Goal: Communication & Community: Answer question/provide support

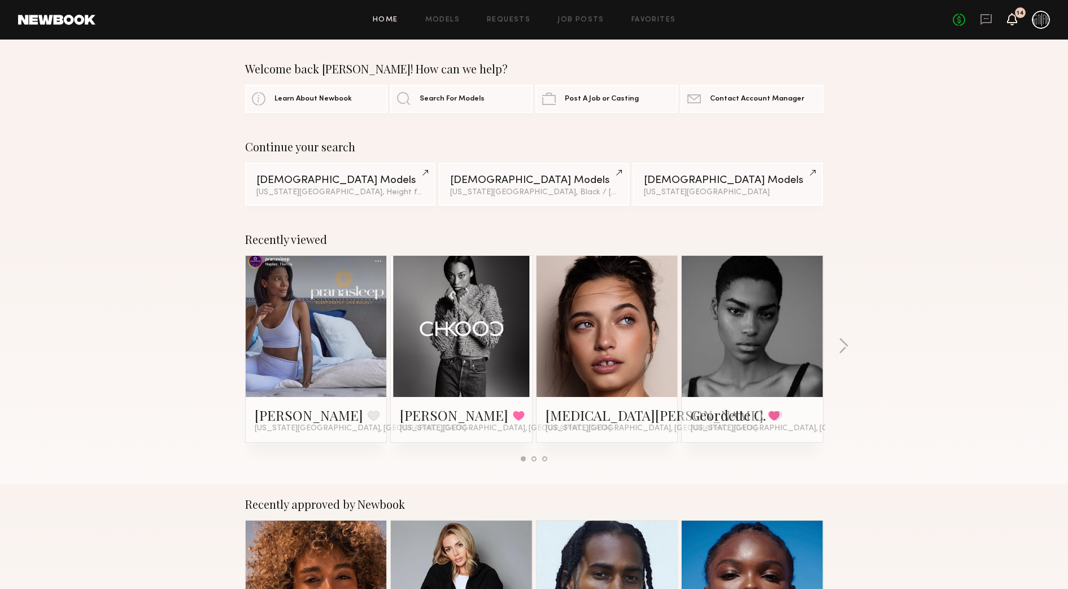
click at [1011, 15] on icon at bounding box center [1012, 19] width 9 height 8
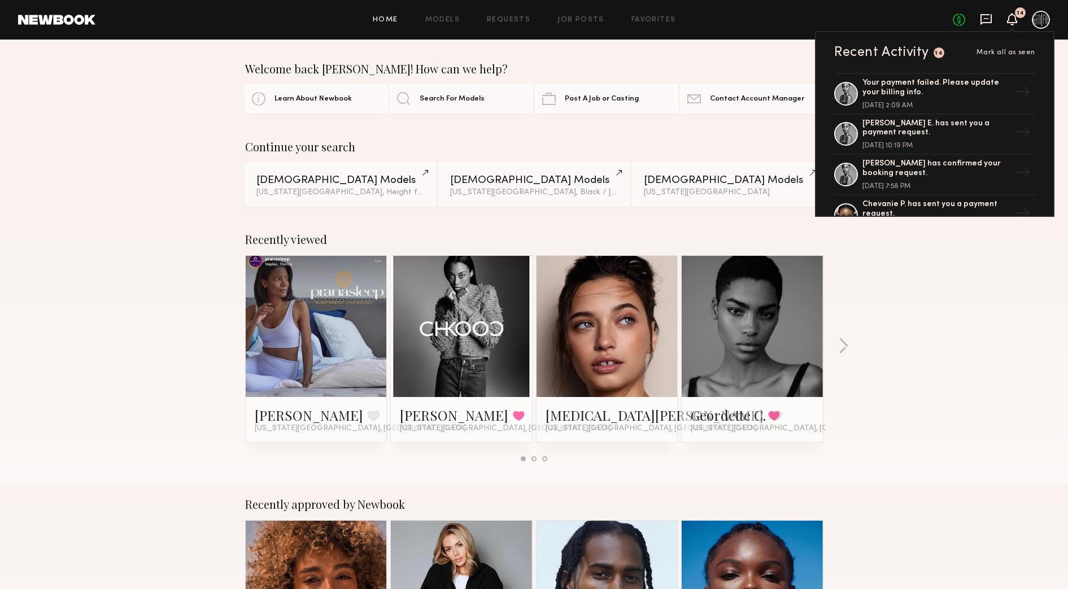
click at [986, 21] on icon at bounding box center [986, 19] width 12 height 12
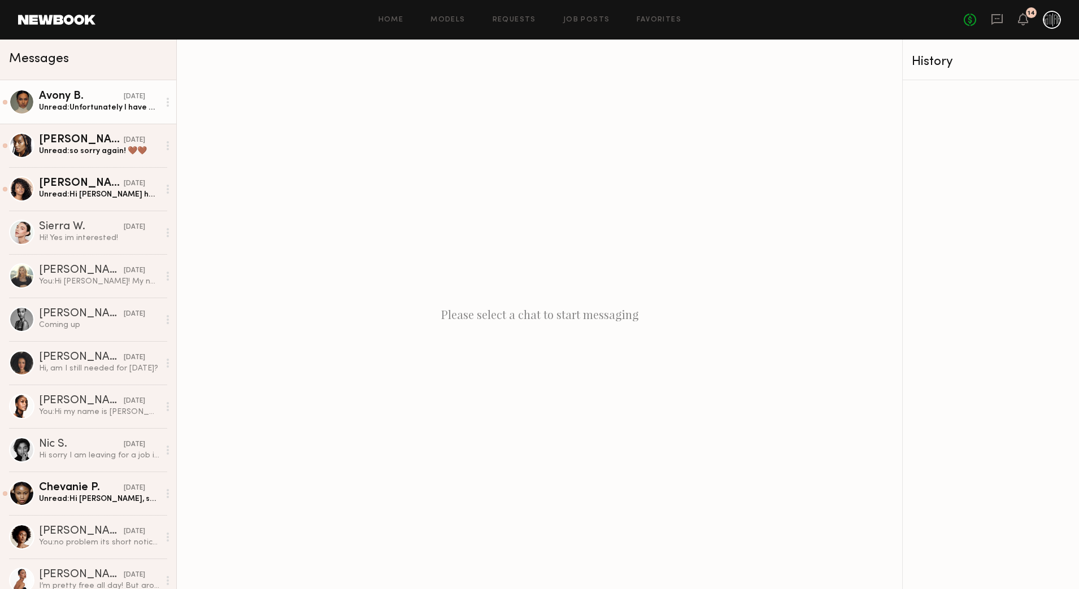
click at [70, 106] on div "Unread: Unfortunately I have a personal appointment and I will be done at 4, wh…" at bounding box center [99, 107] width 120 height 11
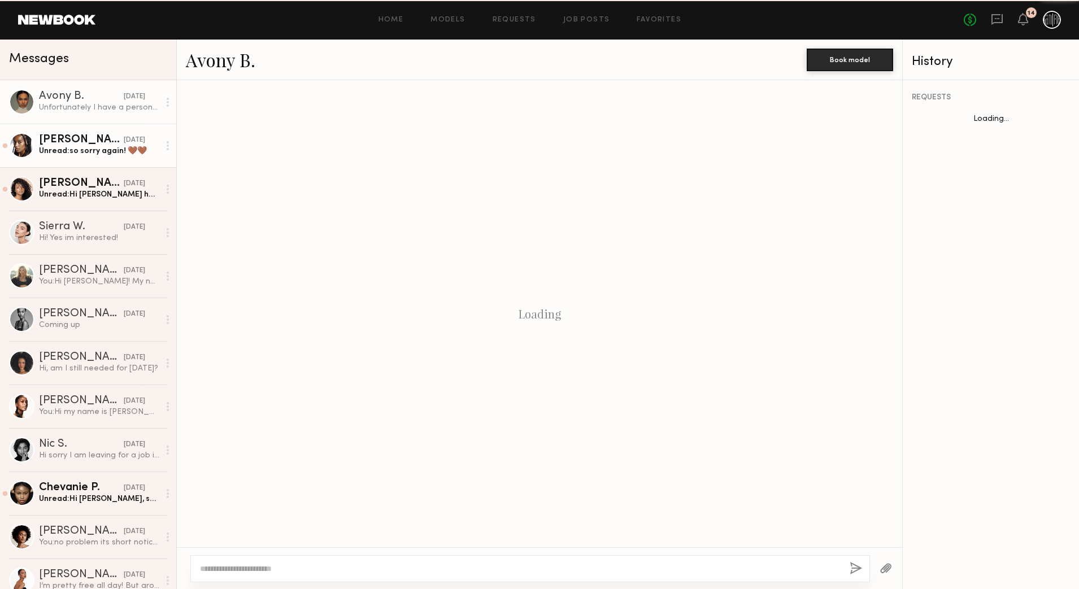
scroll to position [795, 0]
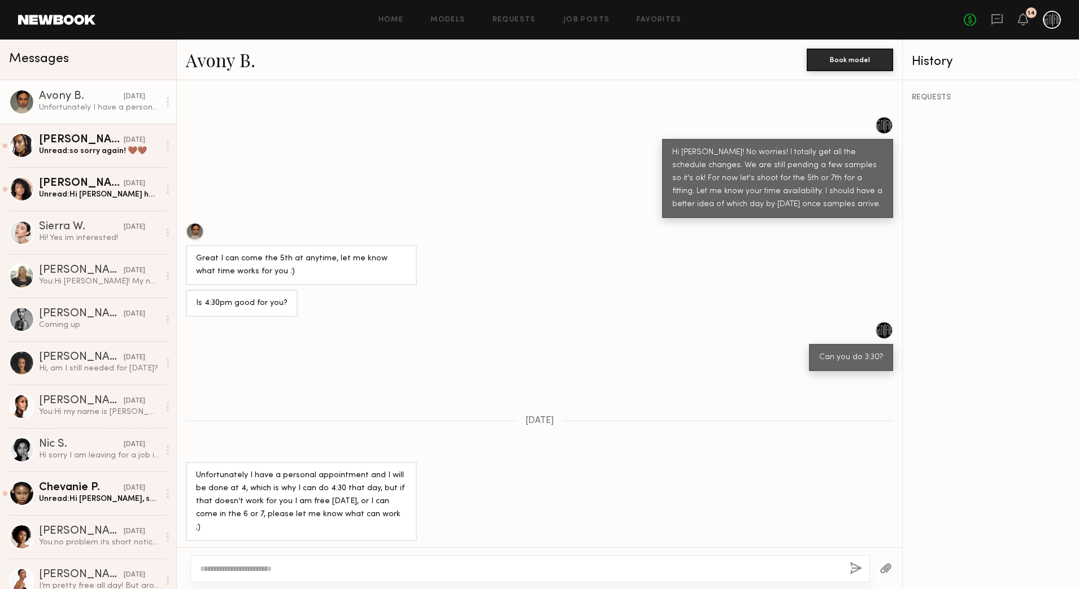
click at [362, 564] on textarea at bounding box center [520, 568] width 641 height 11
type textarea "**********"
click at [853, 569] on button "button" at bounding box center [856, 569] width 12 height 14
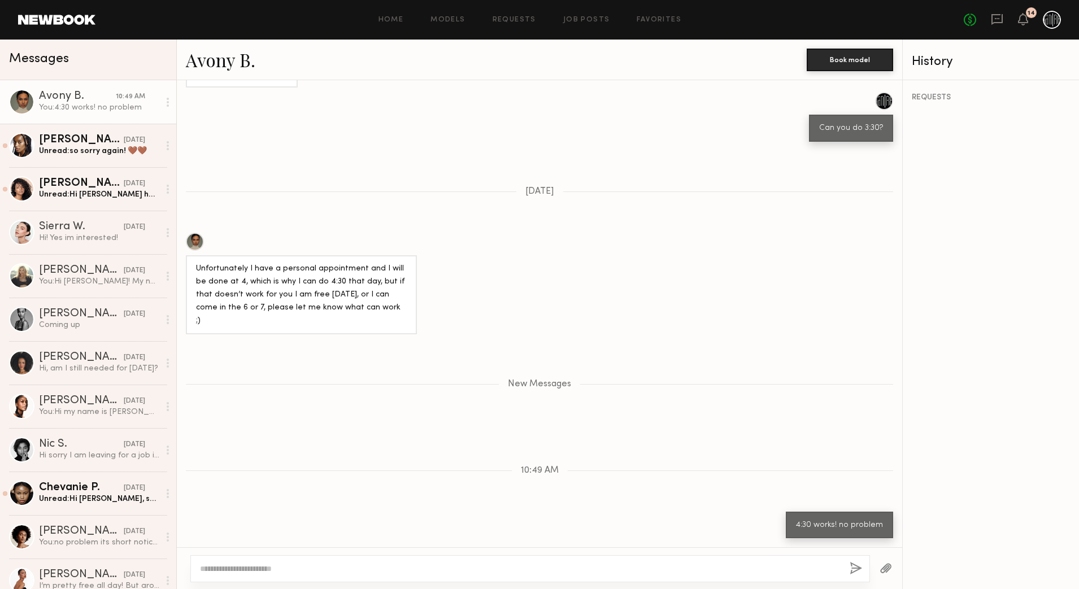
scroll to position [1025, 0]
click at [445, 569] on textarea at bounding box center [520, 568] width 641 height 11
click at [62, 149] on div "Unread: so sorry again! 🤎🤎" at bounding box center [99, 151] width 120 height 11
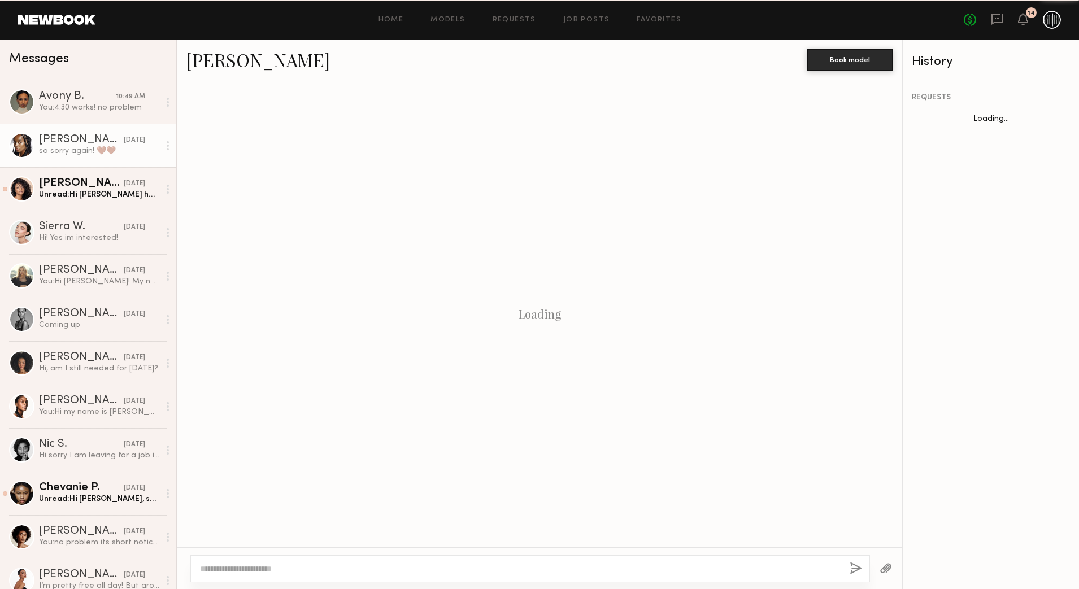
scroll to position [682, 0]
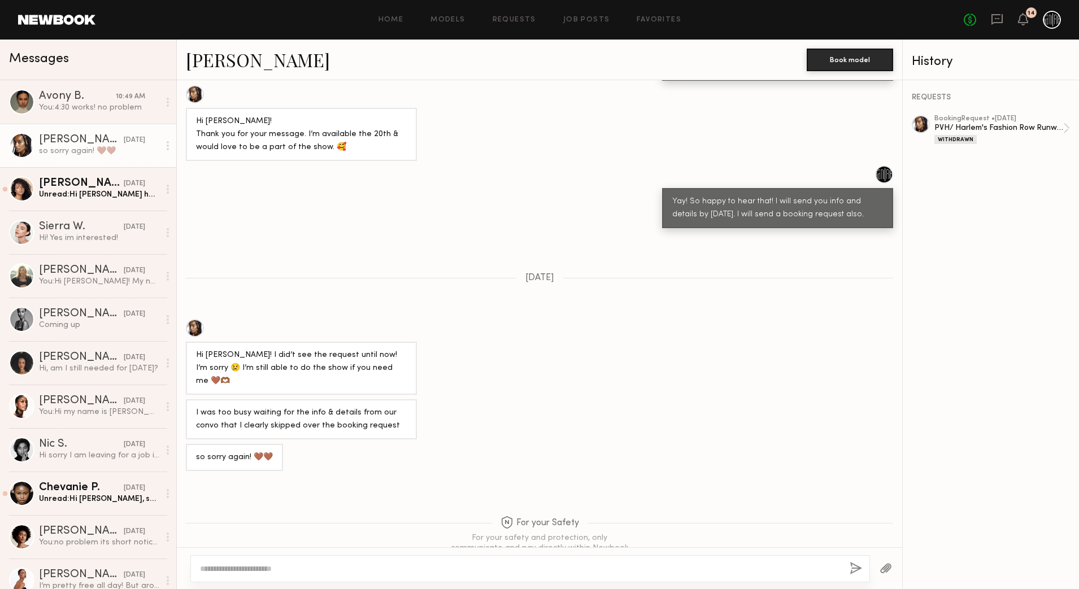
click at [225, 69] on link "Paige G." at bounding box center [258, 59] width 144 height 24
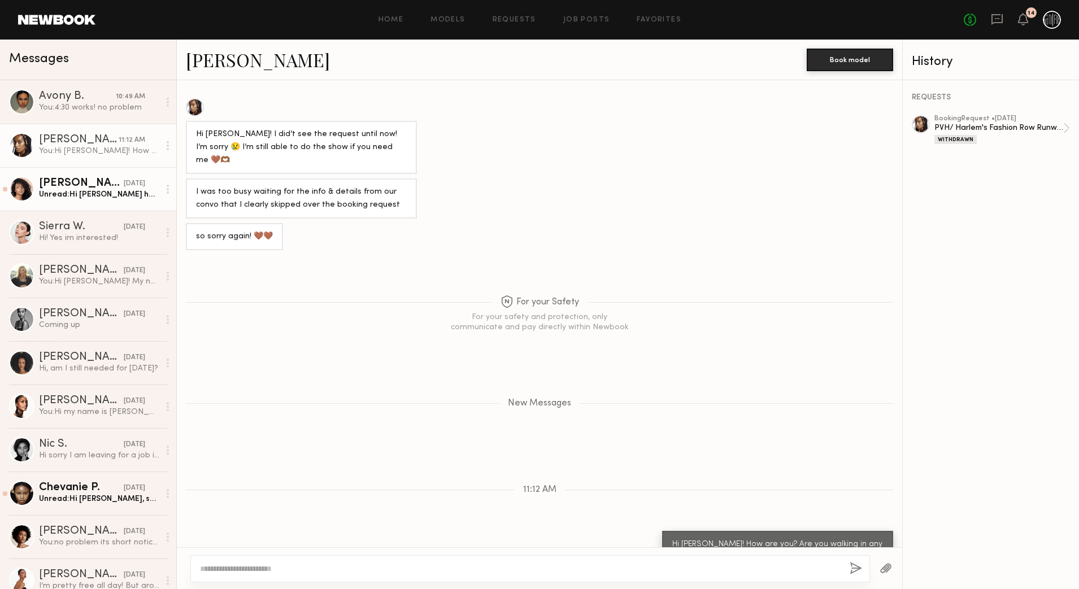
click at [112, 197] on div "Unread: Hi Megan how are you? I hope you’re doing great, I am going to Europe f…" at bounding box center [99, 194] width 120 height 11
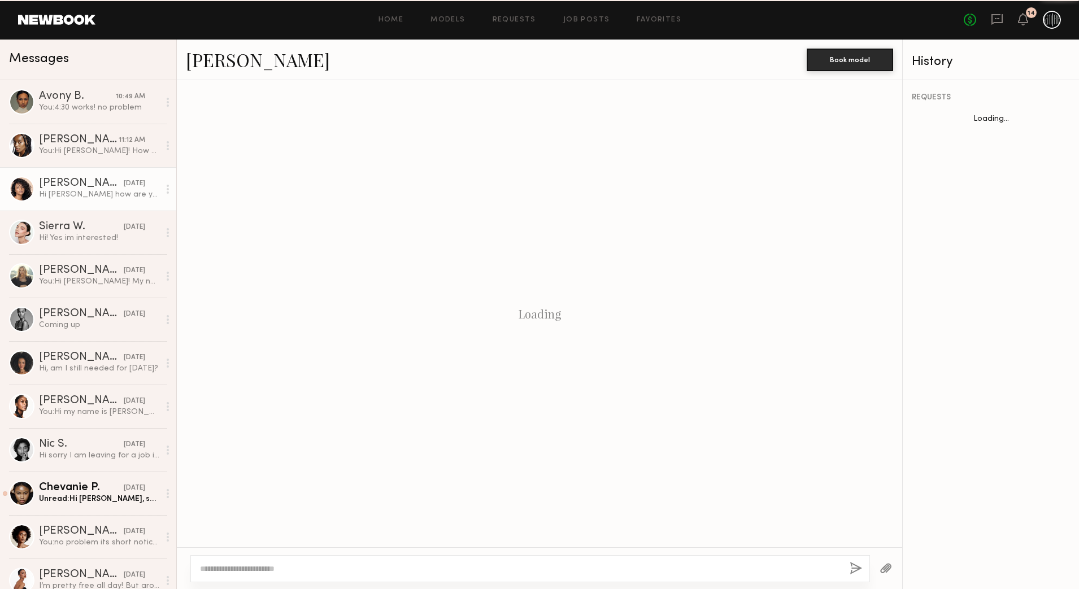
scroll to position [400, 0]
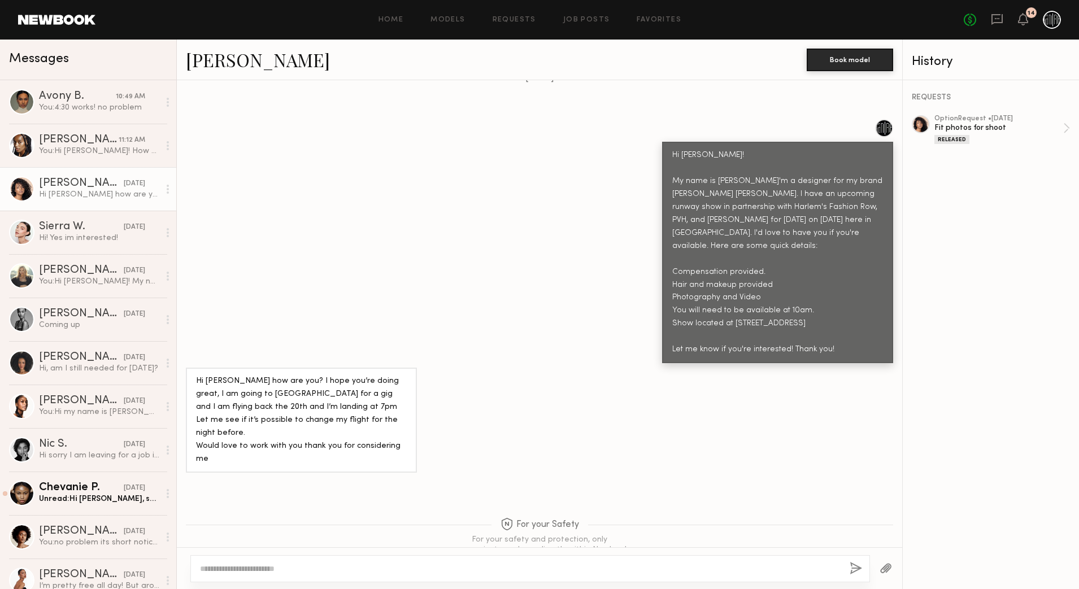
click at [239, 63] on link "Tirzah E." at bounding box center [258, 59] width 144 height 24
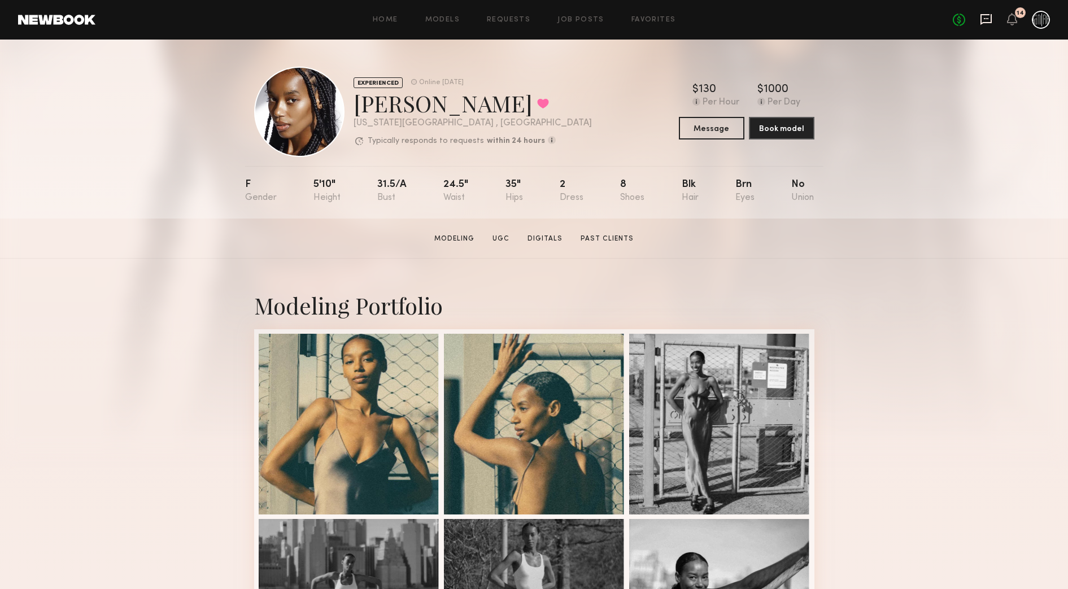
click at [983, 19] on icon at bounding box center [986, 19] width 12 height 12
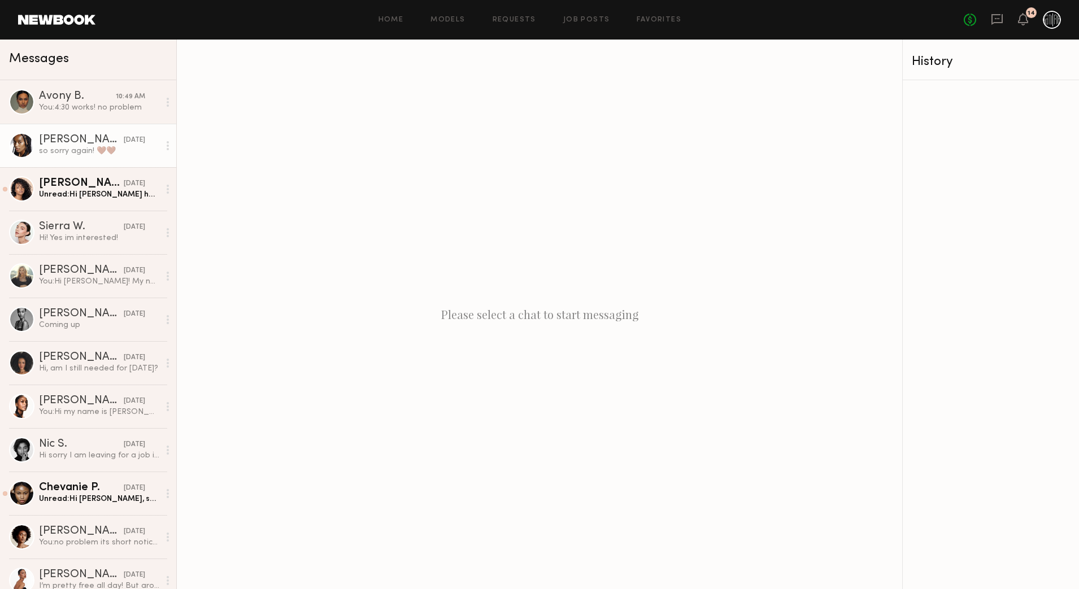
click at [79, 162] on link "Paige G. 02/19/2025 so sorry again! 🤎🤎" at bounding box center [88, 145] width 176 height 43
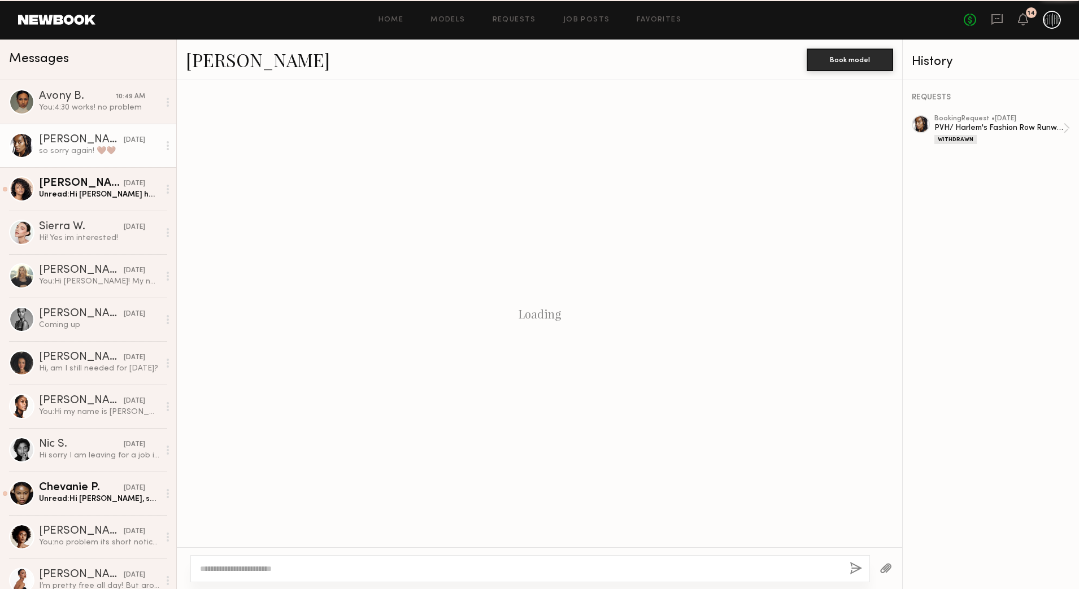
scroll to position [682, 0]
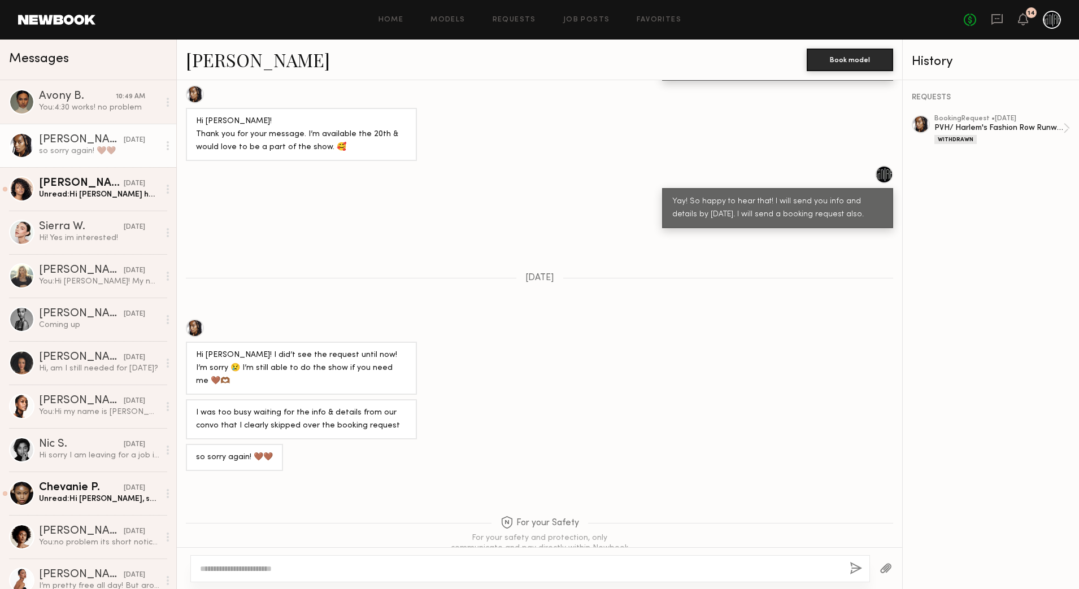
type textarea "*"
type textarea "**********"
click at [854, 565] on button "button" at bounding box center [856, 569] width 12 height 14
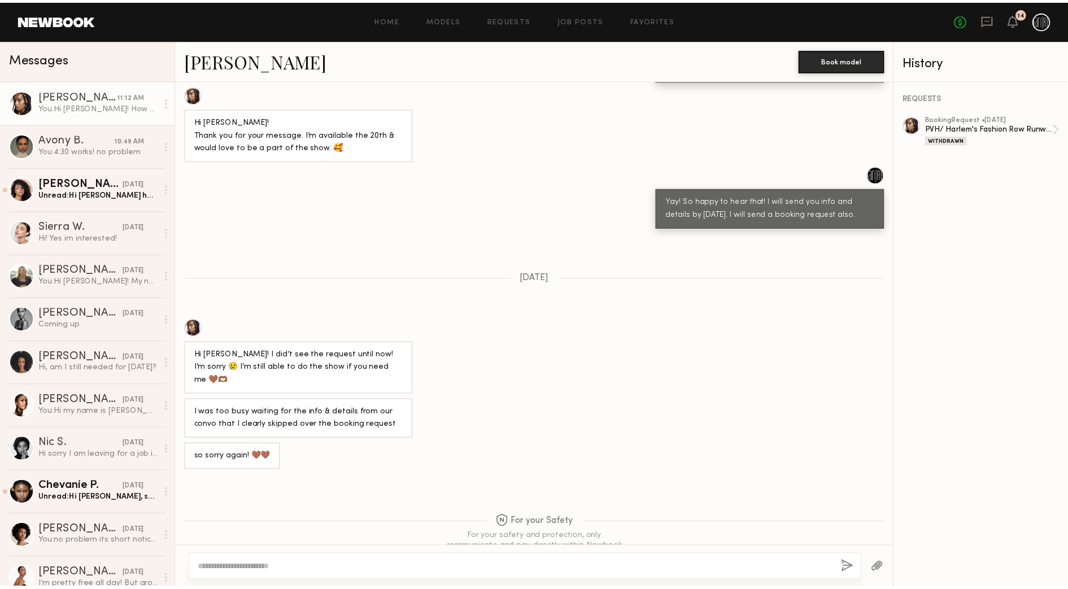
scroll to position [903, 0]
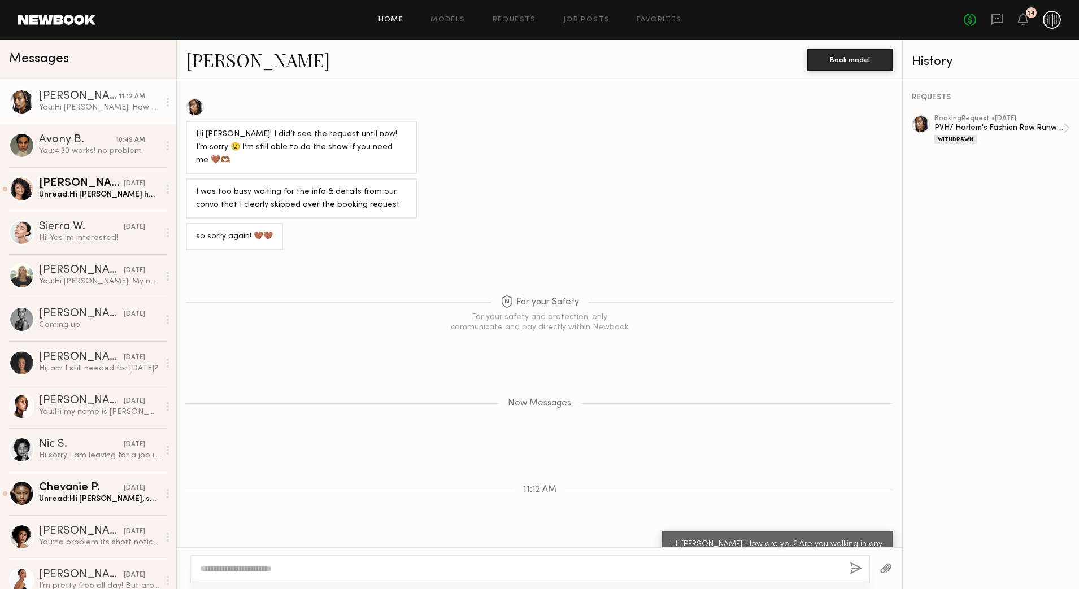
click at [392, 18] on link "Home" at bounding box center [390, 19] width 25 height 7
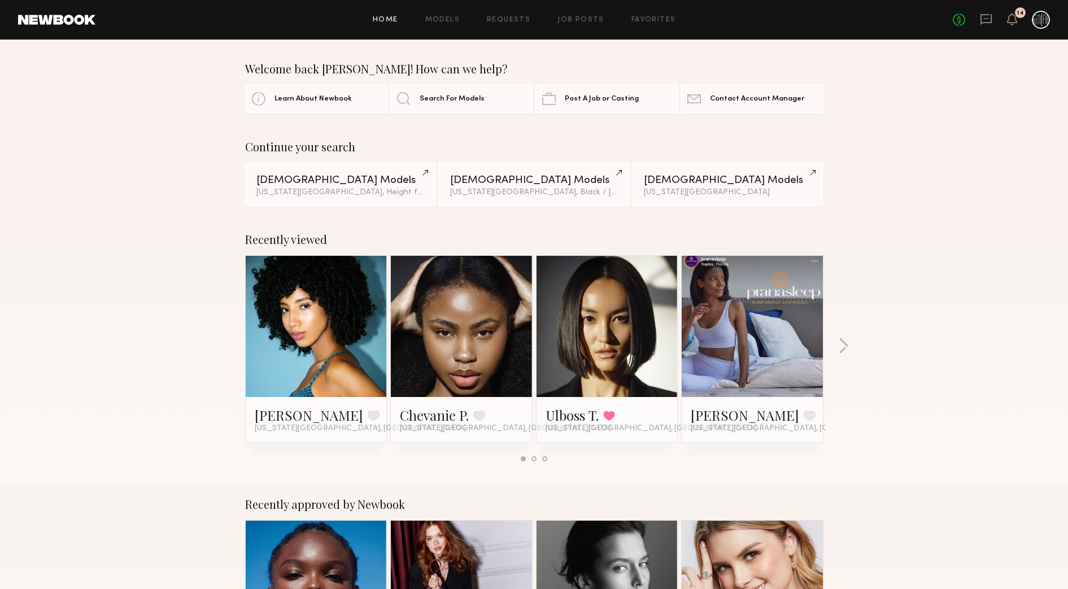
click at [450, 26] on div "Home Models Requests Job Posts Favorites Sign Out No fees up to $5,000 14" at bounding box center [572, 20] width 955 height 18
click at [449, 20] on link "Models" at bounding box center [442, 19] width 34 height 7
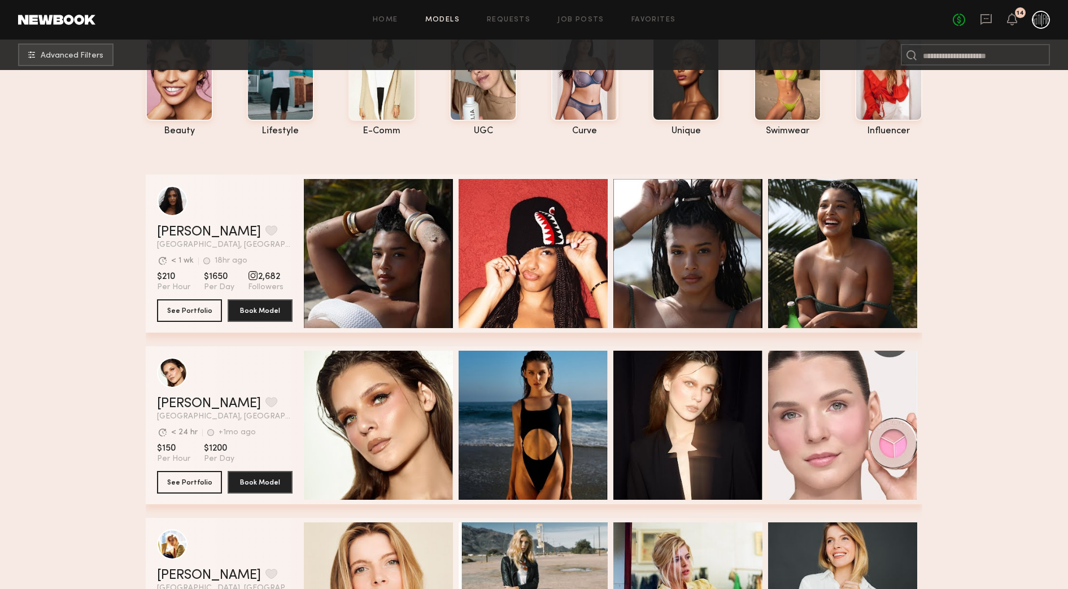
scroll to position [71, 0]
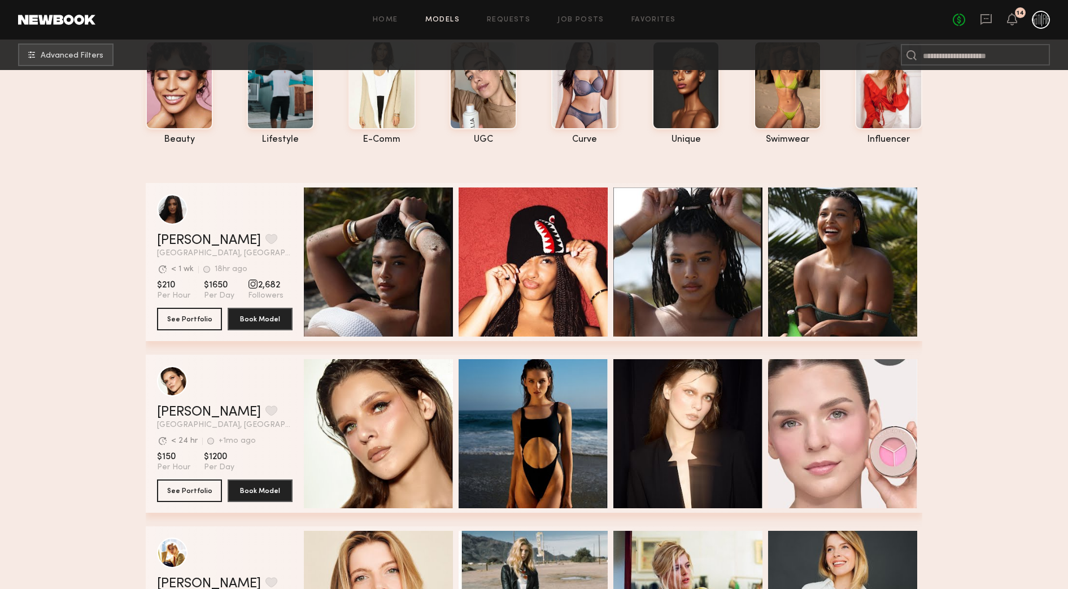
click at [588, 25] on div "Home Models Requests Job Posts Favorites Sign Out No fees up to $5,000 14" at bounding box center [572, 20] width 955 height 18
click at [588, 24] on div "Home Models Requests Job Posts Favorites Sign Out No fees up to $5,000 14" at bounding box center [572, 20] width 955 height 18
drag, startPoint x: 588, startPoint y: 24, endPoint x: 584, endPoint y: 20, distance: 6.0
click at [584, 20] on link "Job Posts" at bounding box center [581, 19] width 47 height 7
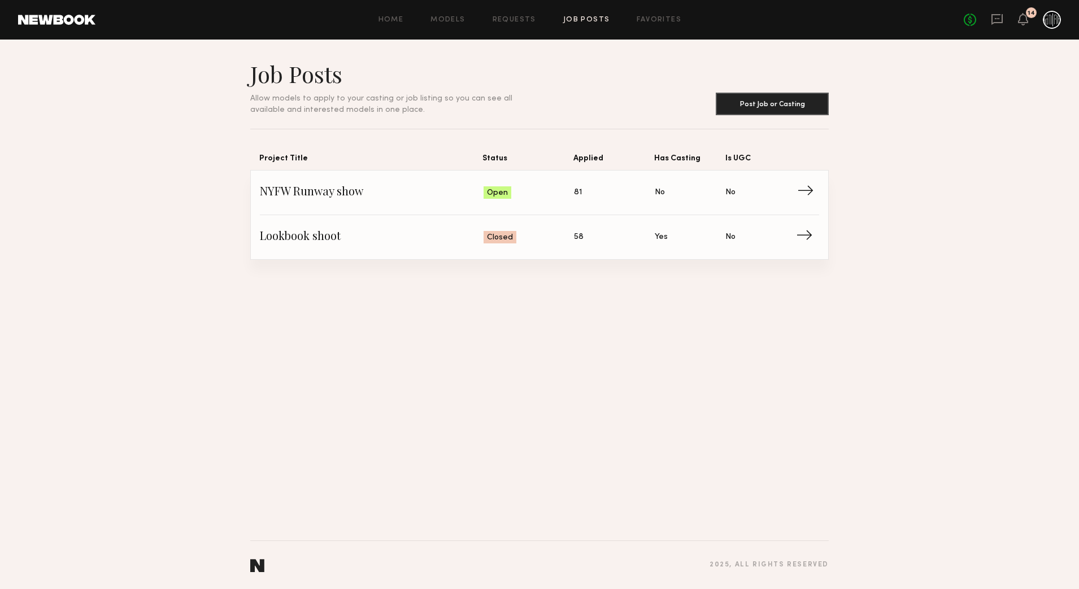
click at [365, 192] on span "NYFW Runway show" at bounding box center [372, 192] width 224 height 17
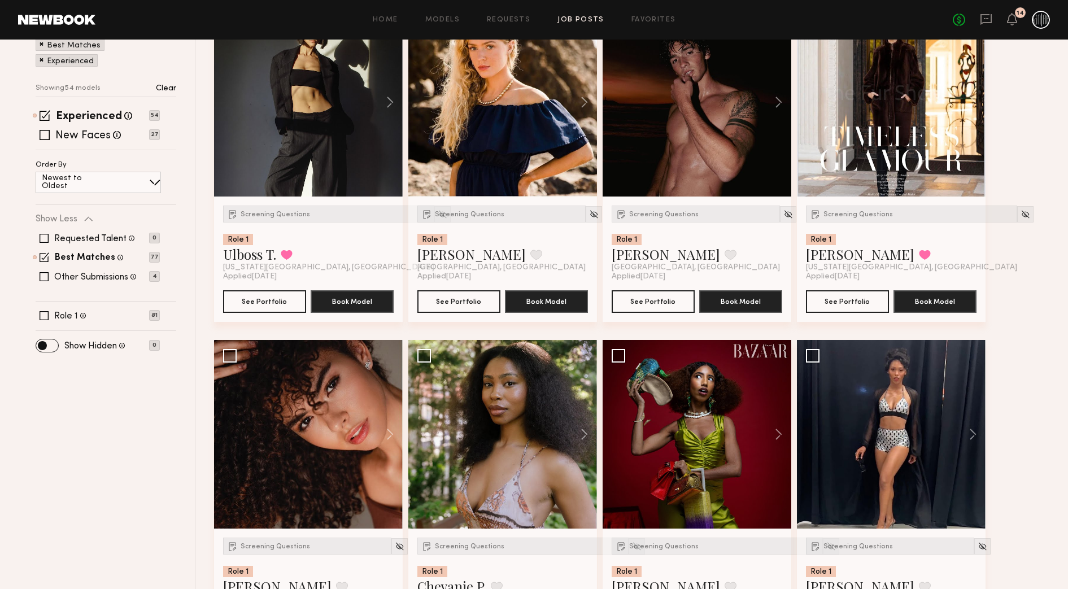
scroll to position [141, 0]
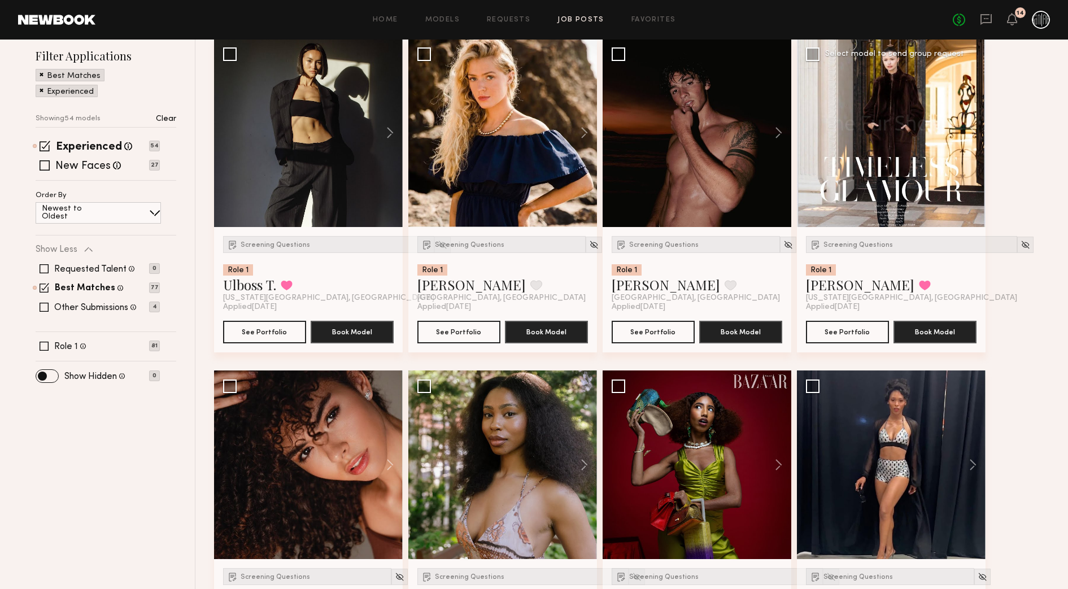
click at [947, 159] on div at bounding box center [891, 132] width 189 height 189
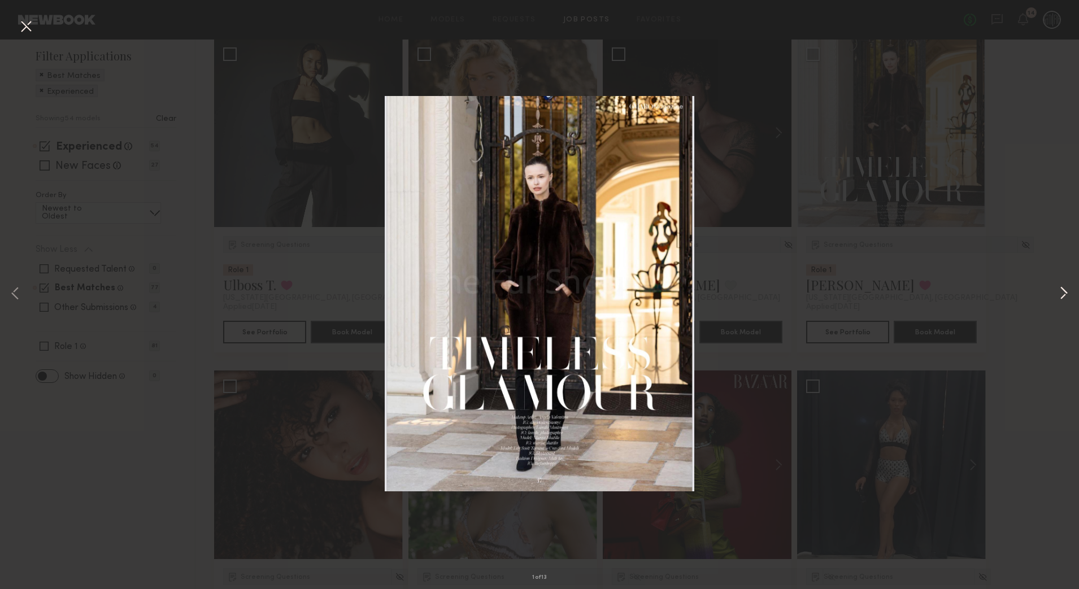
click at [1069, 298] on button at bounding box center [1064, 294] width 14 height 471
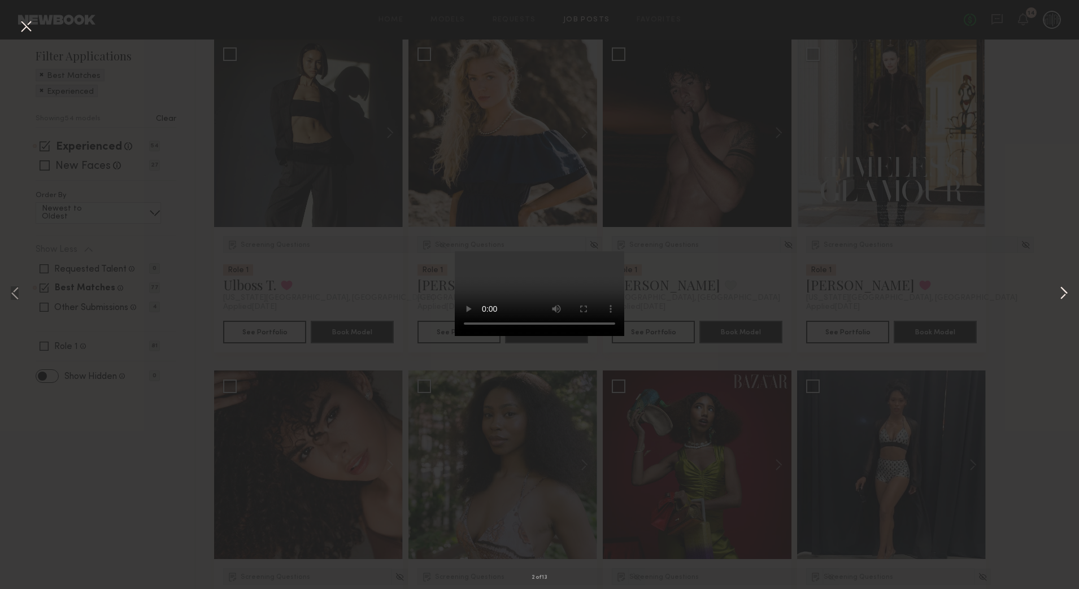
click at [1061, 297] on button at bounding box center [1064, 294] width 14 height 471
click at [32, 27] on button at bounding box center [26, 27] width 18 height 20
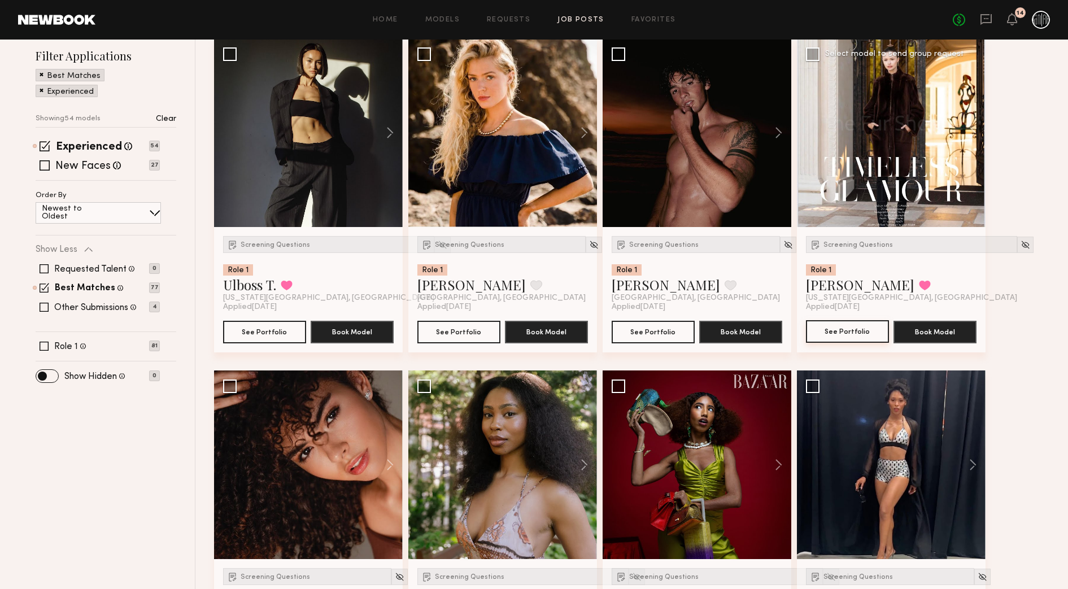
click at [857, 326] on button "See Portfolio" at bounding box center [847, 331] width 83 height 23
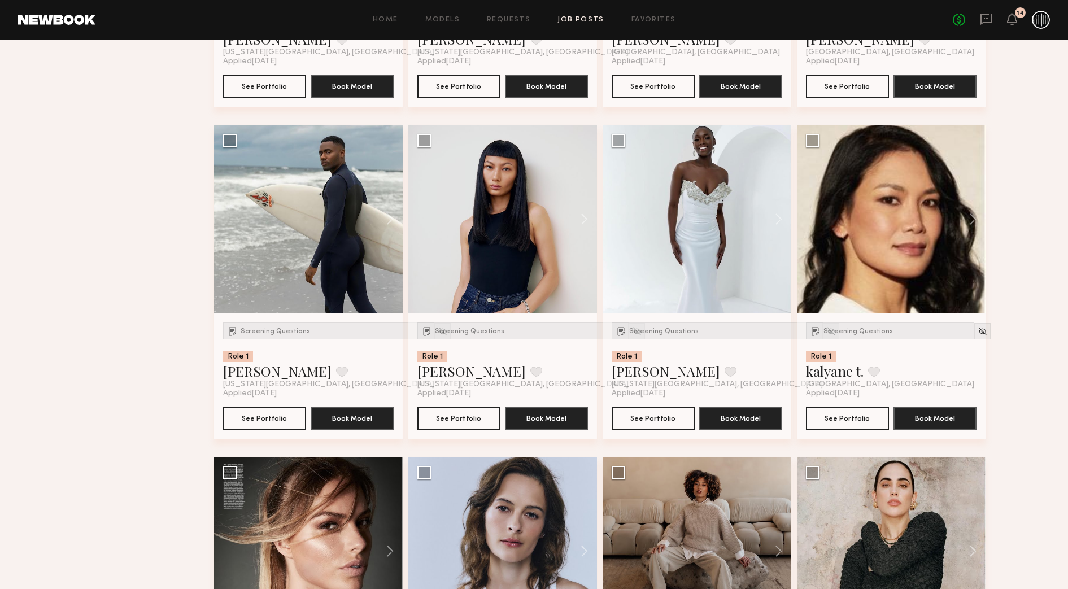
scroll to position [2259, 0]
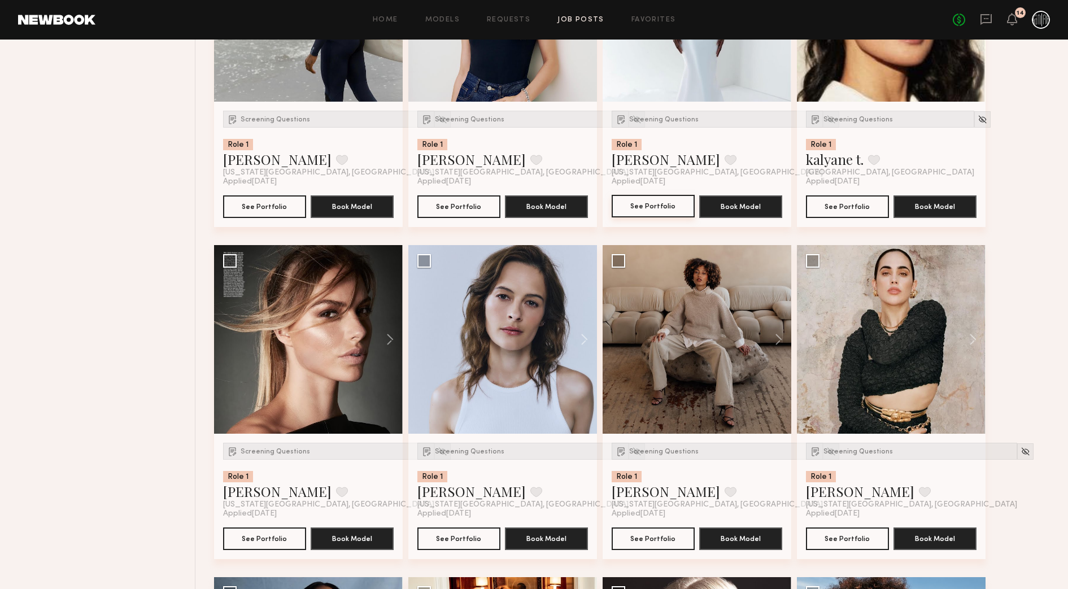
click at [638, 200] on button "See Portfolio" at bounding box center [653, 206] width 83 height 23
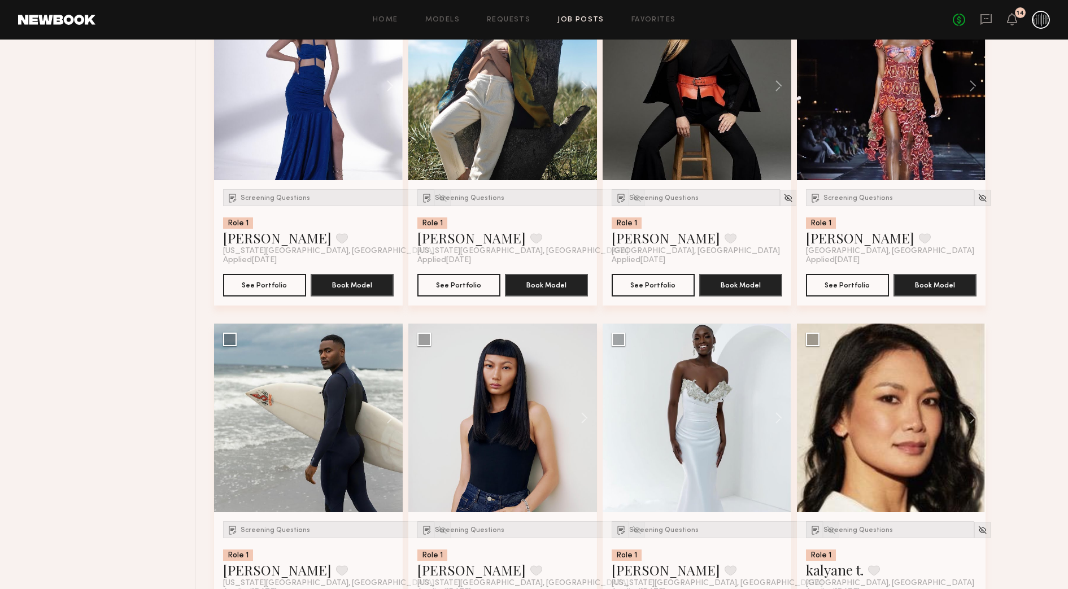
scroll to position [1931, 0]
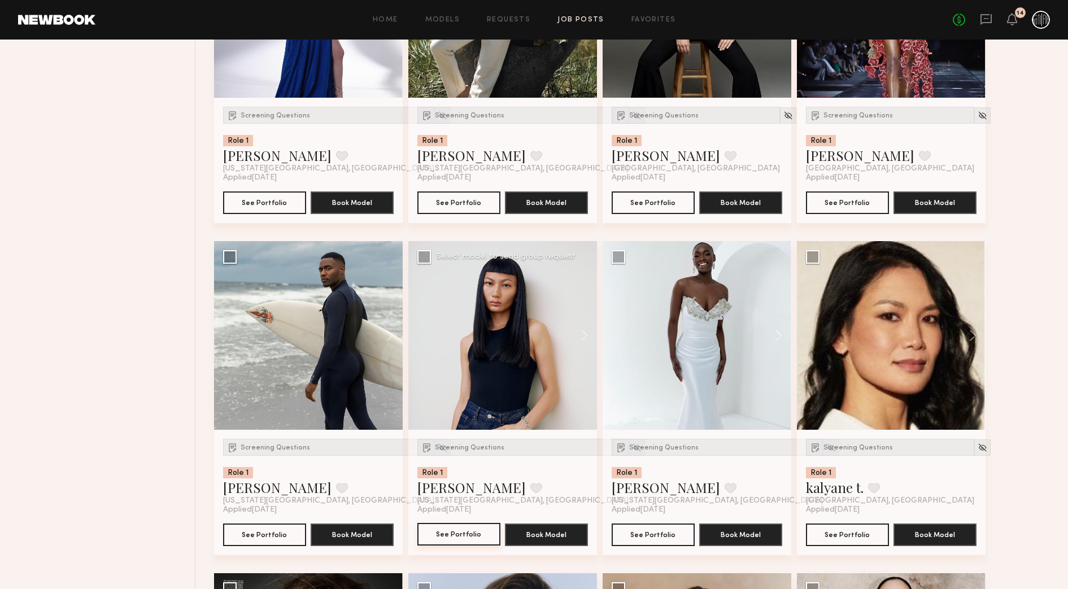
click at [472, 537] on button "See Portfolio" at bounding box center [458, 534] width 83 height 23
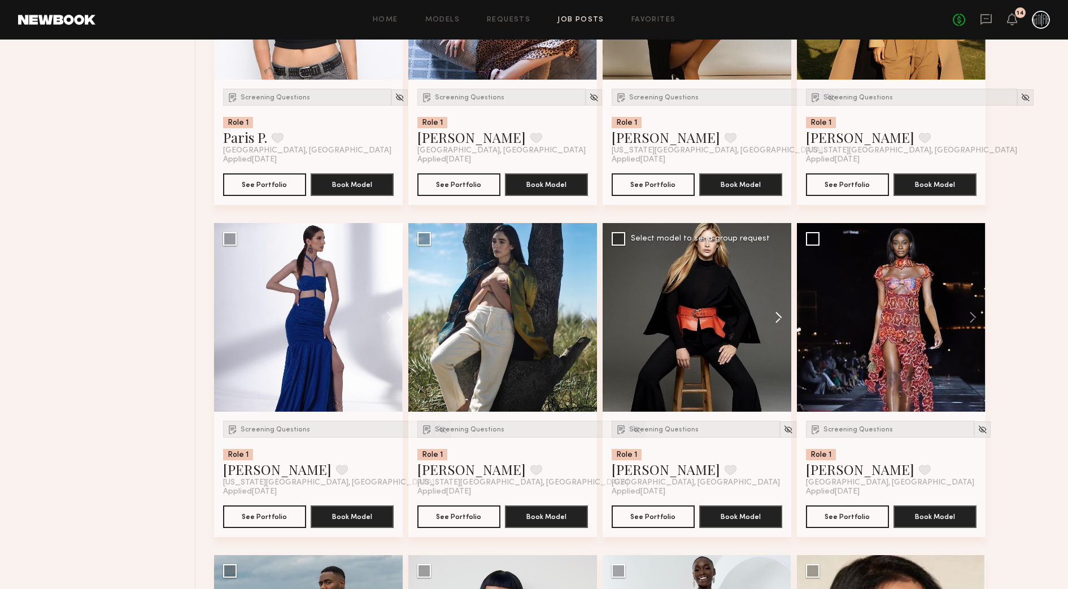
scroll to position [1649, 0]
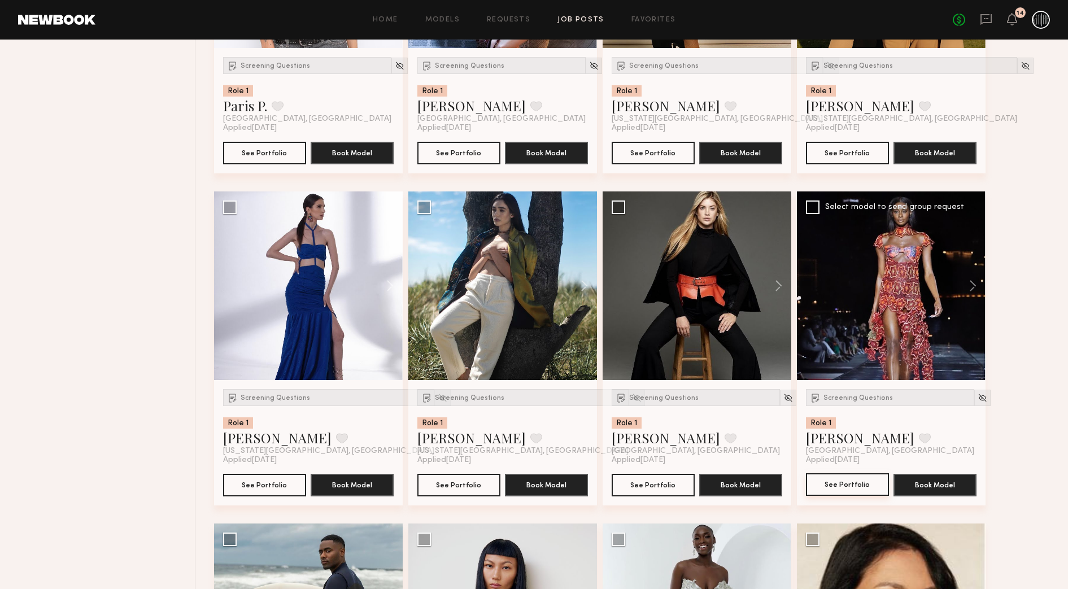
click at [855, 495] on button "See Portfolio" at bounding box center [847, 484] width 83 height 23
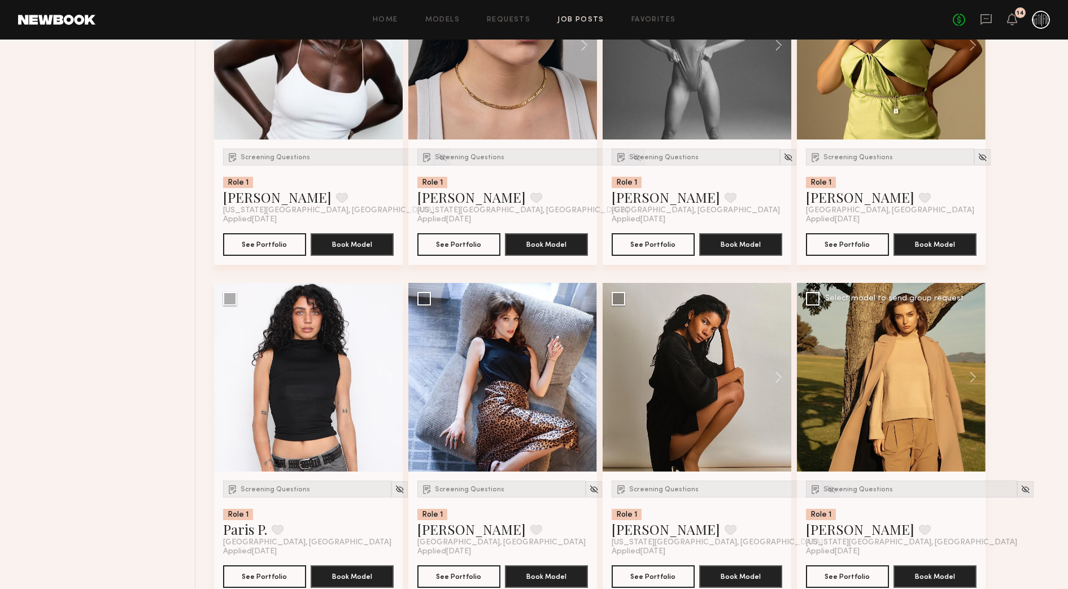
scroll to position [1296, 0]
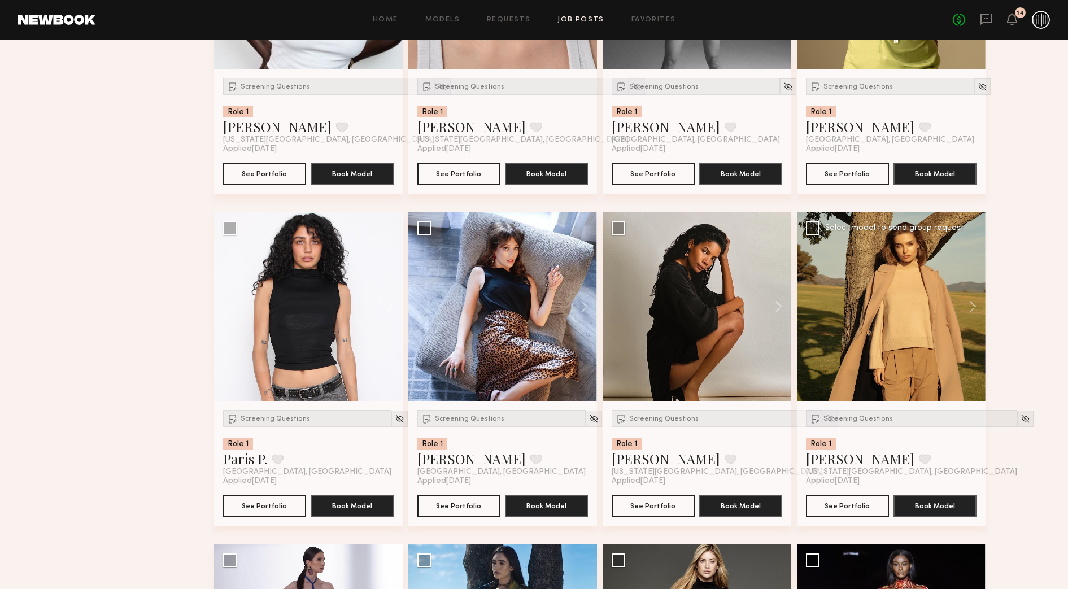
click at [889, 314] on div at bounding box center [891, 306] width 189 height 189
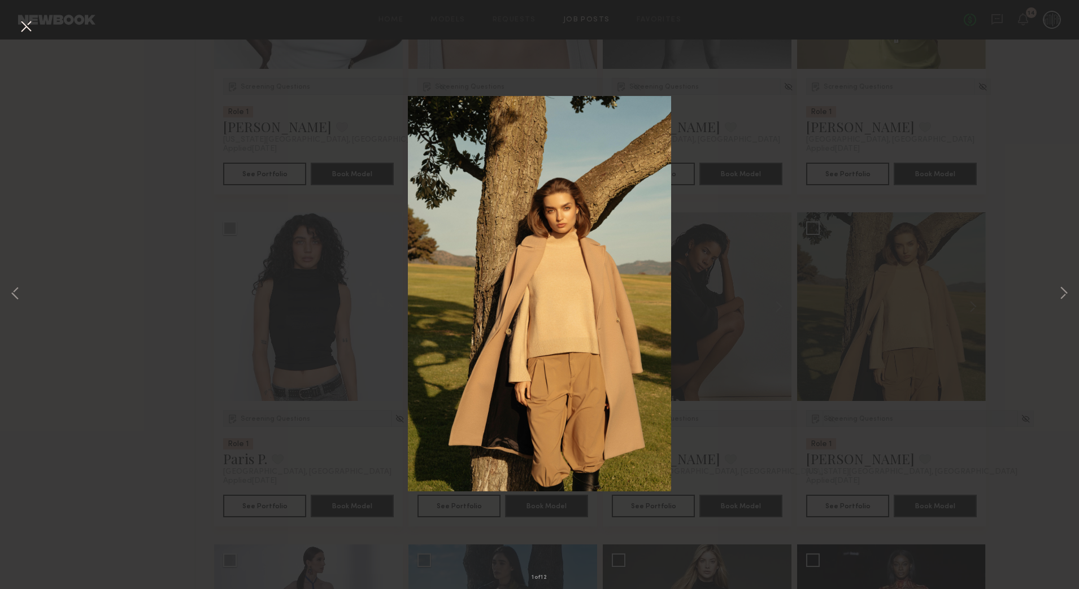
click at [956, 208] on div "1 of 12" at bounding box center [539, 294] width 1079 height 589
click at [22, 25] on button at bounding box center [26, 27] width 18 height 20
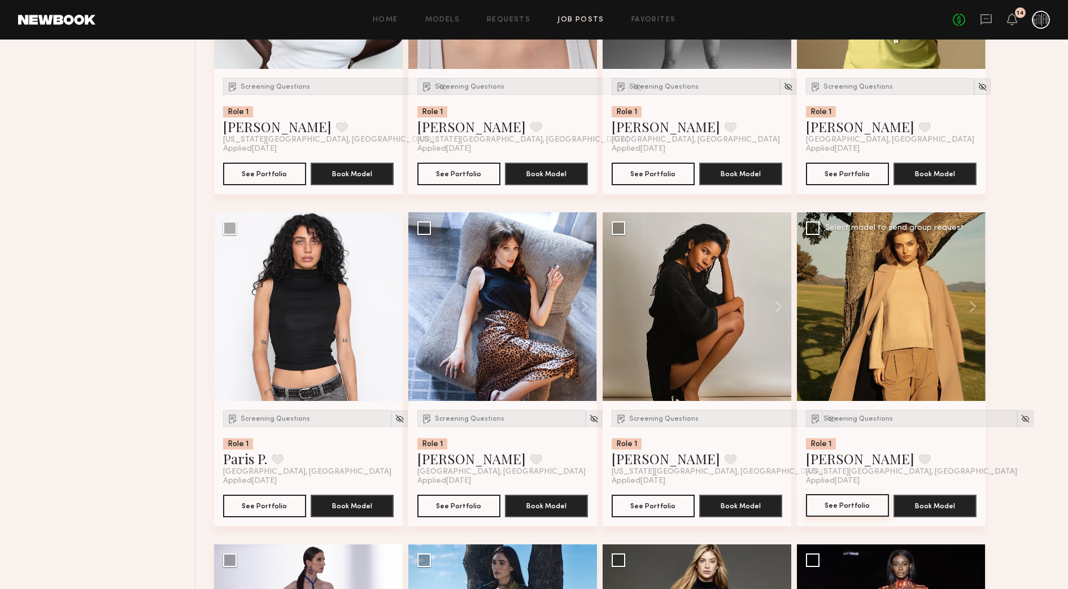
click at [843, 500] on button "See Portfolio" at bounding box center [847, 505] width 83 height 23
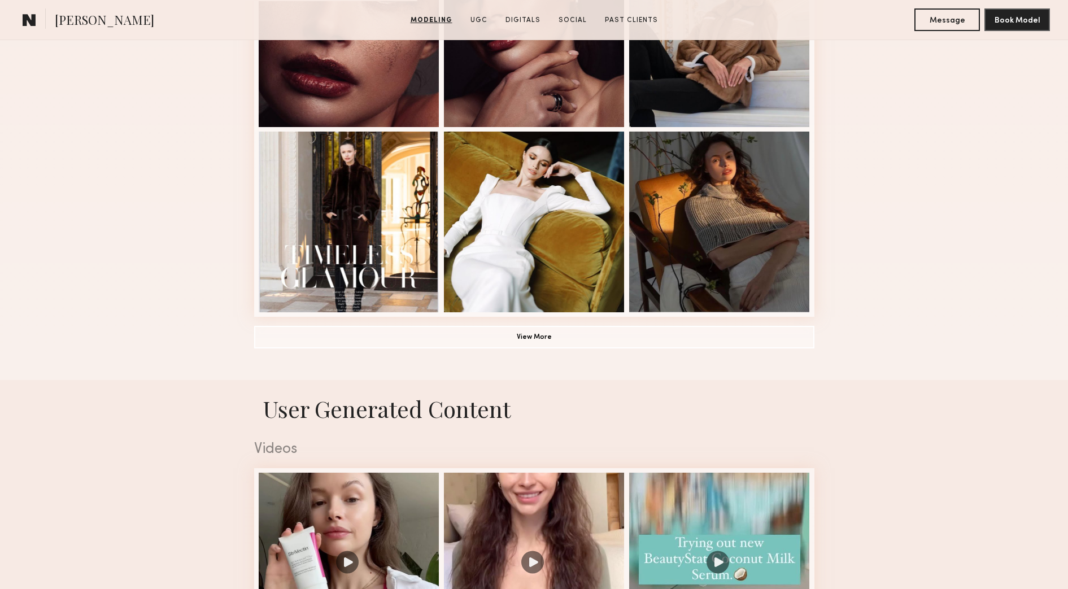
scroll to position [777, 0]
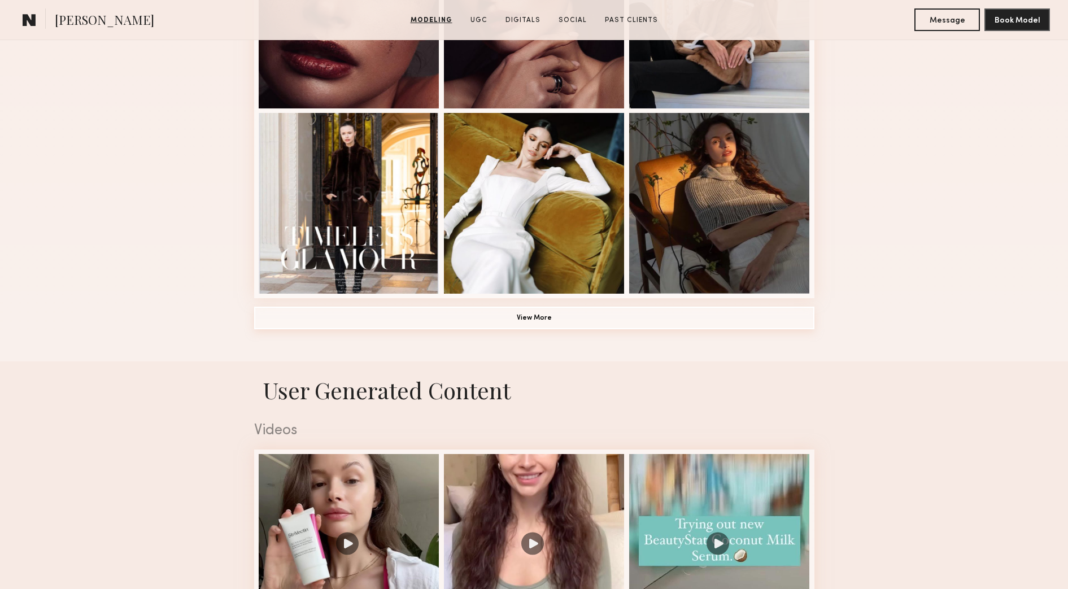
click at [544, 316] on button "View More" at bounding box center [534, 318] width 560 height 23
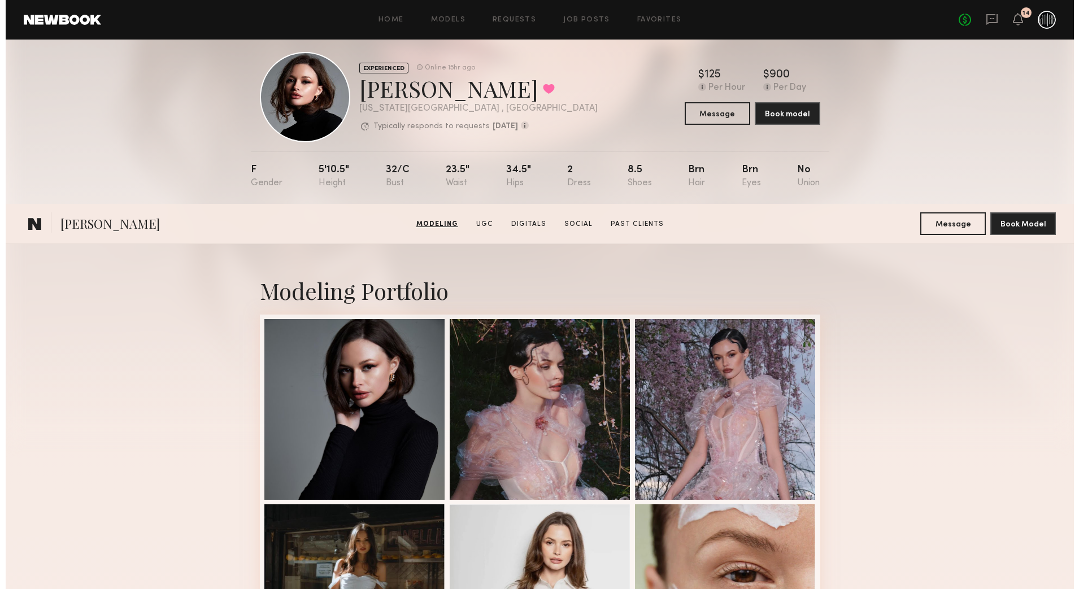
scroll to position [0, 0]
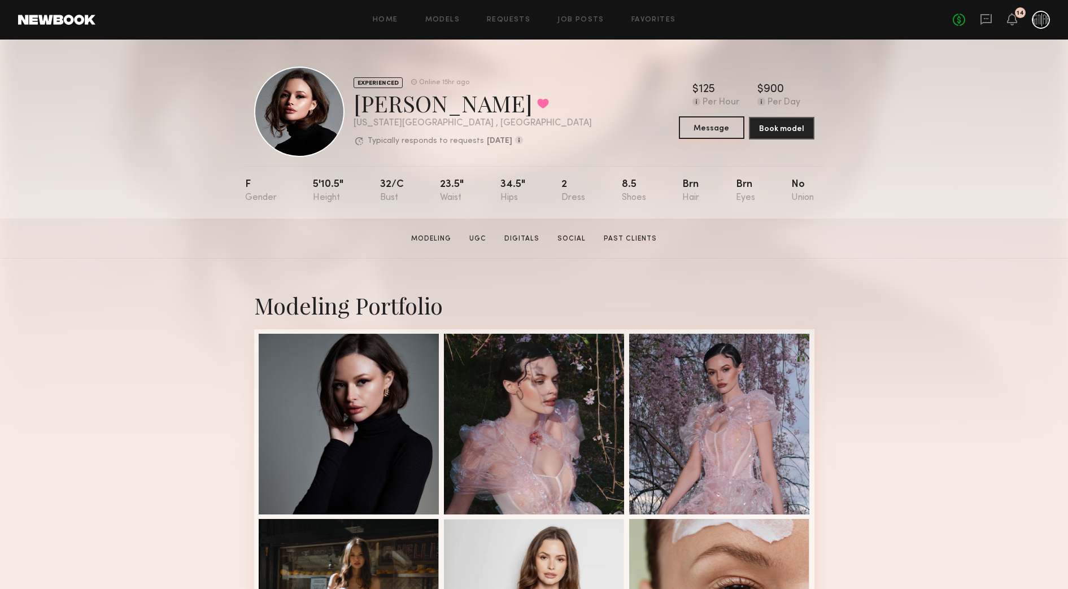
click at [724, 125] on button "Message" at bounding box center [712, 127] width 66 height 23
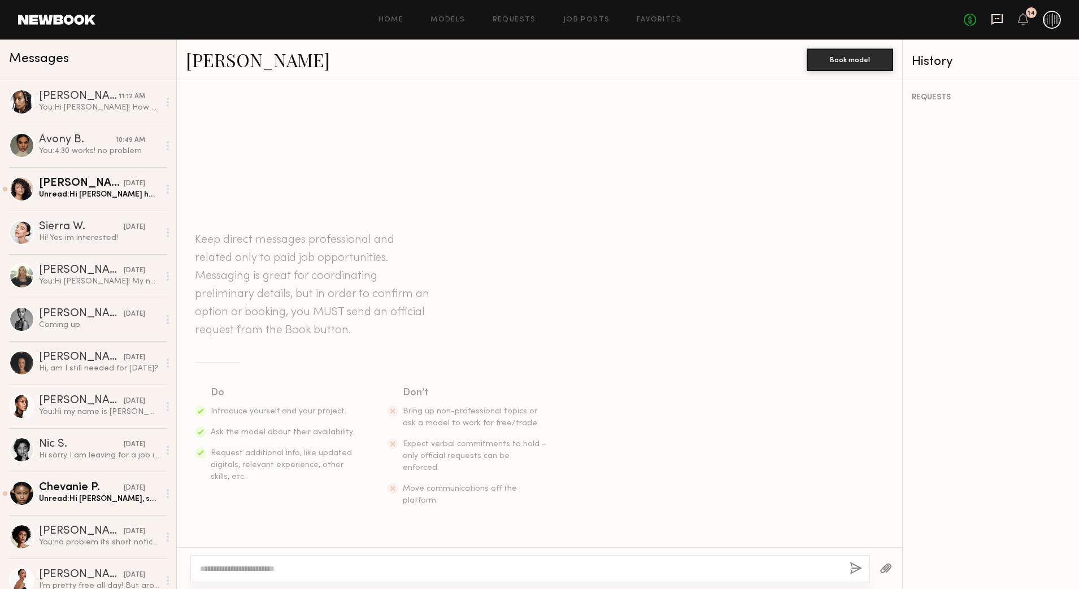
click at [993, 21] on icon at bounding box center [997, 19] width 12 height 12
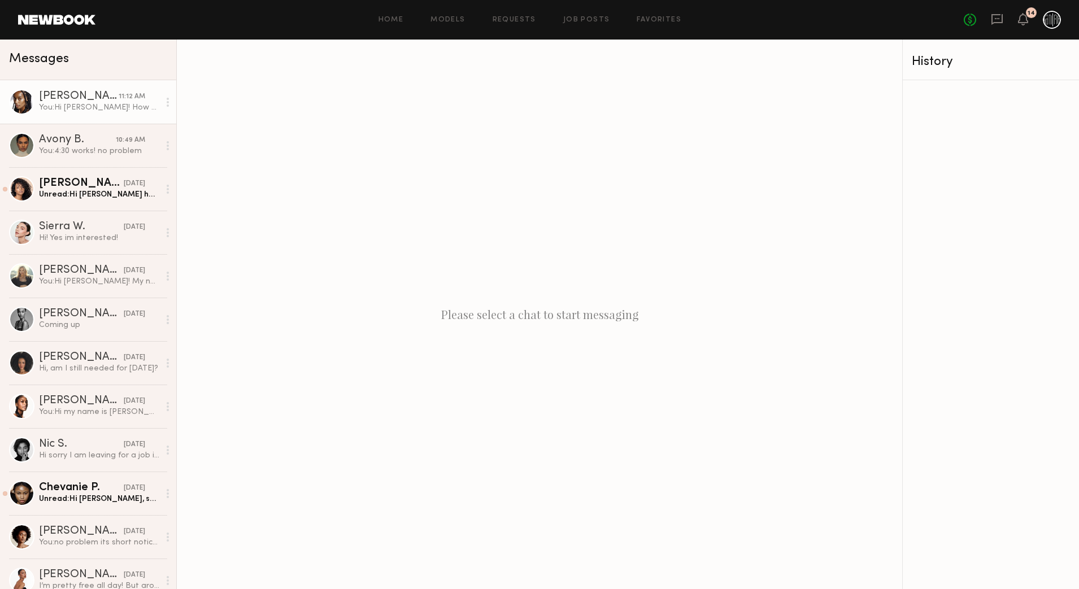
click at [68, 105] on div "You: Hi Paige! How are you? Are you walking in any shows for NYFW? If so I'd lo…" at bounding box center [99, 107] width 120 height 11
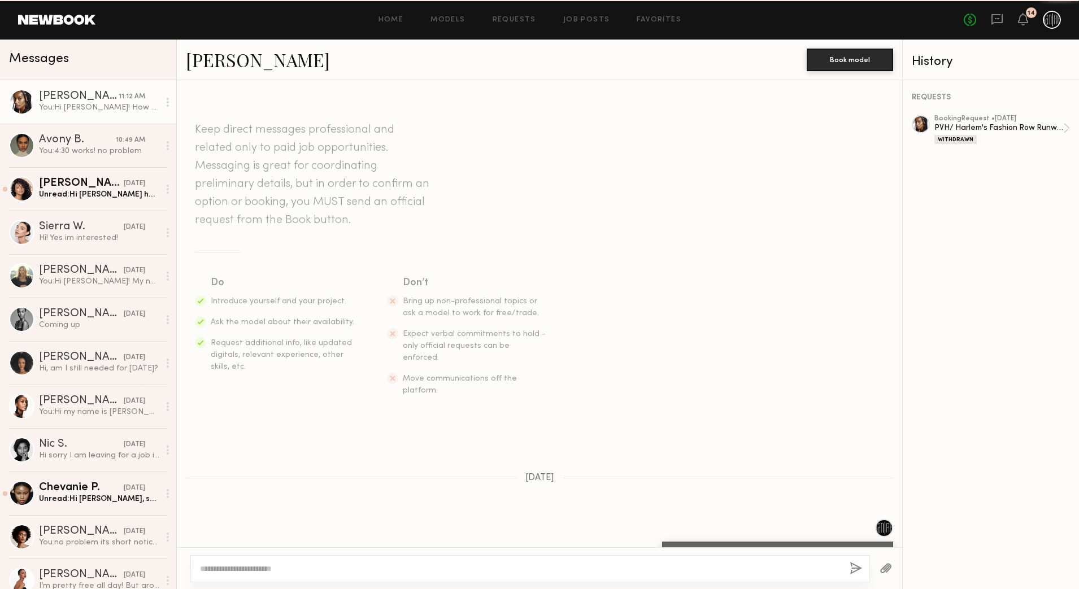
scroll to position [815, 0]
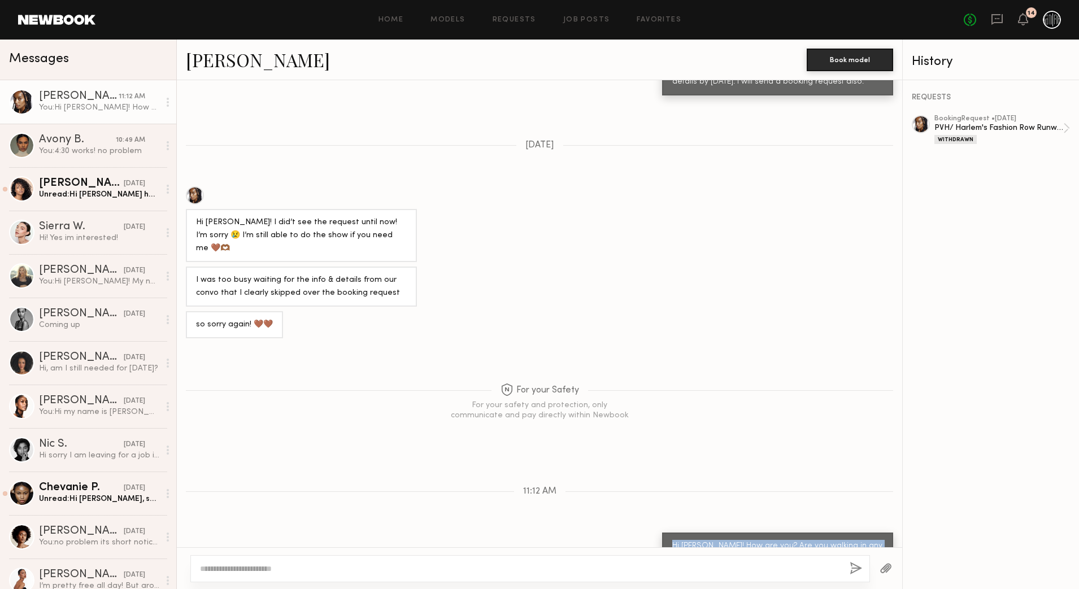
drag, startPoint x: 665, startPoint y: 509, endPoint x: 791, endPoint y: 525, distance: 127.6
click at [791, 540] on div "Hi [PERSON_NAME]! How are you? Are you walking in any shows for NYFW? If so I'd…" at bounding box center [777, 553] width 211 height 26
drag, startPoint x: 791, startPoint y: 525, endPoint x: 780, endPoint y: 514, distance: 16.4
copy div "Hi [PERSON_NAME]! How are you? Are you walking in any shows for NYFW? If so I'd…"
click at [57, 145] on div "Avony B." at bounding box center [77, 139] width 77 height 11
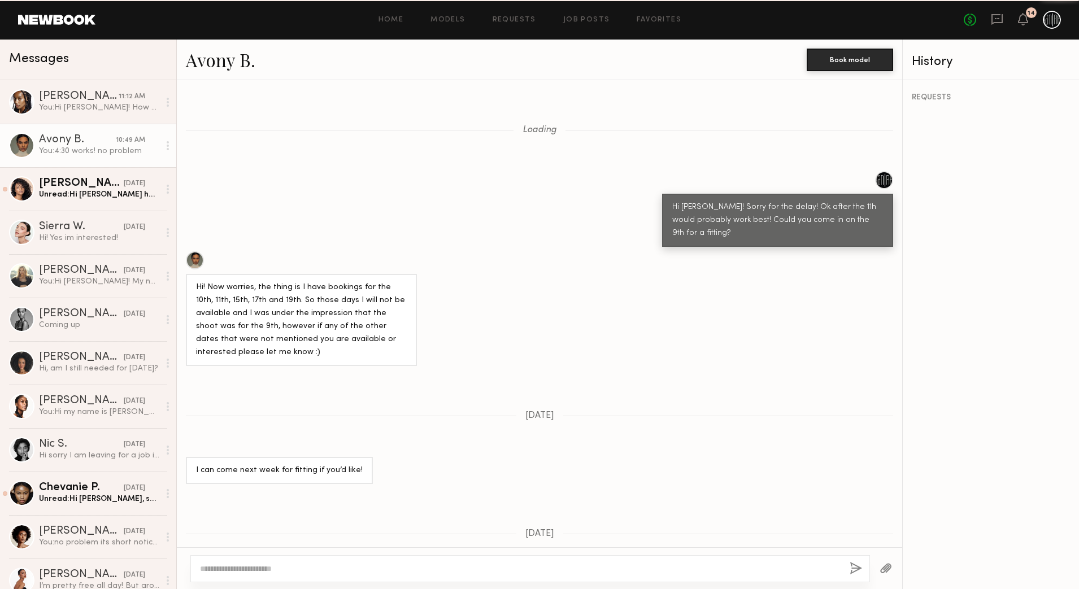
scroll to position [769, 0]
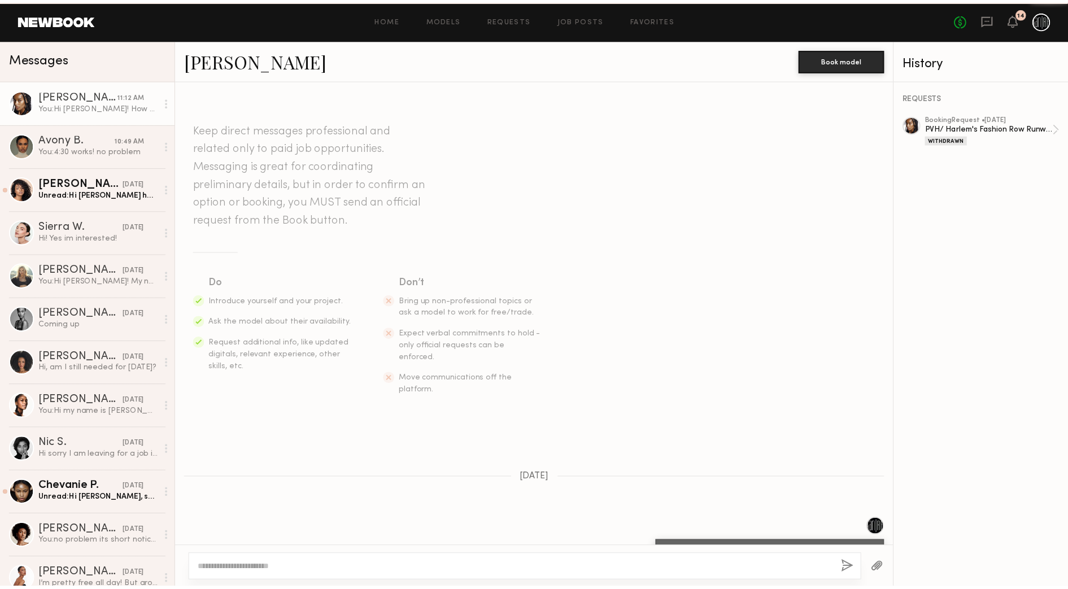
scroll to position [815, 0]
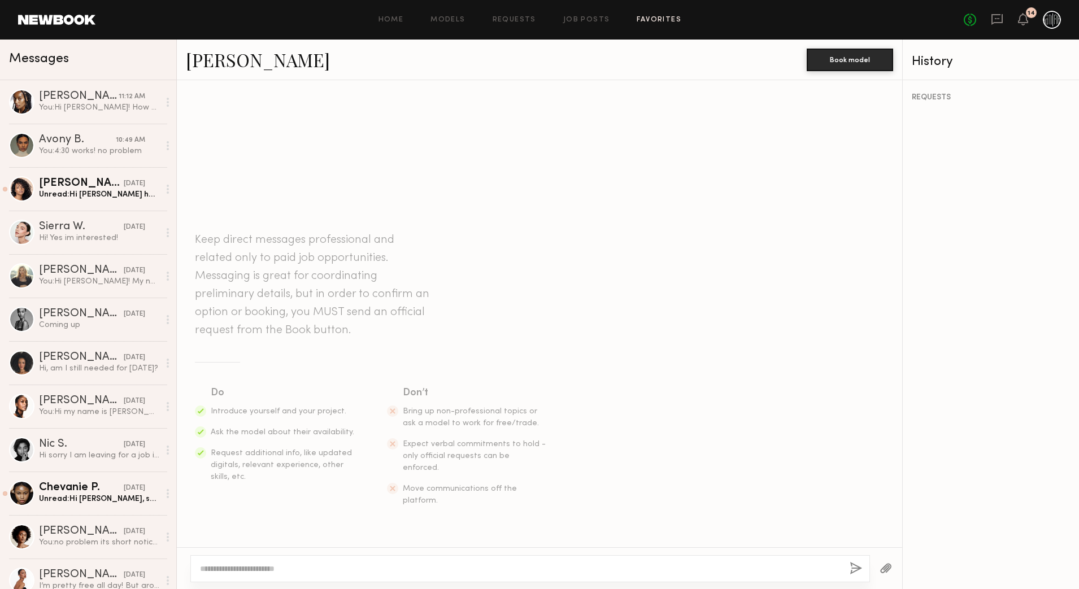
click at [646, 18] on link "Favorites" at bounding box center [659, 19] width 45 height 7
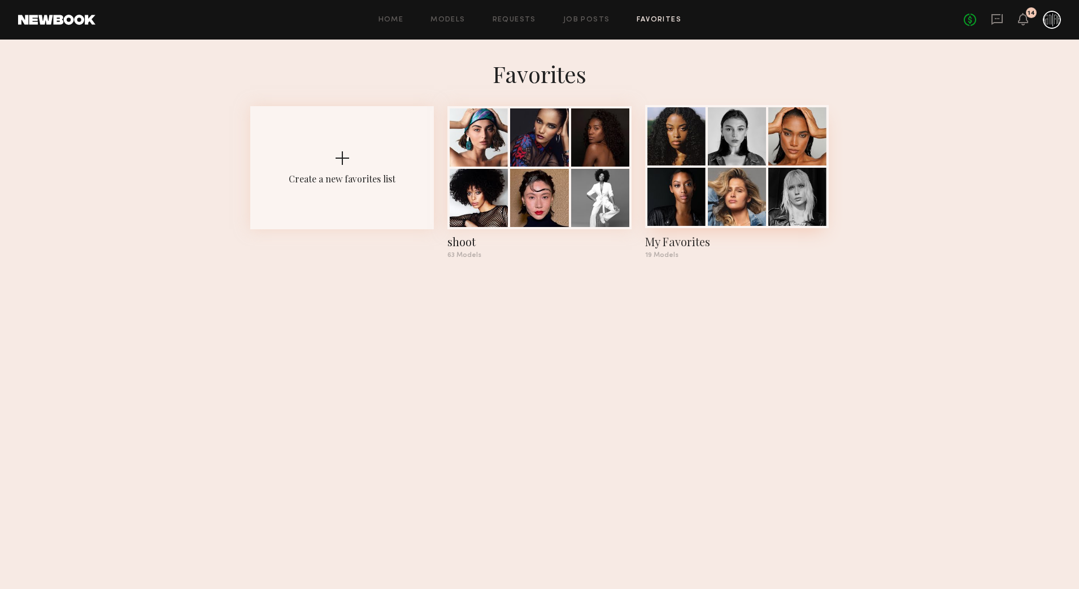
click at [740, 156] on div at bounding box center [737, 136] width 58 height 58
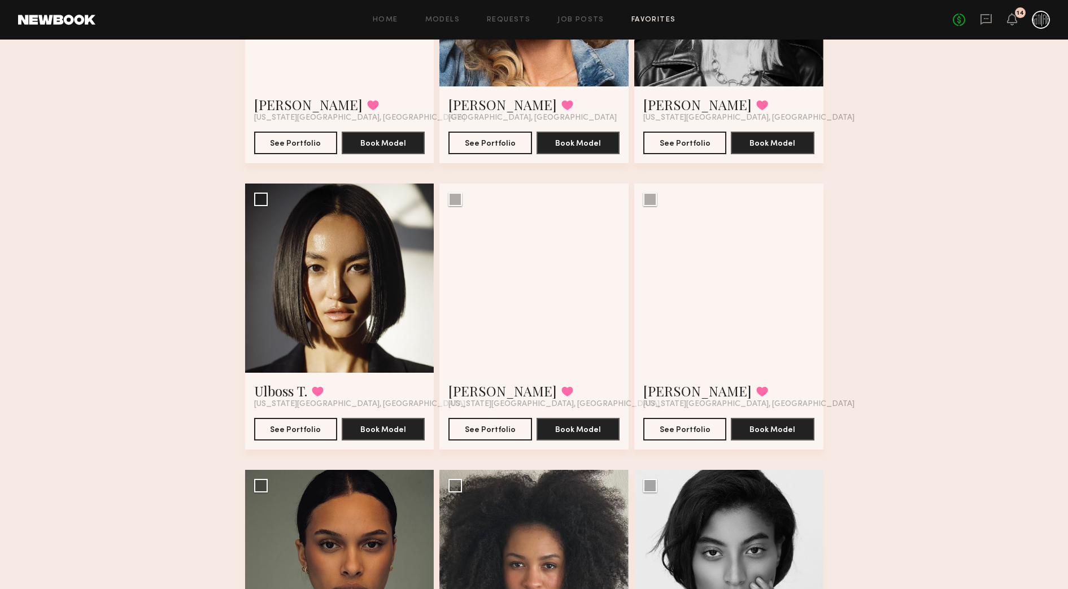
scroll to position [639, 0]
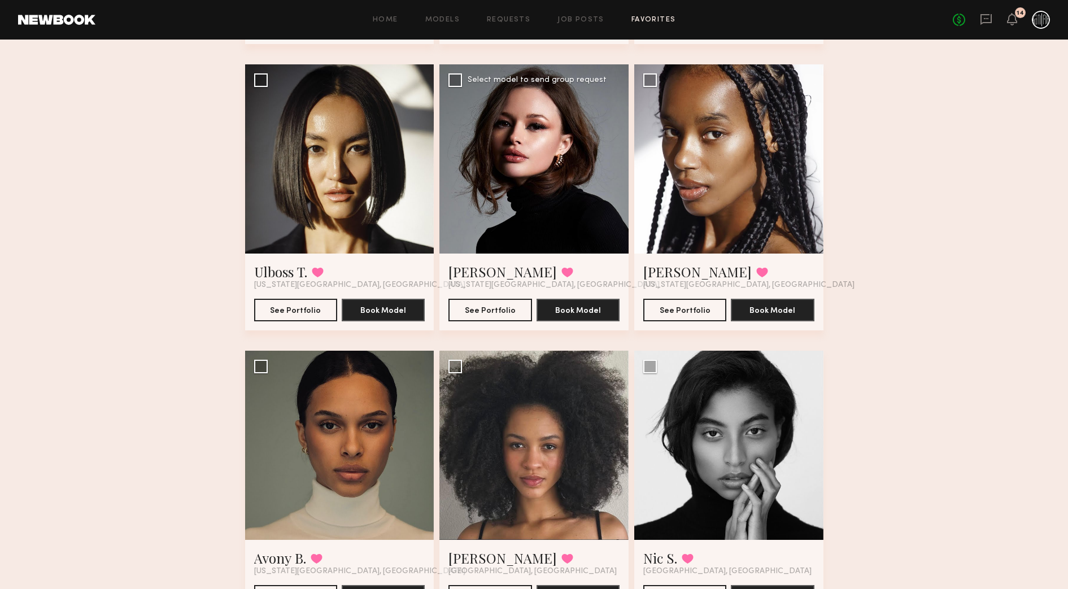
click at [518, 217] on div at bounding box center [533, 158] width 189 height 189
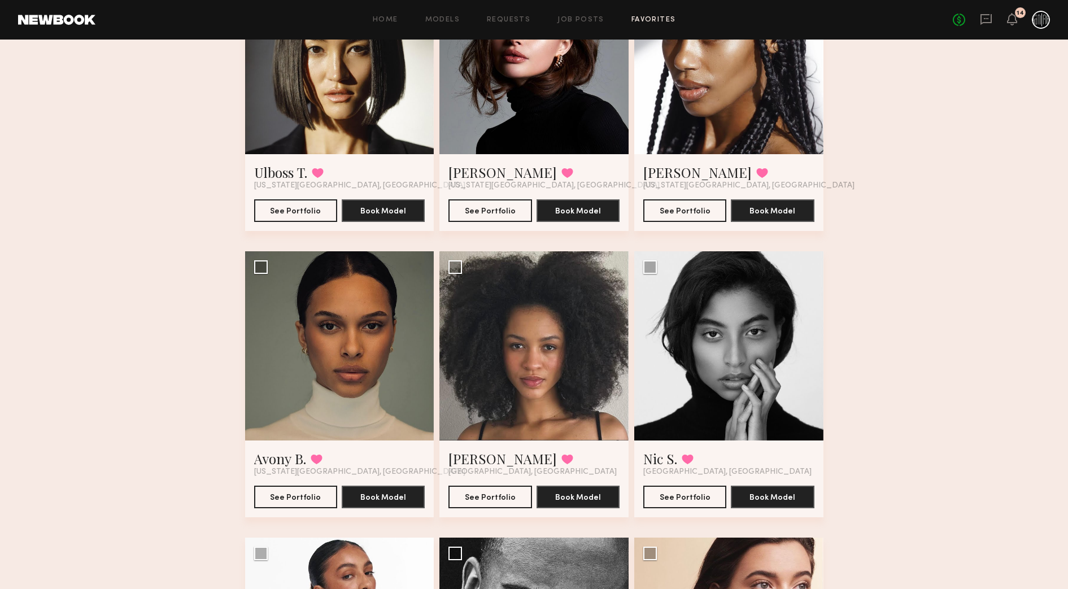
scroll to position [781, 0]
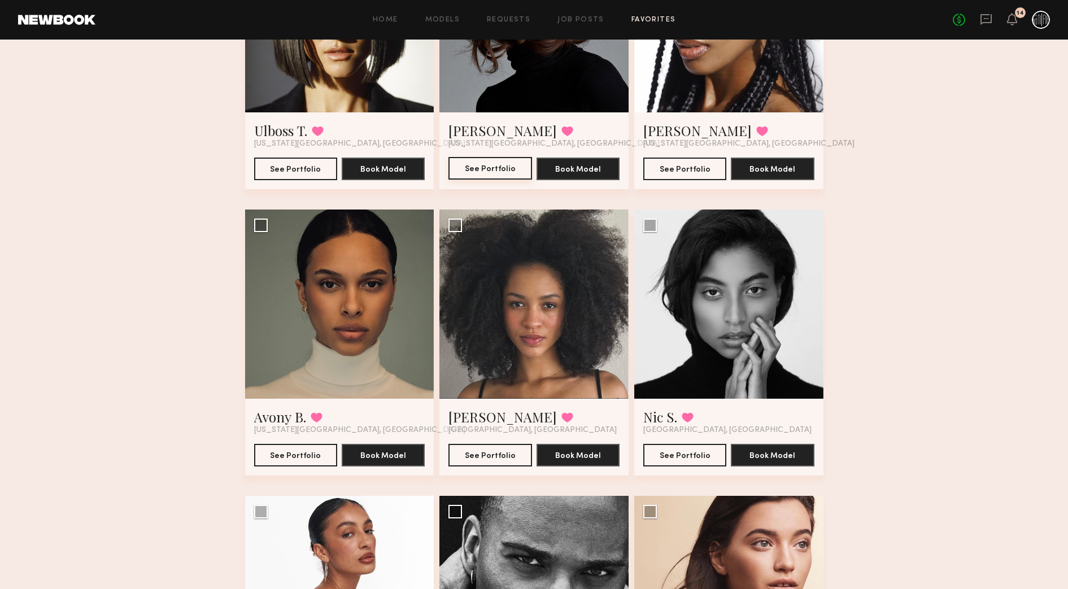
click at [494, 171] on button "See Portfolio" at bounding box center [489, 168] width 83 height 23
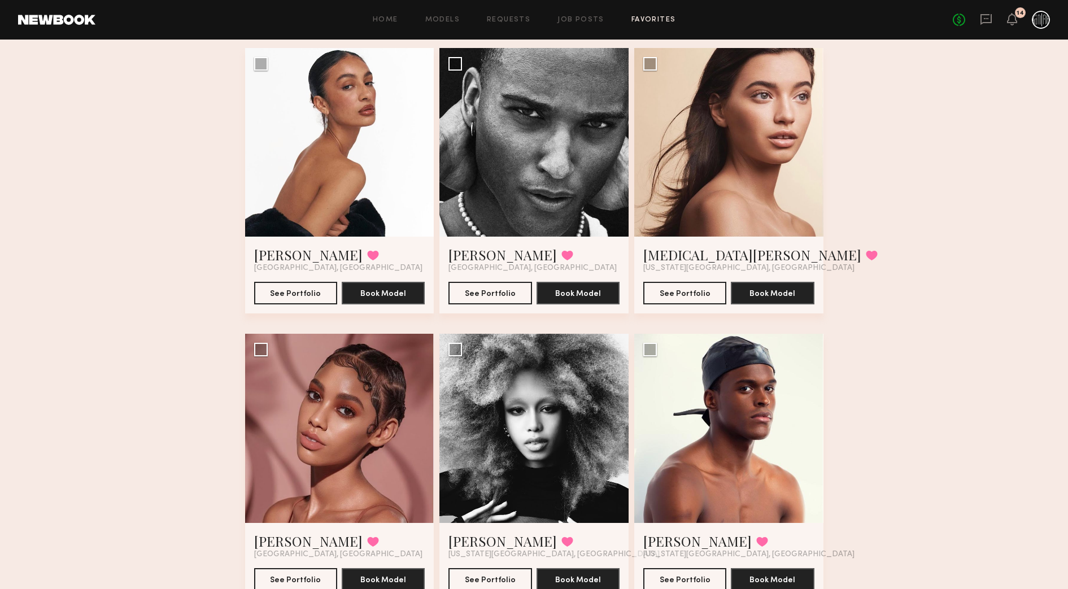
scroll to position [1204, 0]
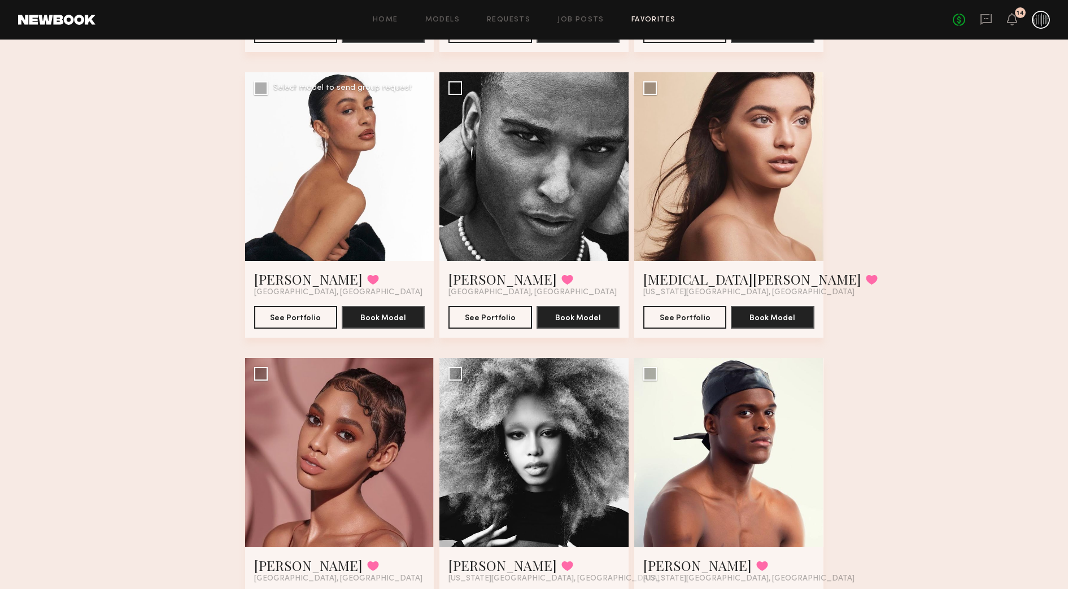
click at [282, 169] on div at bounding box center [339, 166] width 189 height 189
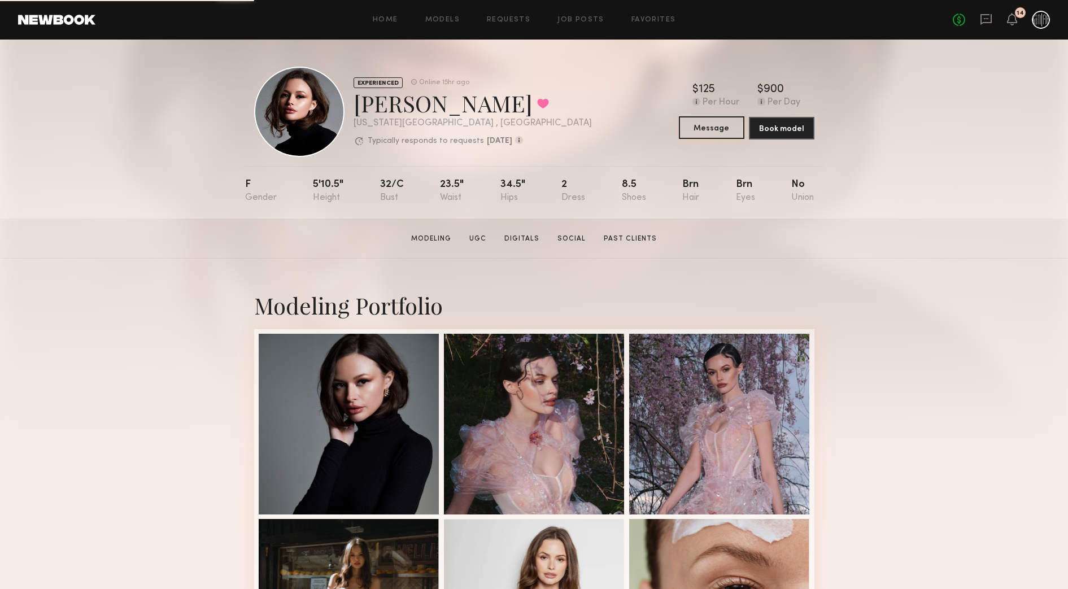
click at [715, 134] on button "Message" at bounding box center [712, 127] width 66 height 23
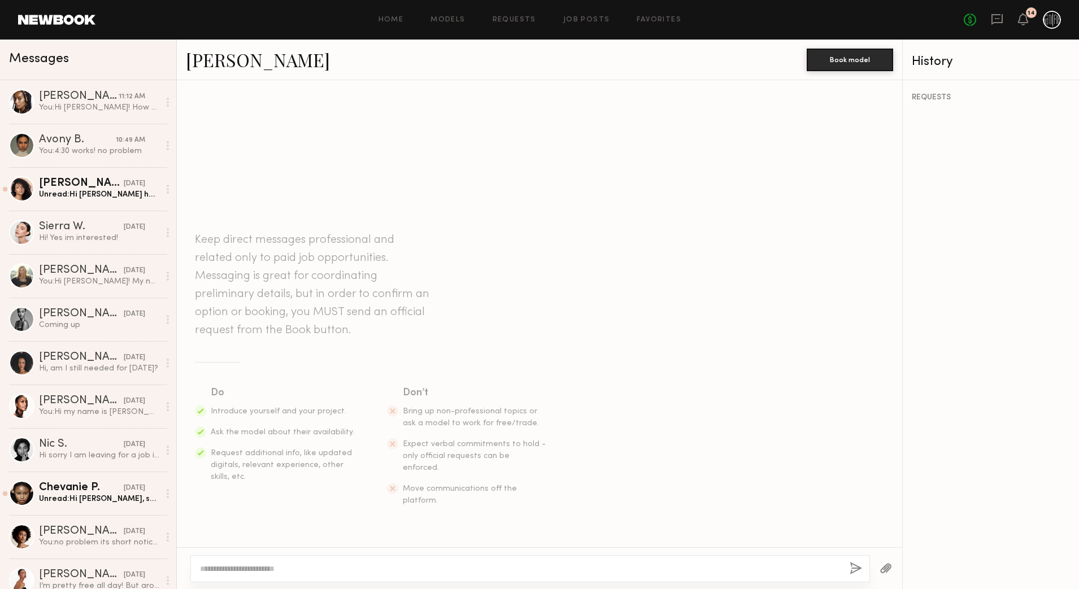
click at [277, 573] on textarea at bounding box center [520, 568] width 641 height 11
click at [228, 568] on textarea "**********" at bounding box center [520, 568] width 641 height 11
click at [530, 568] on textarea "**********" at bounding box center [520, 568] width 641 height 11
type textarea "**********"
click at [854, 567] on button "button" at bounding box center [856, 569] width 12 height 14
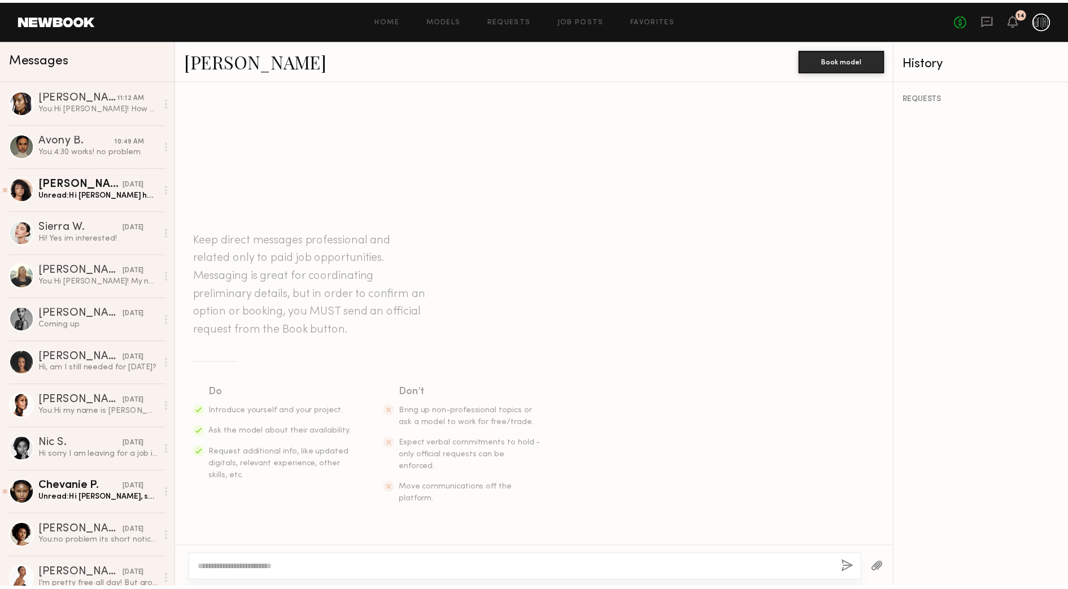
scroll to position [32, 0]
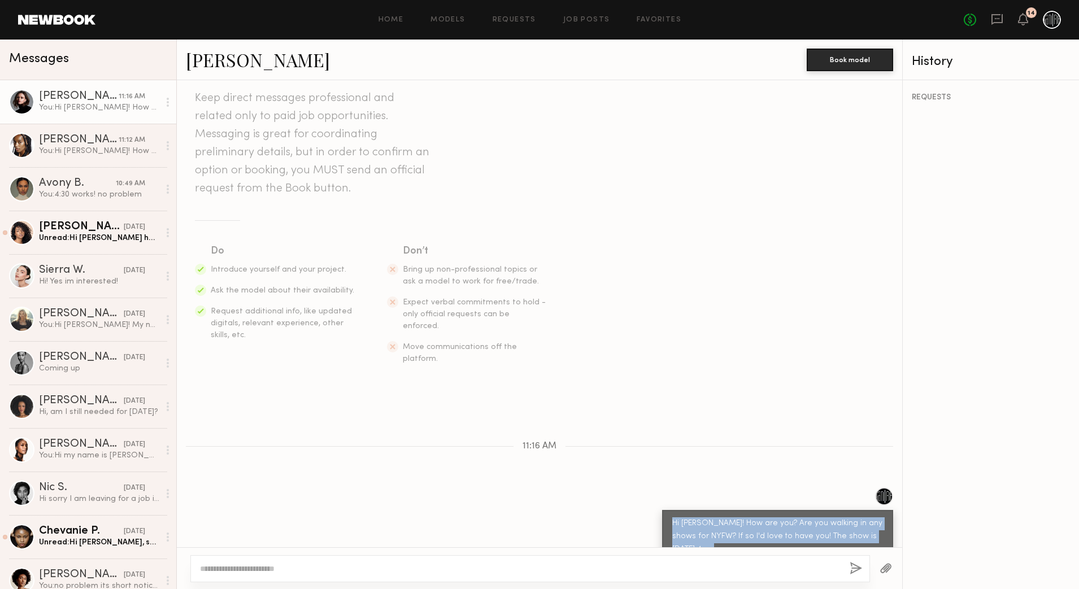
drag, startPoint x: 690, startPoint y: 525, endPoint x: 655, endPoint y: 496, distance: 45.3
click at [662, 510] on div "Hi Marija! How are you? Are you walking in any shows for NYFW? If so I'd love t…" at bounding box center [777, 536] width 231 height 53
drag, startPoint x: 655, startPoint y: 496, endPoint x: 699, endPoint y: 502, distance: 44.5
copy div "Hi Marija! How are you? Are you walking in any shows for NYFW? If so I'd love t…"
click at [390, 19] on link "Home" at bounding box center [390, 19] width 25 height 7
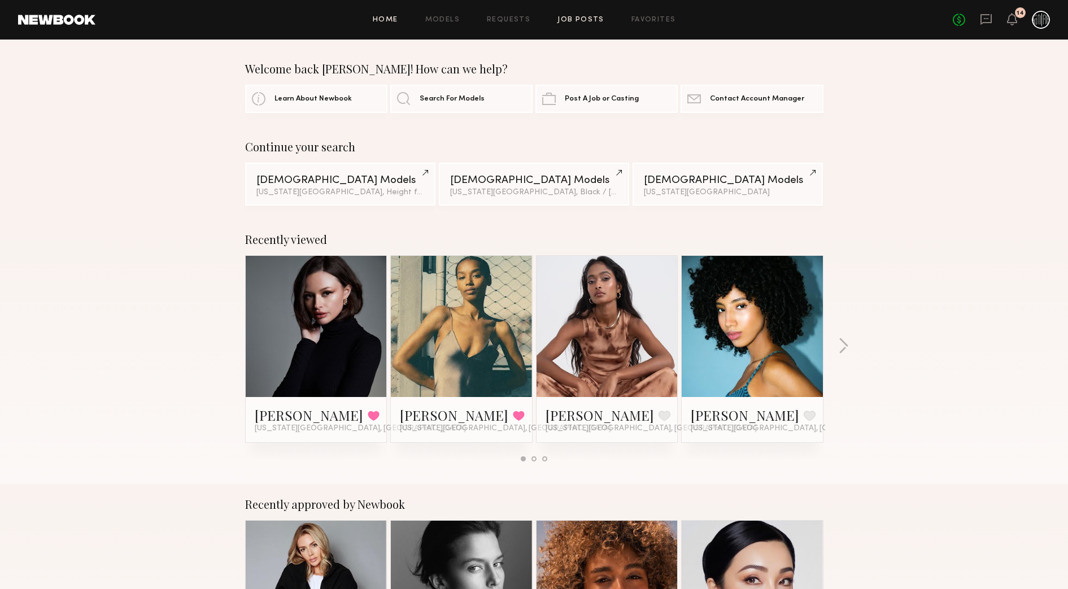
click at [582, 19] on link "Job Posts" at bounding box center [581, 19] width 47 height 7
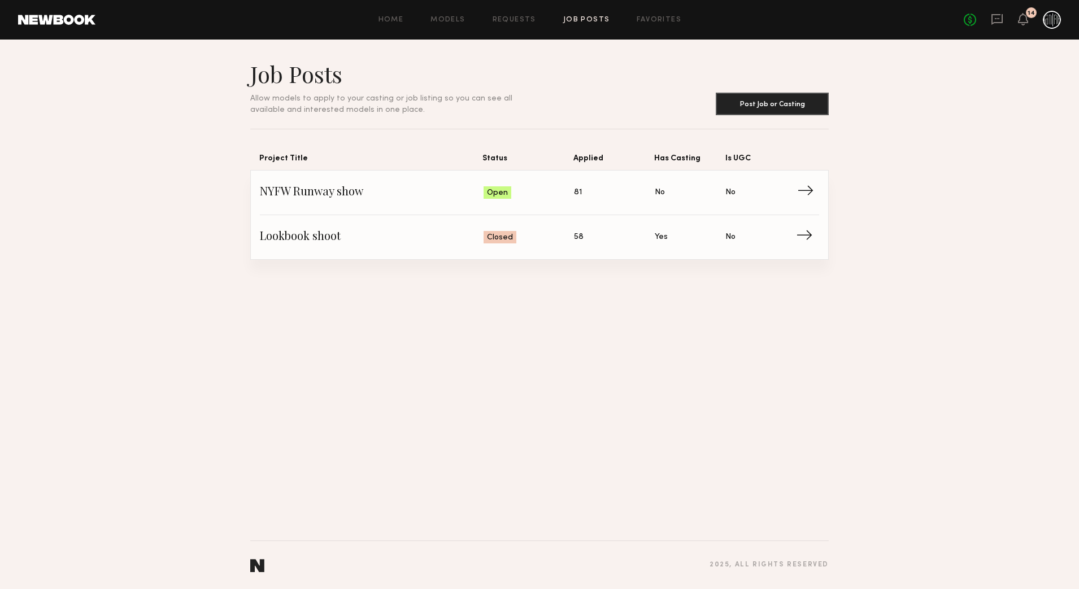
click at [476, 189] on span "NYFW Runway show" at bounding box center [372, 192] width 224 height 17
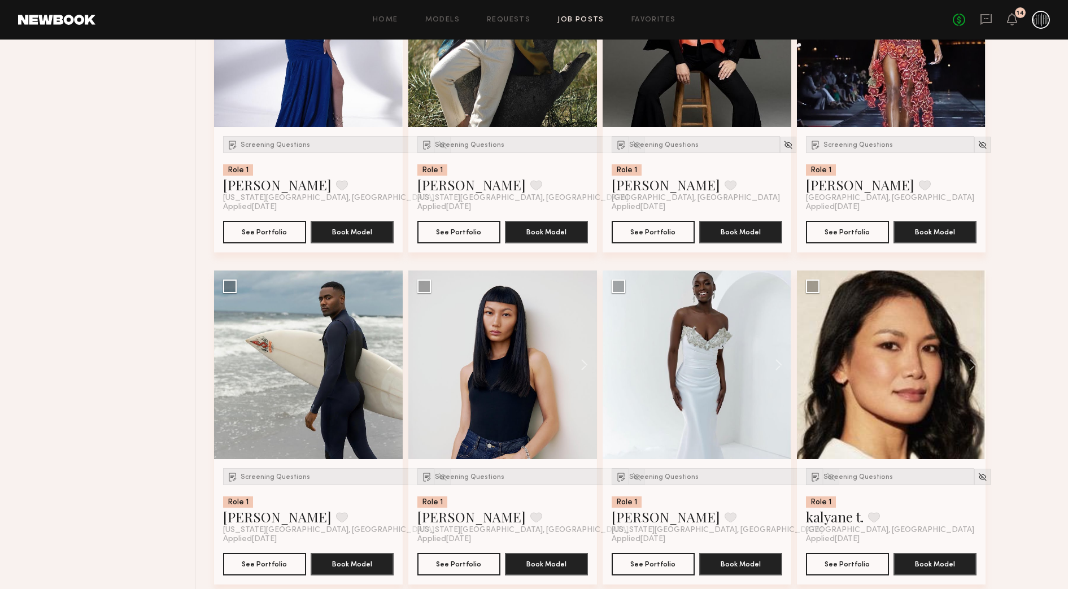
scroll to position [1977, 0]
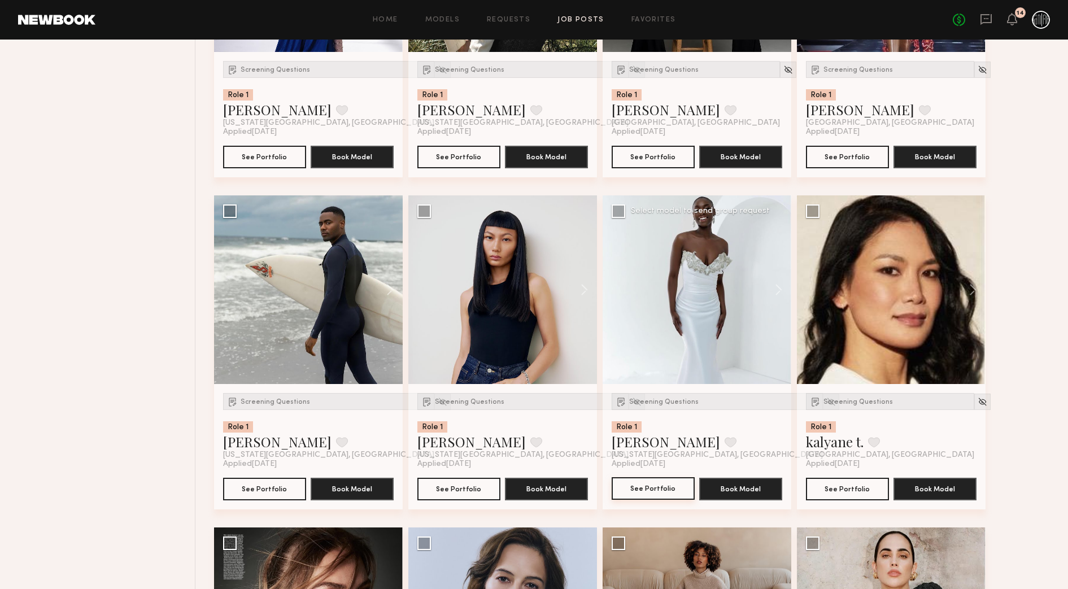
click at [666, 495] on button "See Portfolio" at bounding box center [653, 488] width 83 height 23
click at [983, 21] on icon at bounding box center [986, 19] width 11 height 11
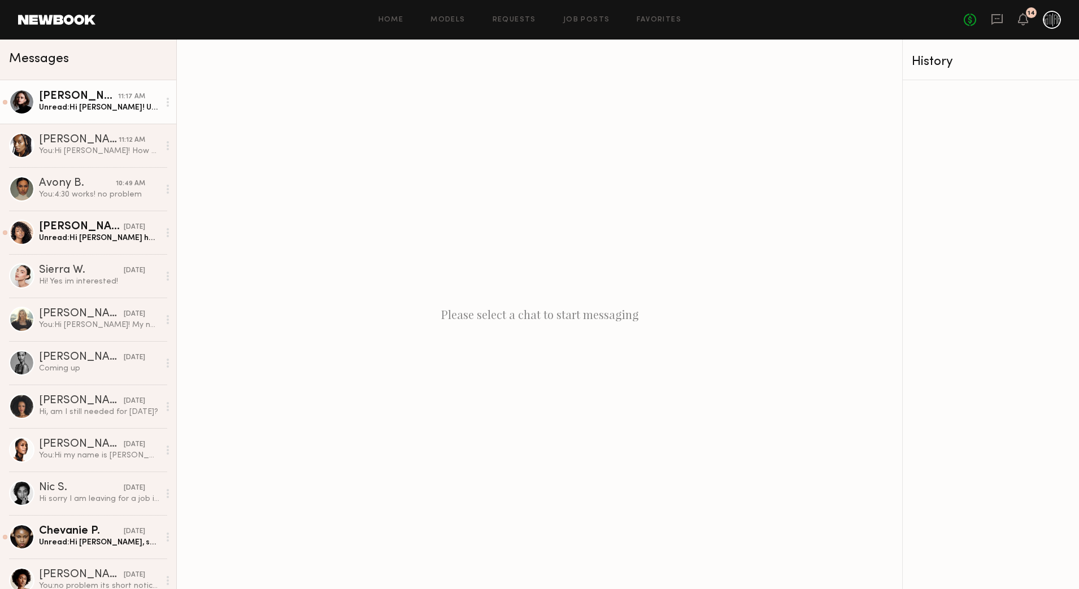
click at [103, 117] on link "Marija S. 11:17 AM Unread: Hi Megan! Unfortunately Im Not available that day." at bounding box center [88, 101] width 176 height 43
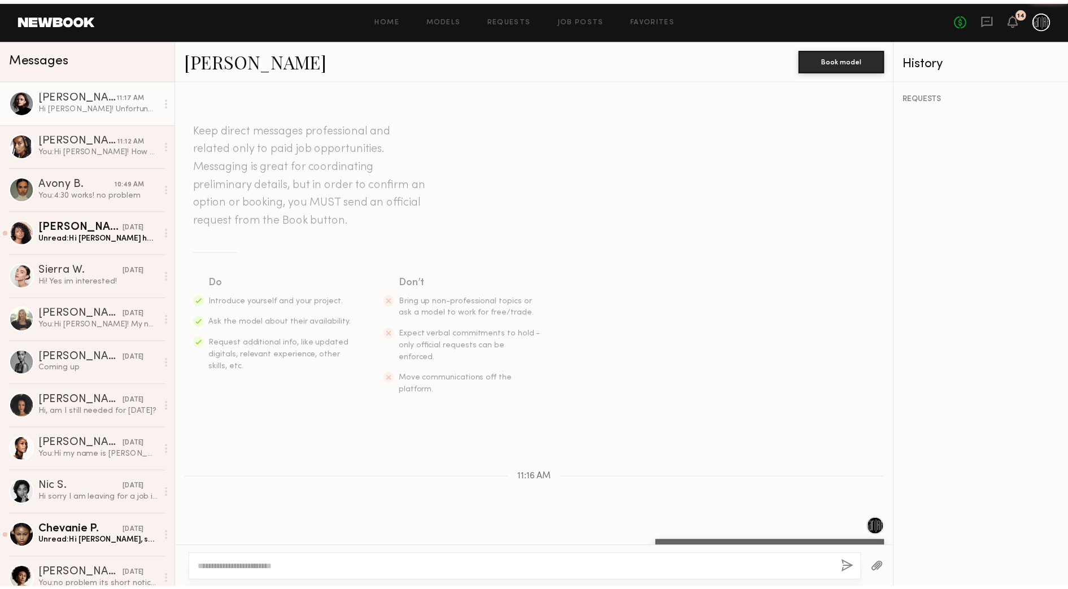
scroll to position [76, 0]
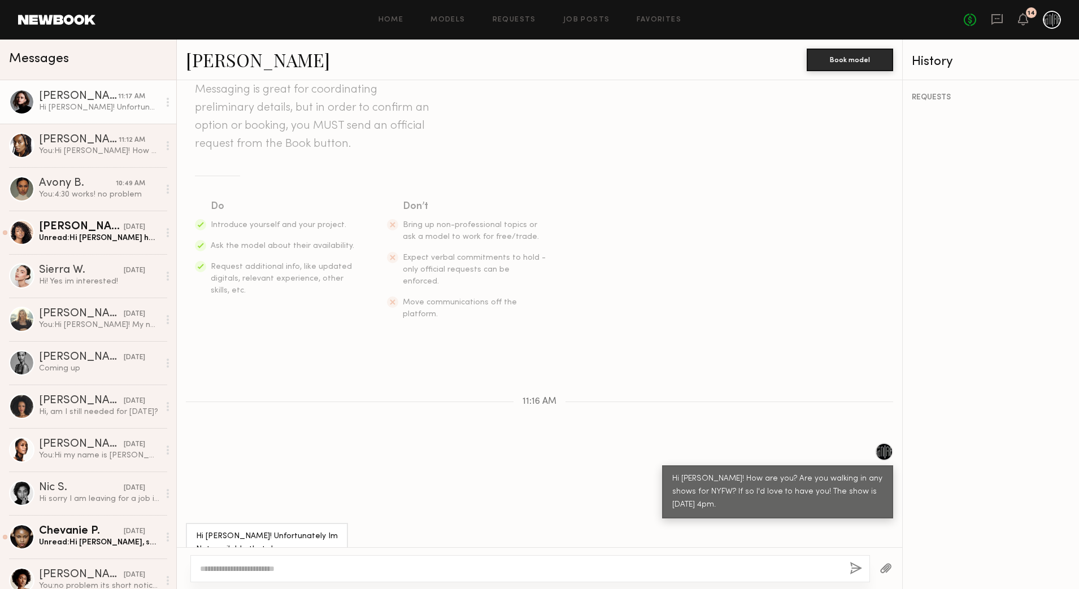
click at [29, 15] on link at bounding box center [56, 20] width 77 height 10
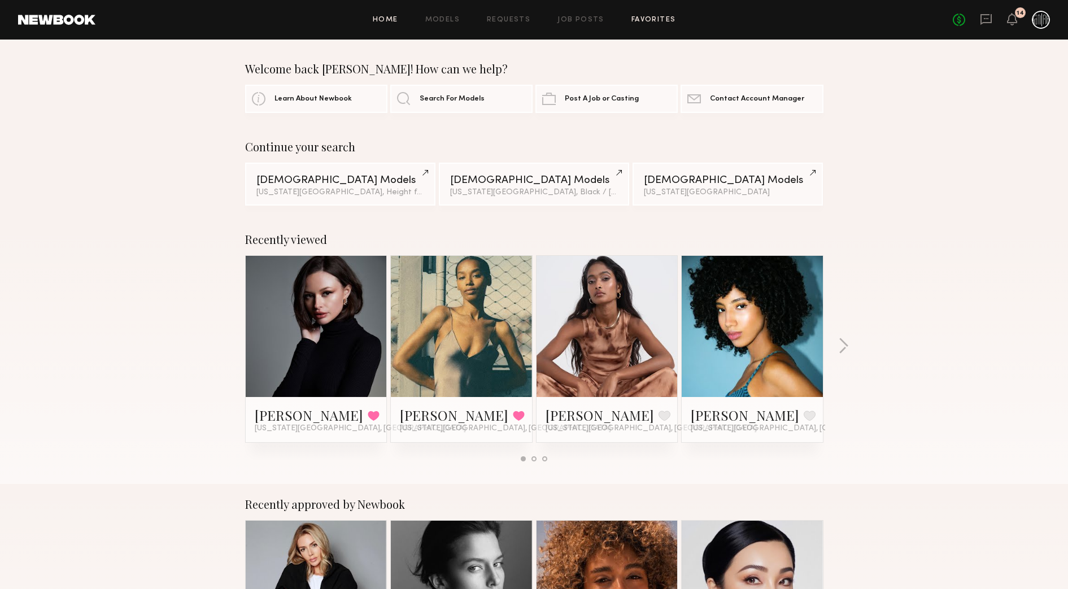
click at [640, 23] on link "Favorites" at bounding box center [654, 19] width 45 height 7
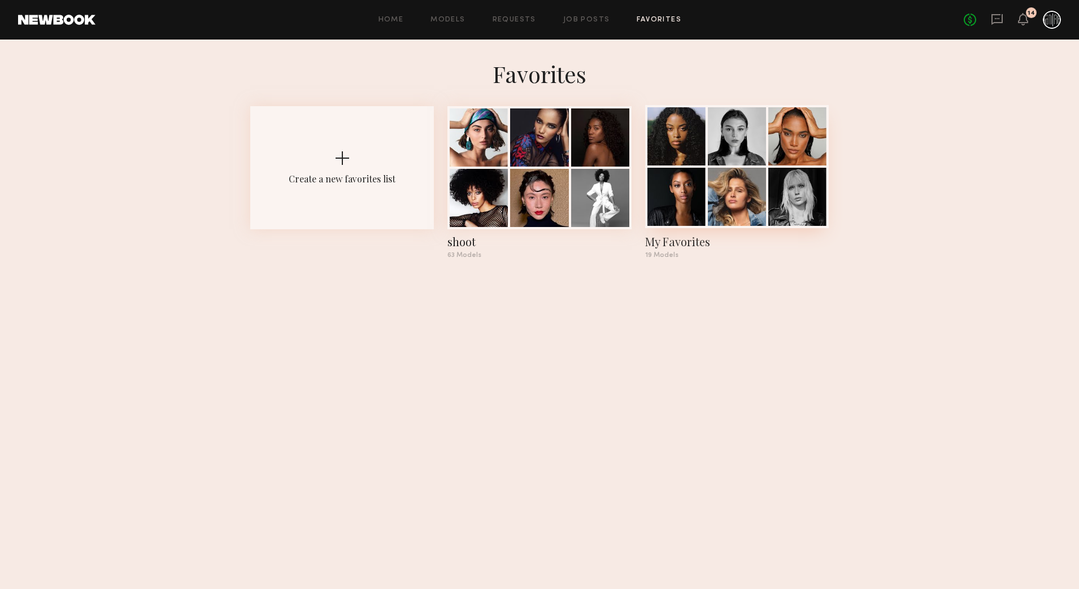
click at [691, 199] on div at bounding box center [676, 197] width 58 height 58
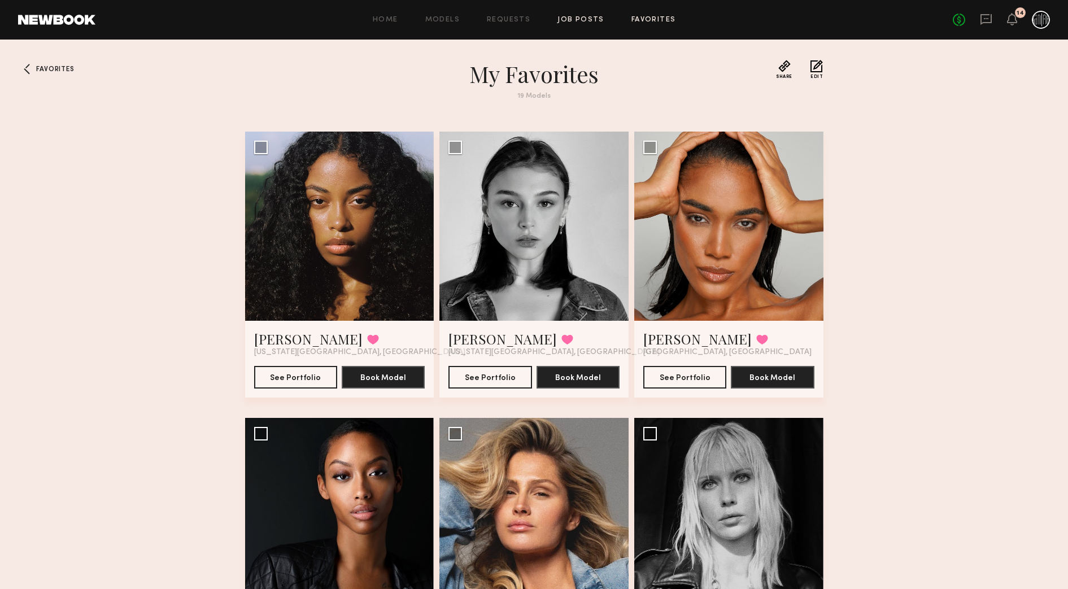
click at [573, 23] on link "Job Posts" at bounding box center [581, 19] width 47 height 7
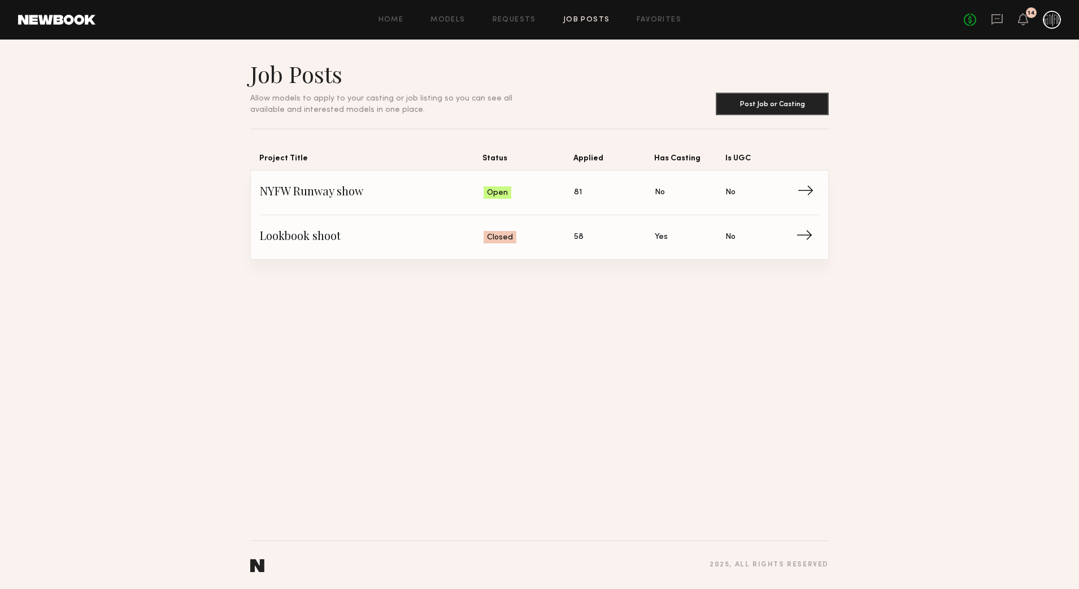
click at [400, 189] on span "NYFW Runway show" at bounding box center [372, 192] width 224 height 17
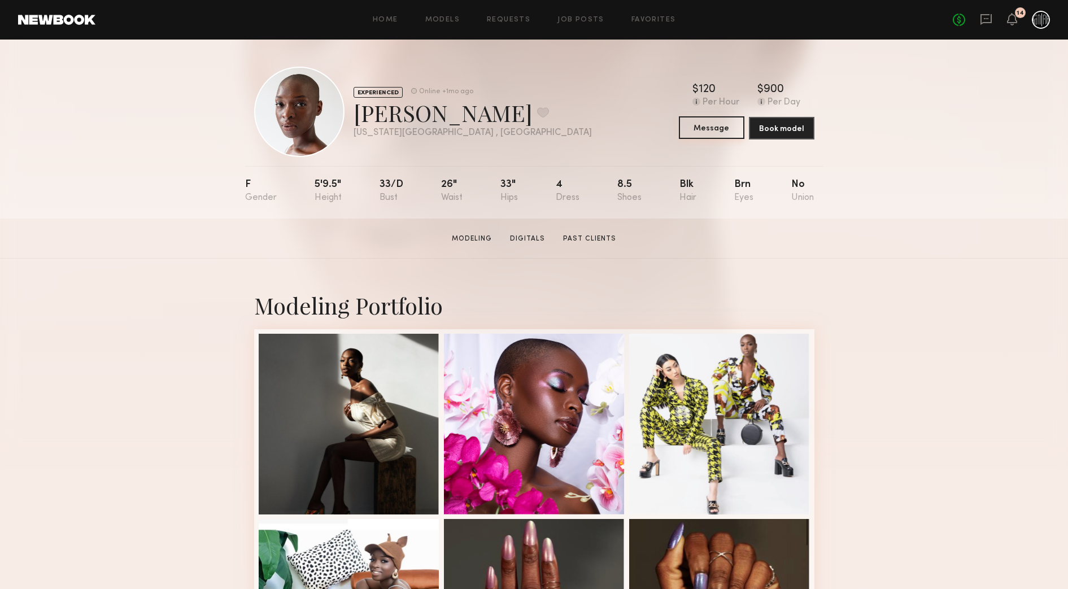
click at [729, 126] on button "Message" at bounding box center [712, 127] width 66 height 23
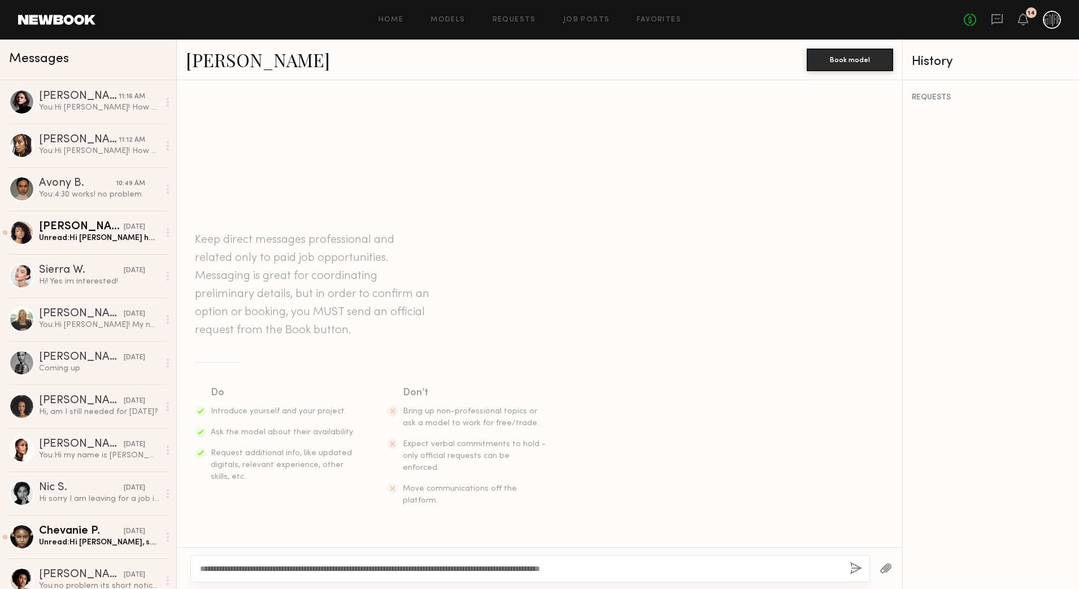
type textarea "**********"
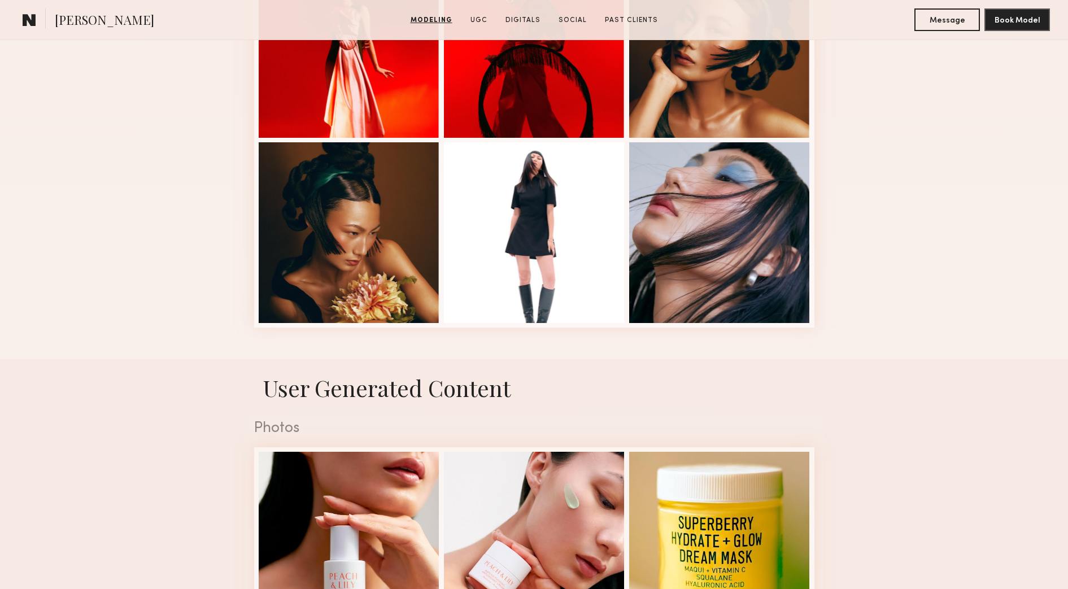
scroll to position [565, 0]
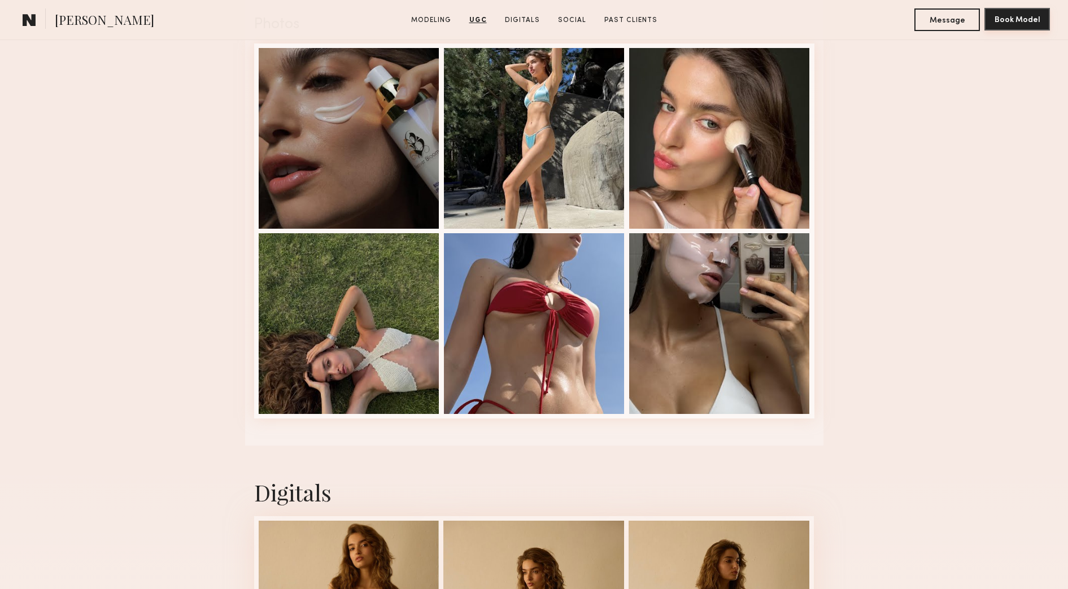
scroll to position [1977, 0]
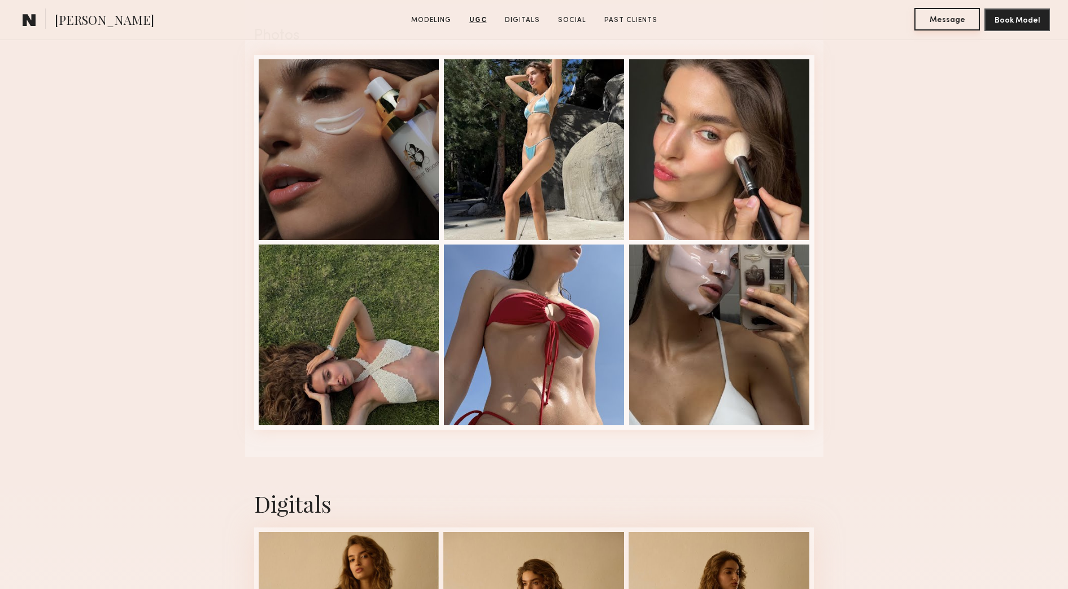
click at [959, 18] on button "Message" at bounding box center [948, 19] width 66 height 23
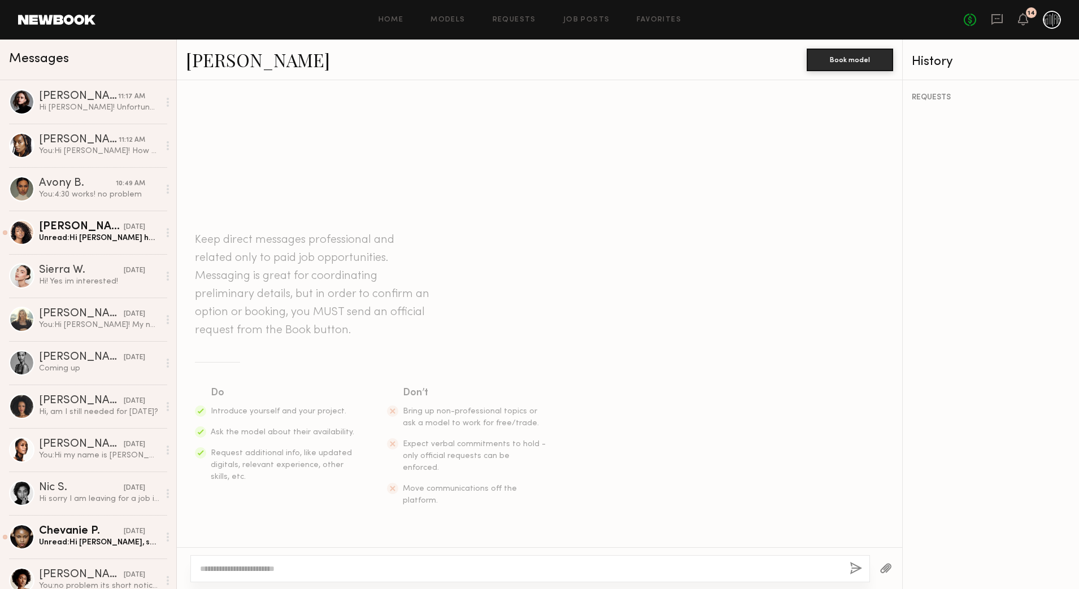
paste textarea "**********"
click at [234, 570] on textarea "**********" at bounding box center [520, 568] width 641 height 11
click at [288, 564] on textarea "**********" at bounding box center [520, 568] width 641 height 11
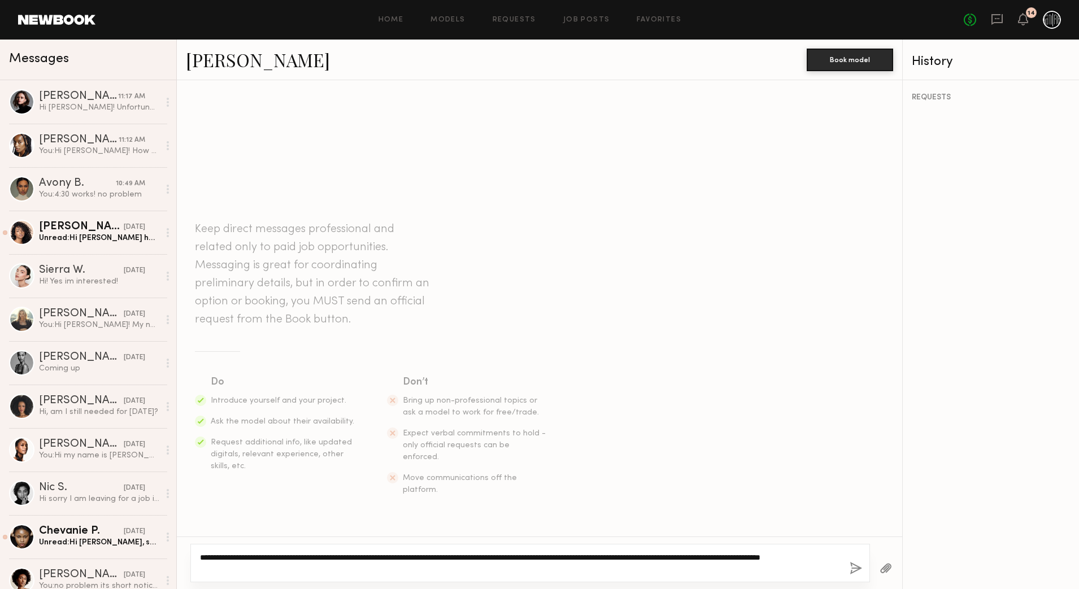
click at [493, 573] on textarea "**********" at bounding box center [520, 563] width 641 height 23
type textarea "**********"
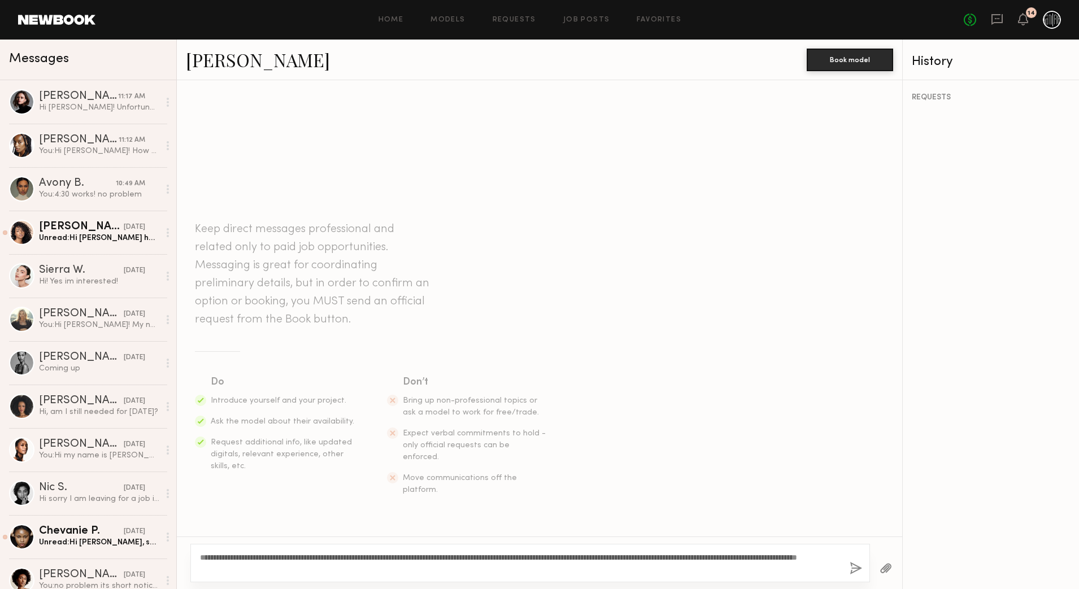
click at [851, 563] on button "button" at bounding box center [856, 569] width 12 height 14
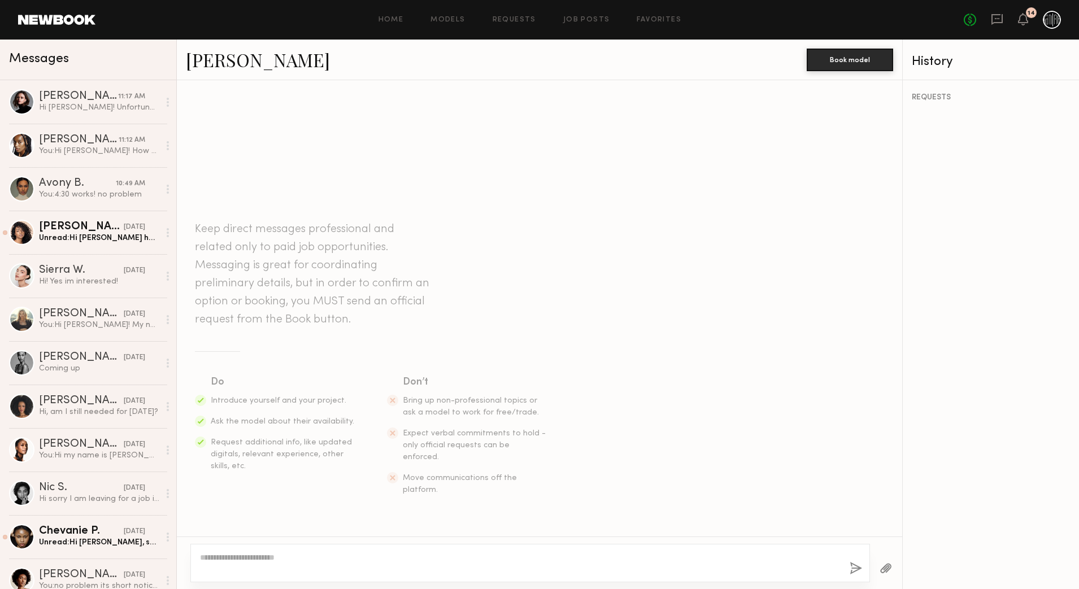
scroll to position [45, 0]
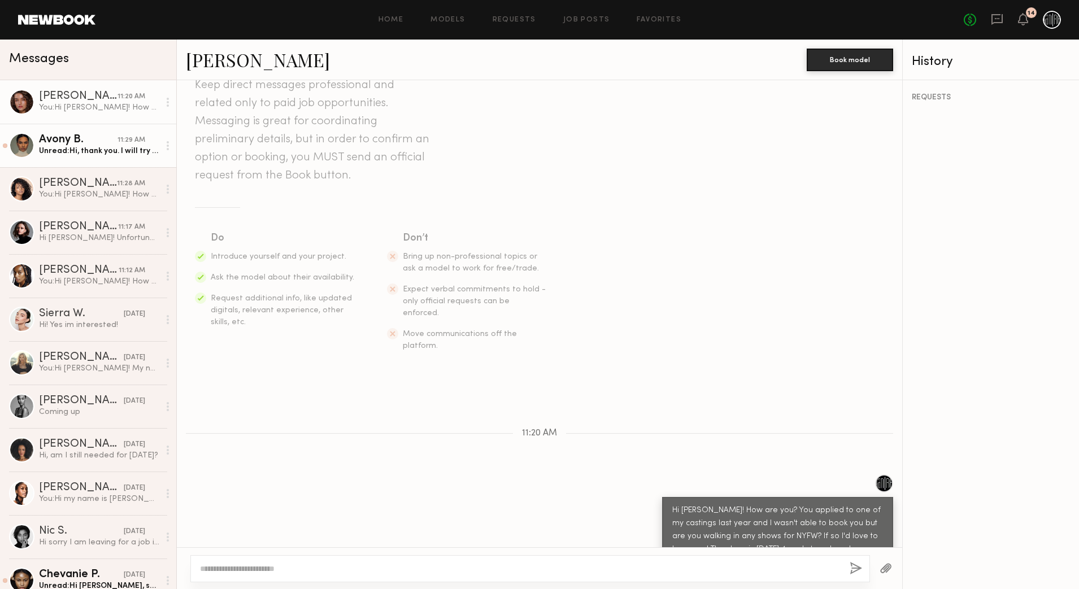
click at [99, 151] on div "Unread: Hi, thank you. I will try to make it earlier if I can but latest will b…" at bounding box center [99, 151] width 120 height 11
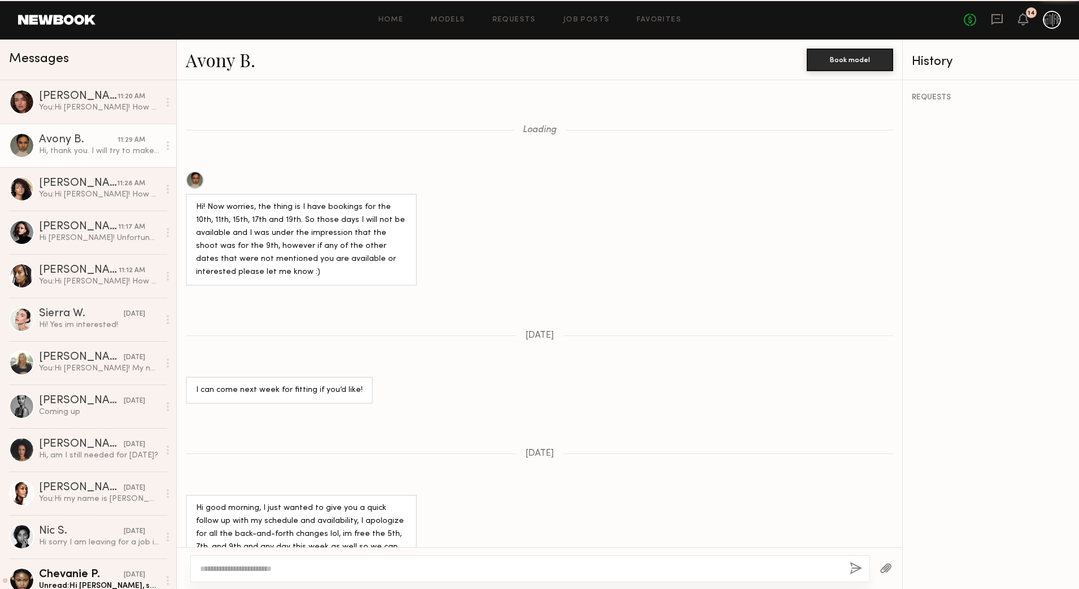
scroll to position [756, 0]
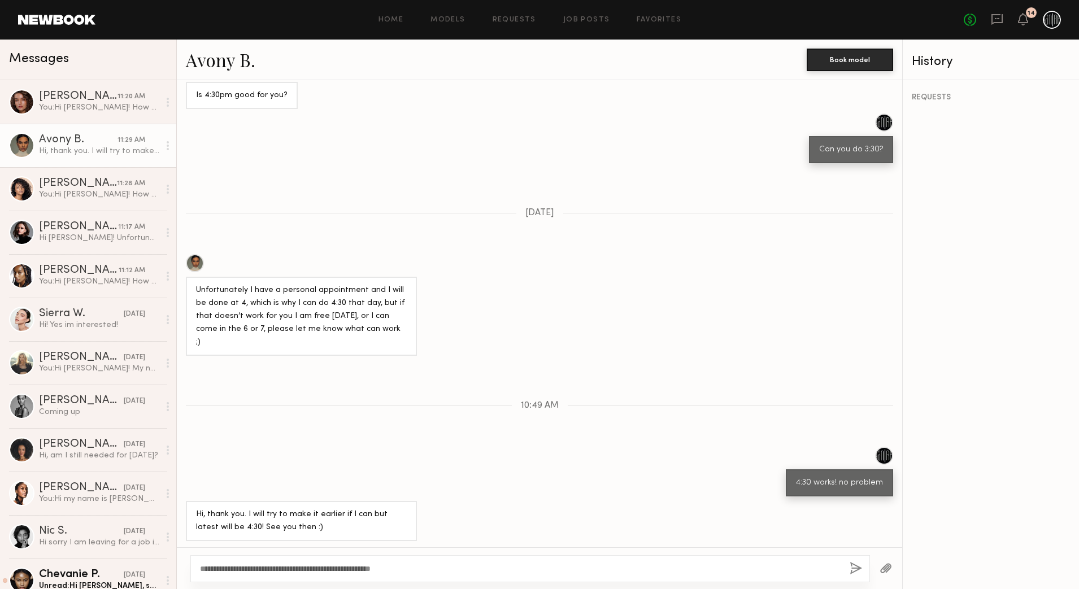
type textarea "**********"
click at [853, 564] on button "button" at bounding box center [856, 569] width 12 height 14
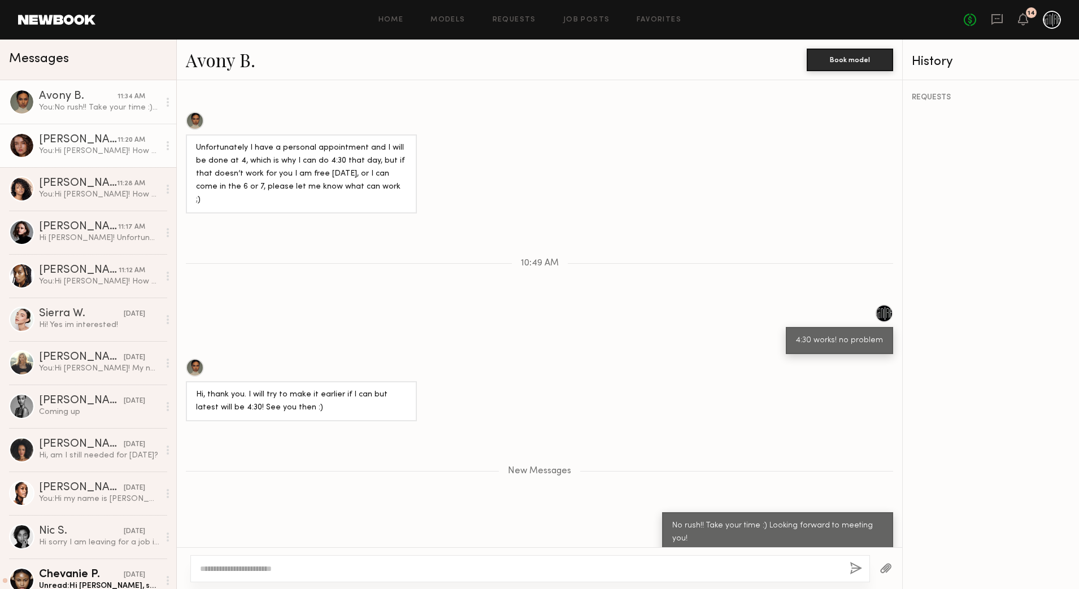
click at [77, 147] on div "You: Hi Olviya! How are you? You applied to one of my castings last year and I …" at bounding box center [99, 151] width 120 height 11
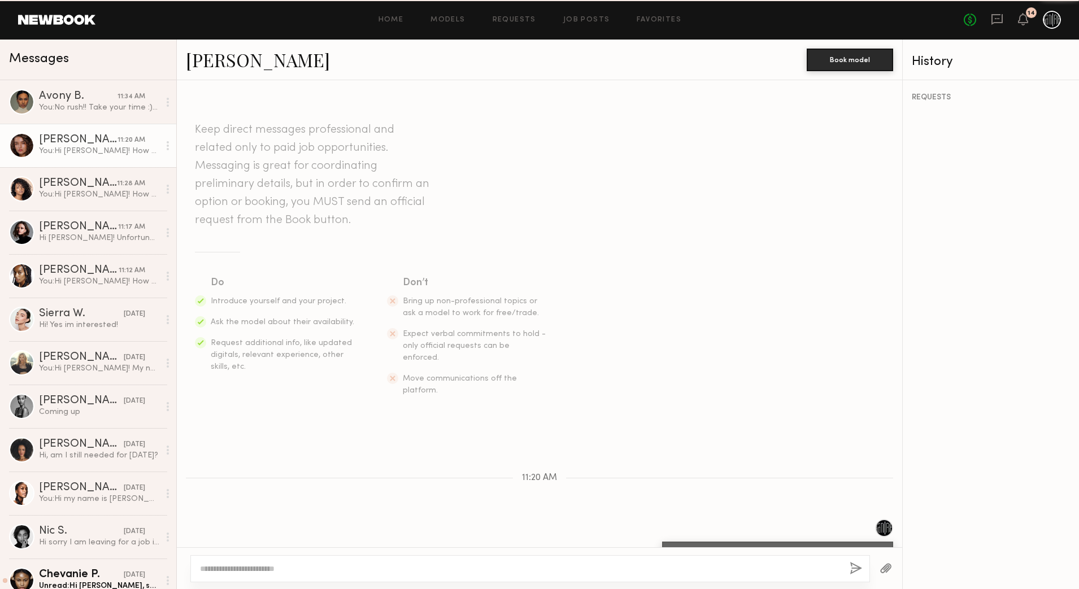
scroll to position [45, 0]
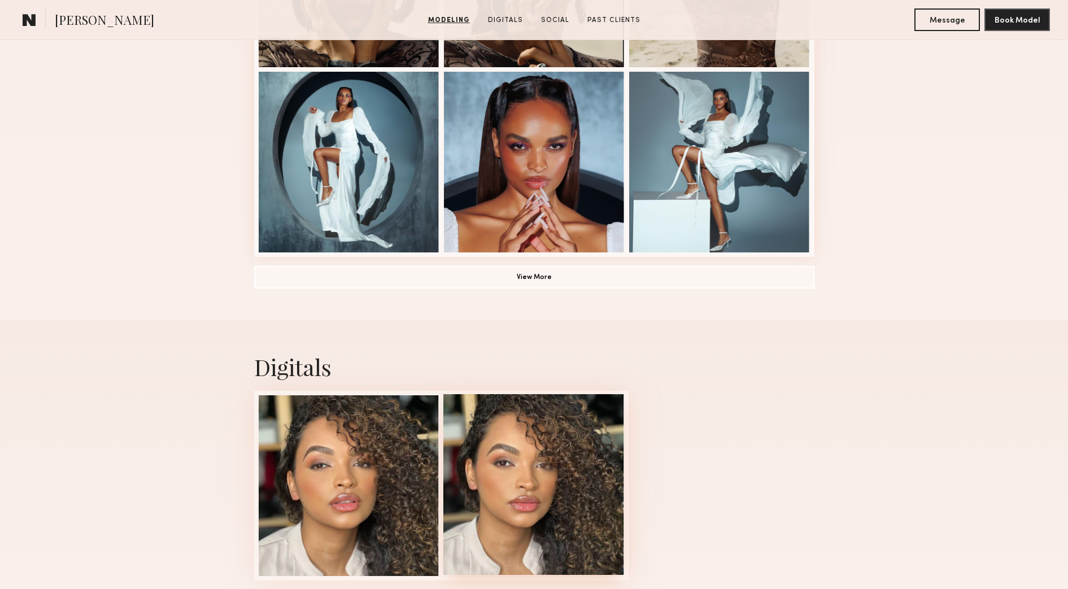
scroll to position [918, 0]
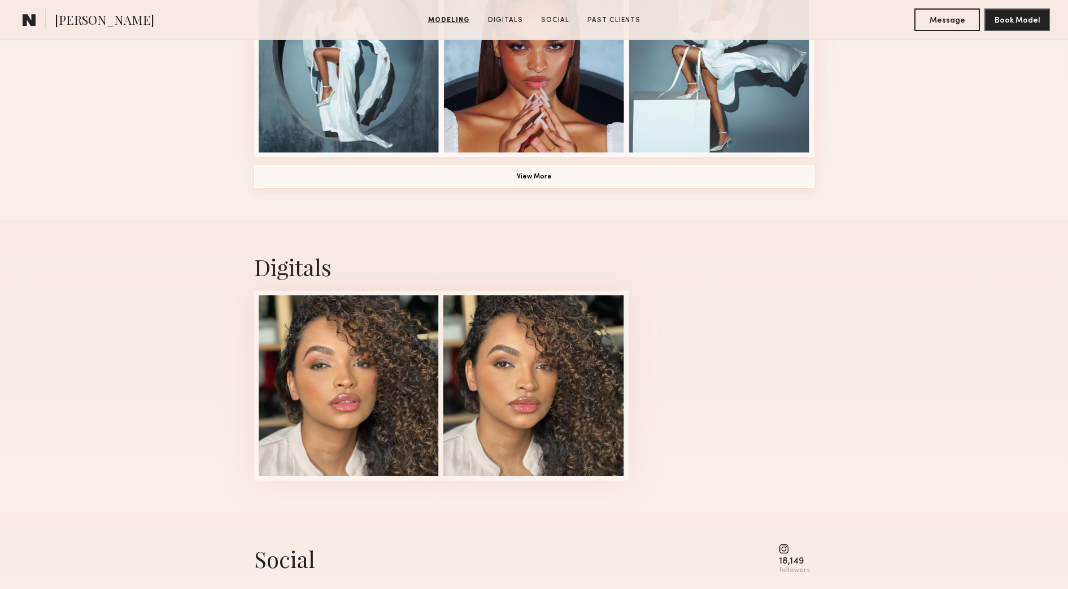
click at [561, 182] on button "View More" at bounding box center [534, 177] width 560 height 23
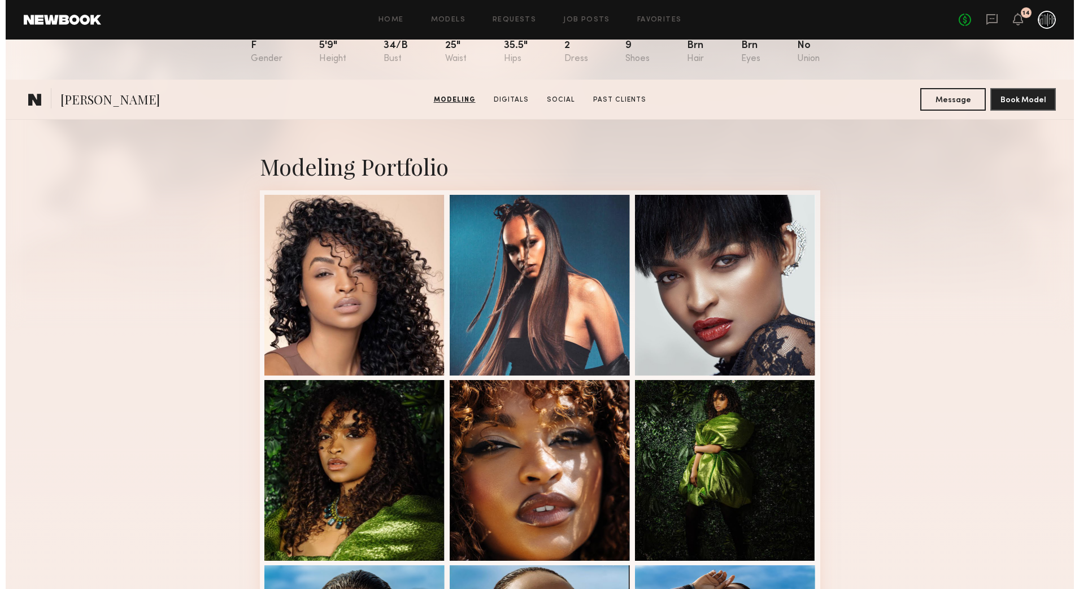
scroll to position [0, 0]
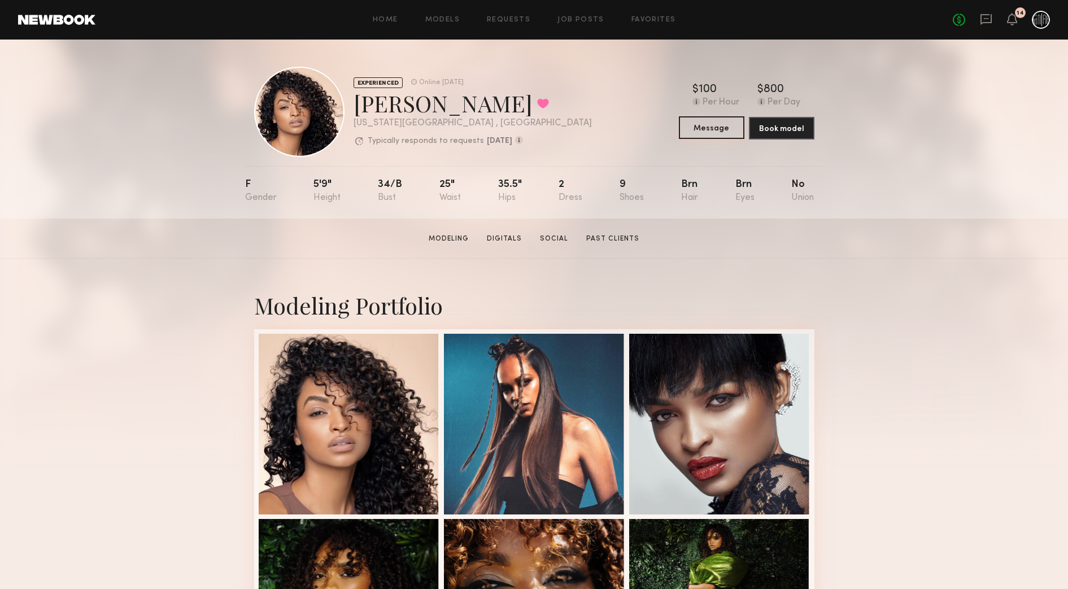
click at [700, 134] on button "Message" at bounding box center [712, 127] width 66 height 23
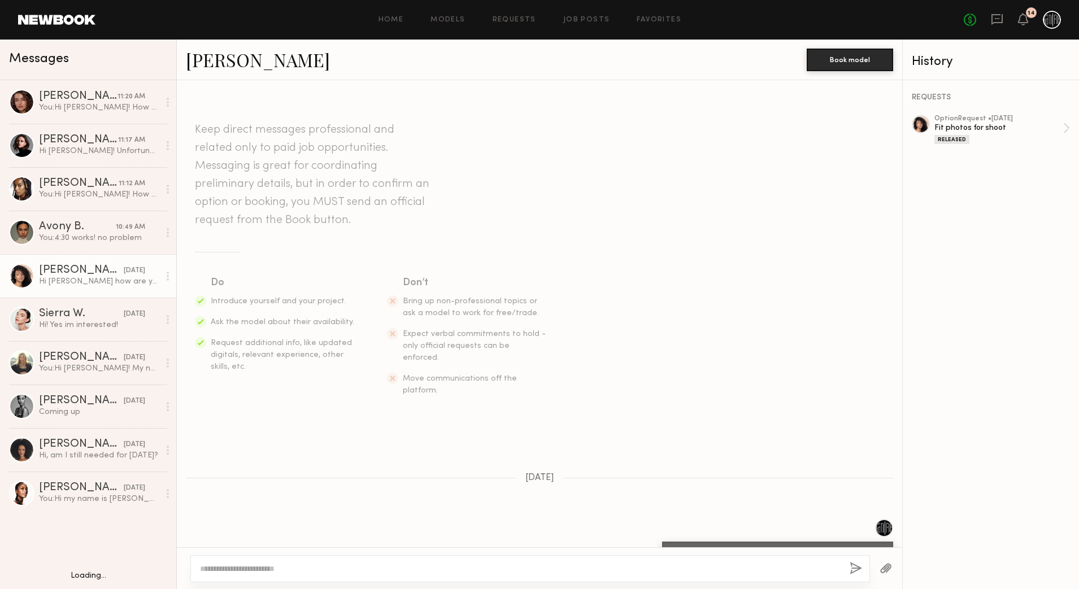
scroll to position [400, 0]
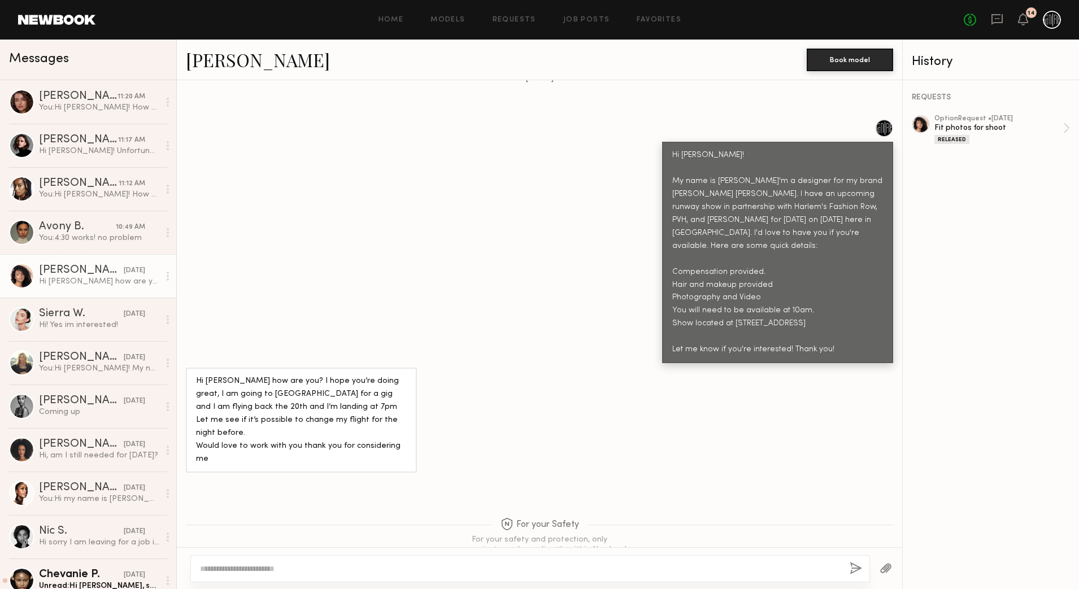
click at [369, 565] on textarea at bounding box center [520, 568] width 641 height 11
click at [275, 567] on textarea "**********" at bounding box center [520, 568] width 641 height 11
type textarea "**********"
click at [854, 569] on button "button" at bounding box center [856, 569] width 12 height 14
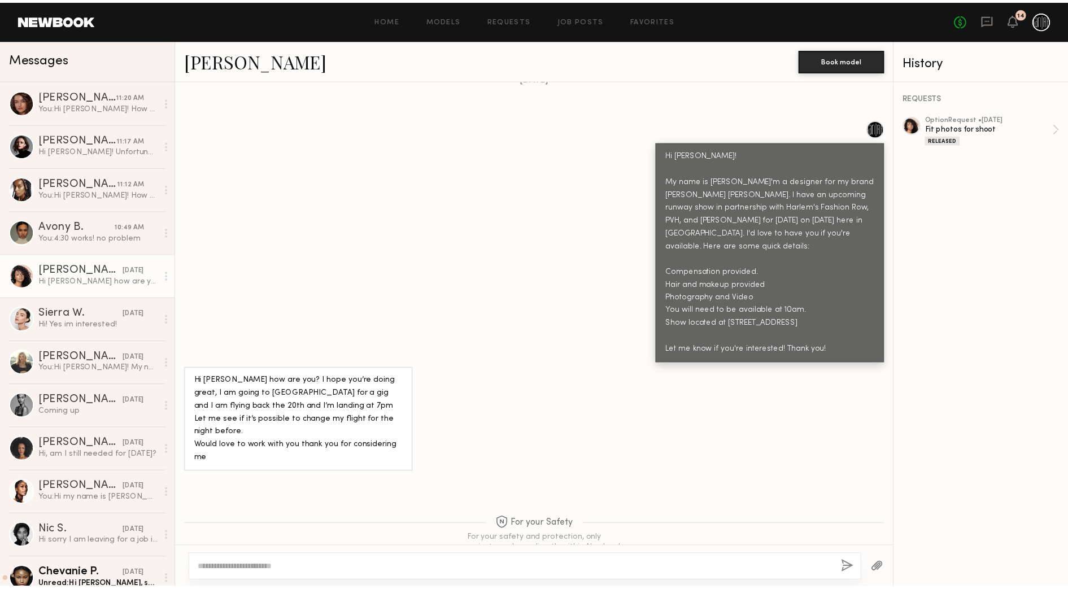
scroll to position [656, 0]
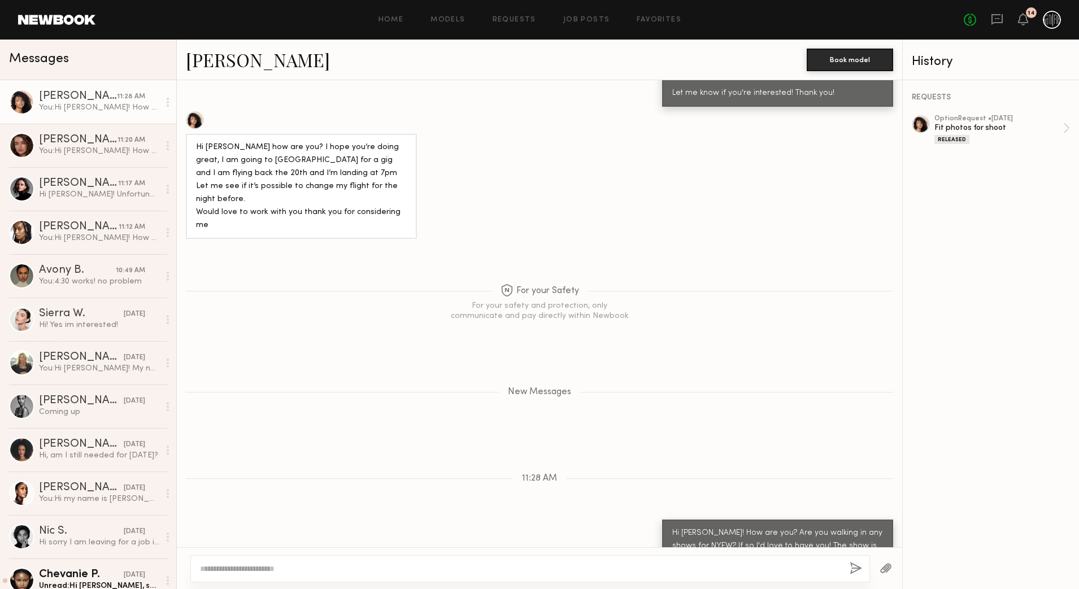
click at [80, 20] on link at bounding box center [56, 20] width 77 height 10
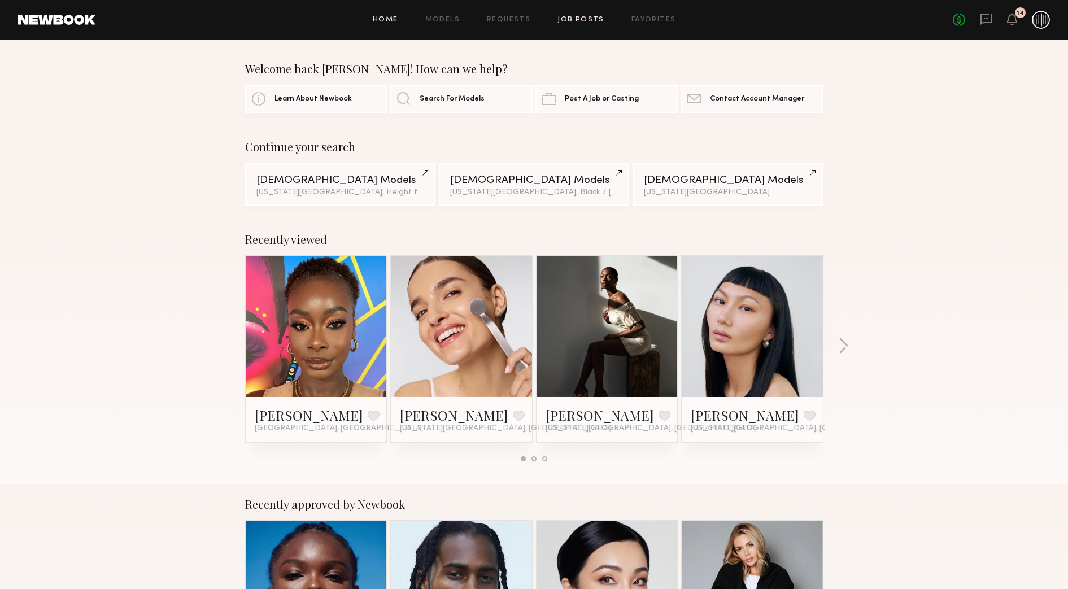
click at [586, 16] on link "Job Posts" at bounding box center [581, 19] width 47 height 7
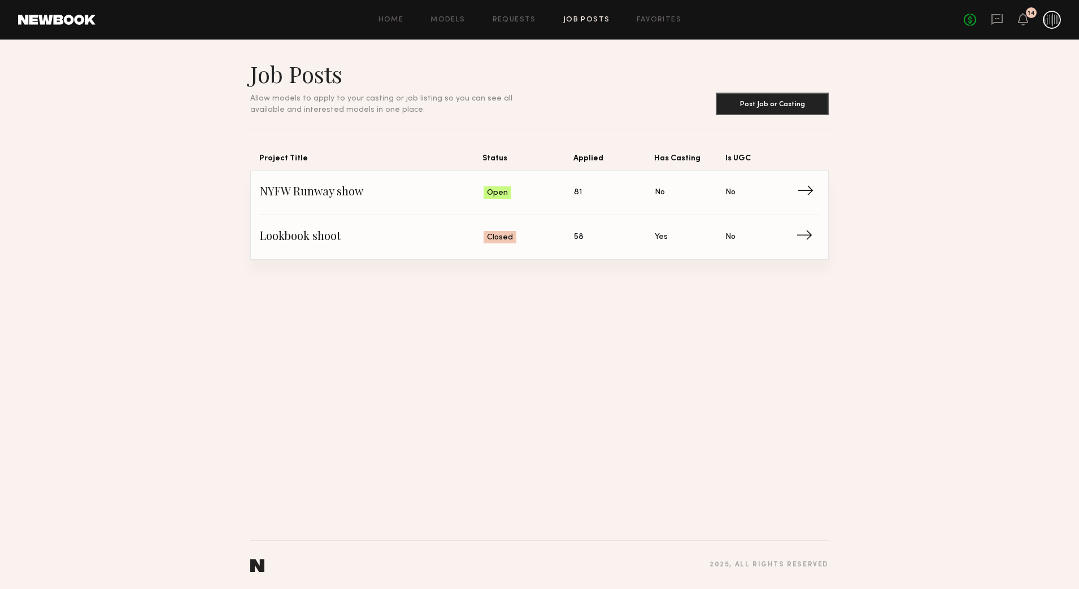
click at [495, 188] on span "Open" at bounding box center [497, 193] width 21 height 11
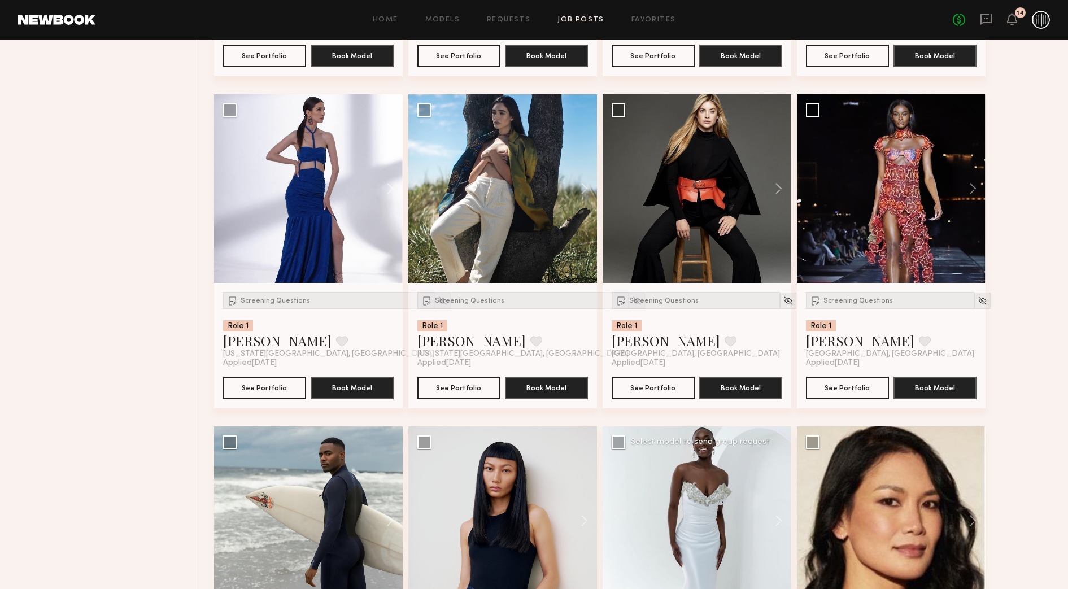
scroll to position [1624, 0]
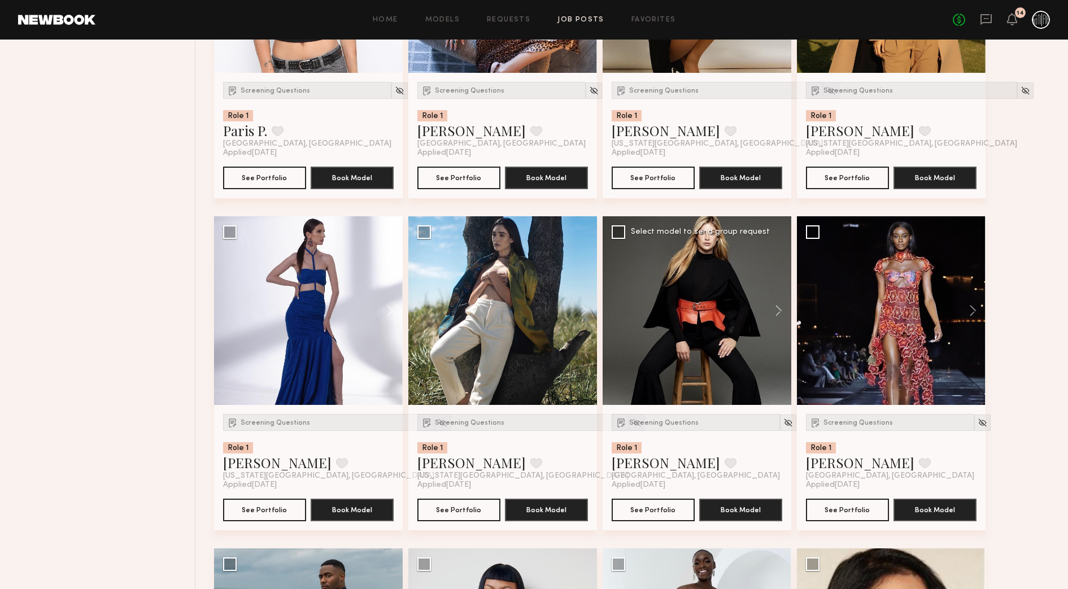
click at [736, 326] on div at bounding box center [697, 310] width 189 height 189
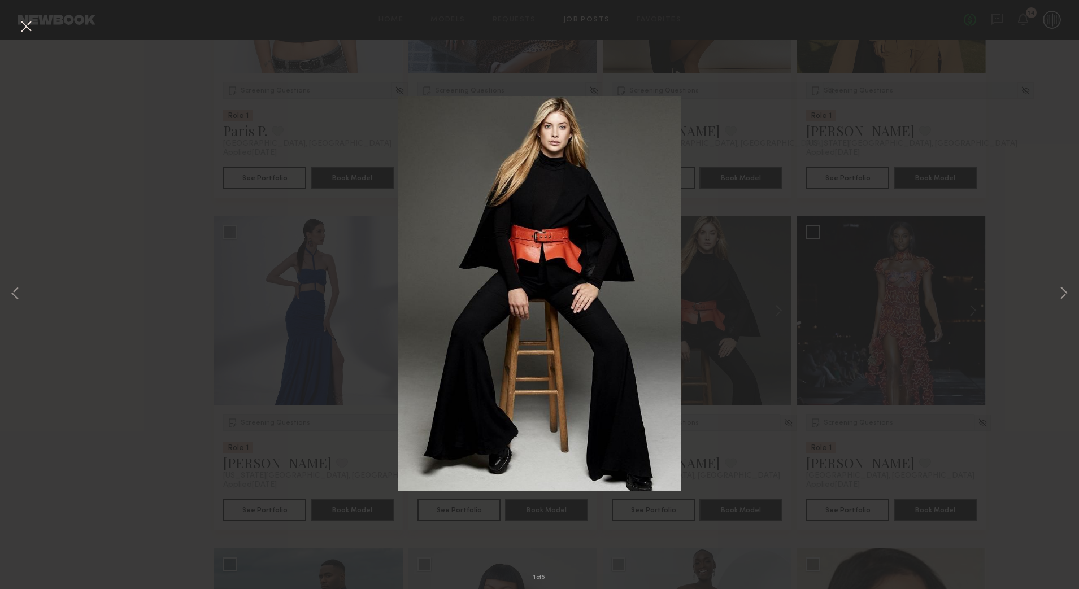
click at [754, 283] on div "1 of 5" at bounding box center [539, 294] width 1079 height 589
click at [738, 429] on div "1 of 5" at bounding box center [539, 294] width 1079 height 589
click at [27, 28] on button at bounding box center [26, 27] width 18 height 20
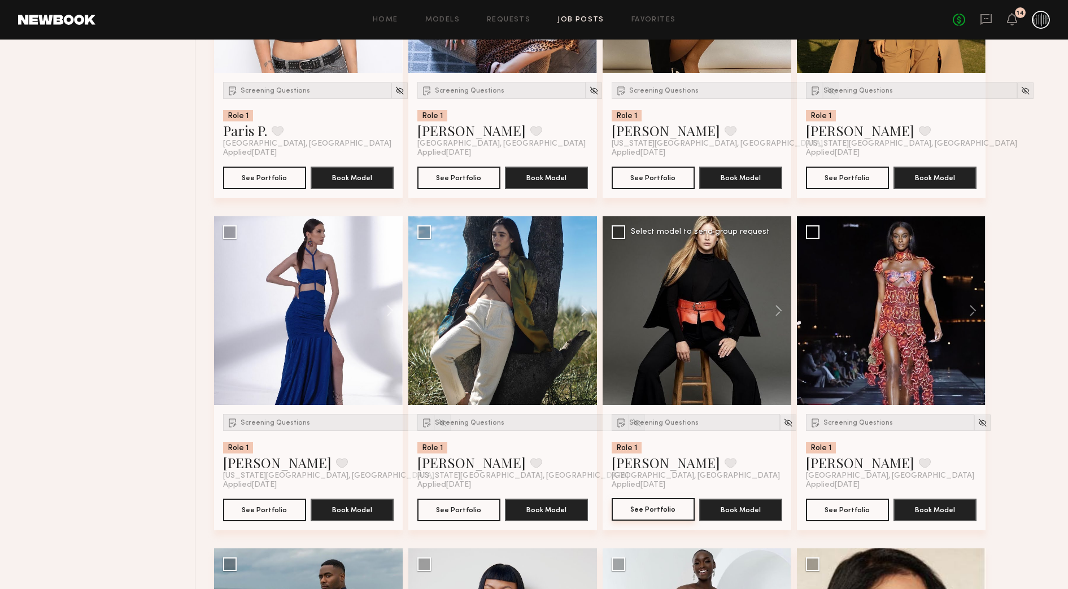
click at [670, 508] on button "See Portfolio" at bounding box center [653, 509] width 83 height 23
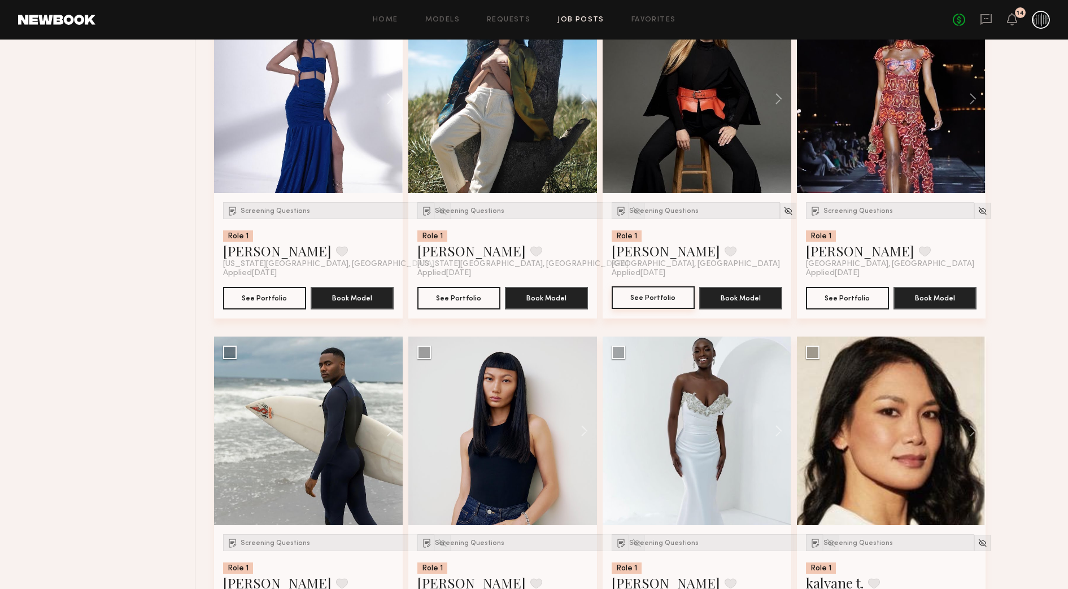
scroll to position [2471, 0]
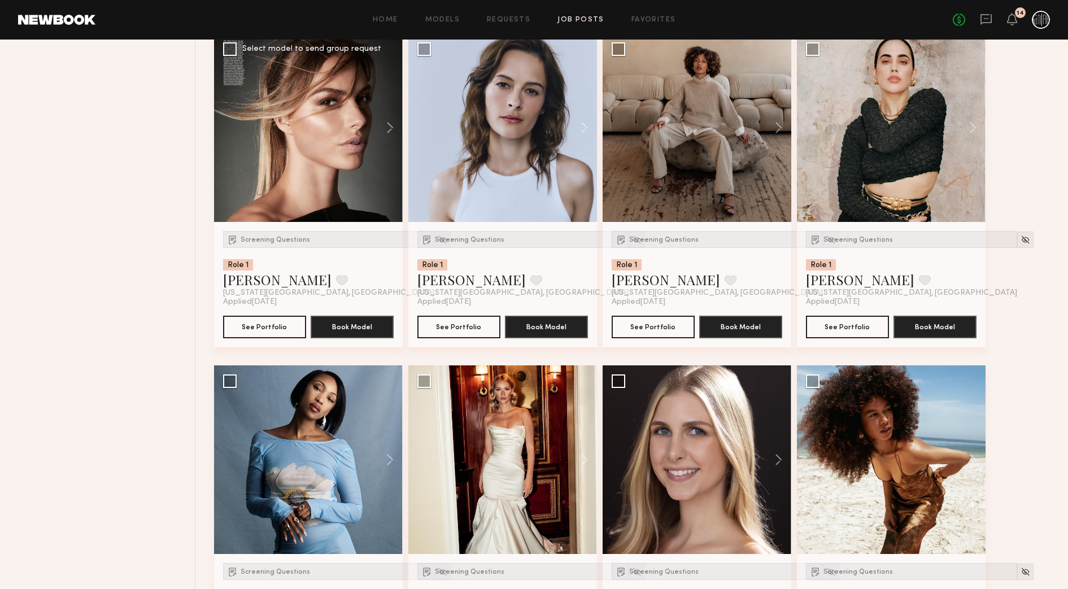
click at [348, 156] on div at bounding box center [308, 127] width 189 height 189
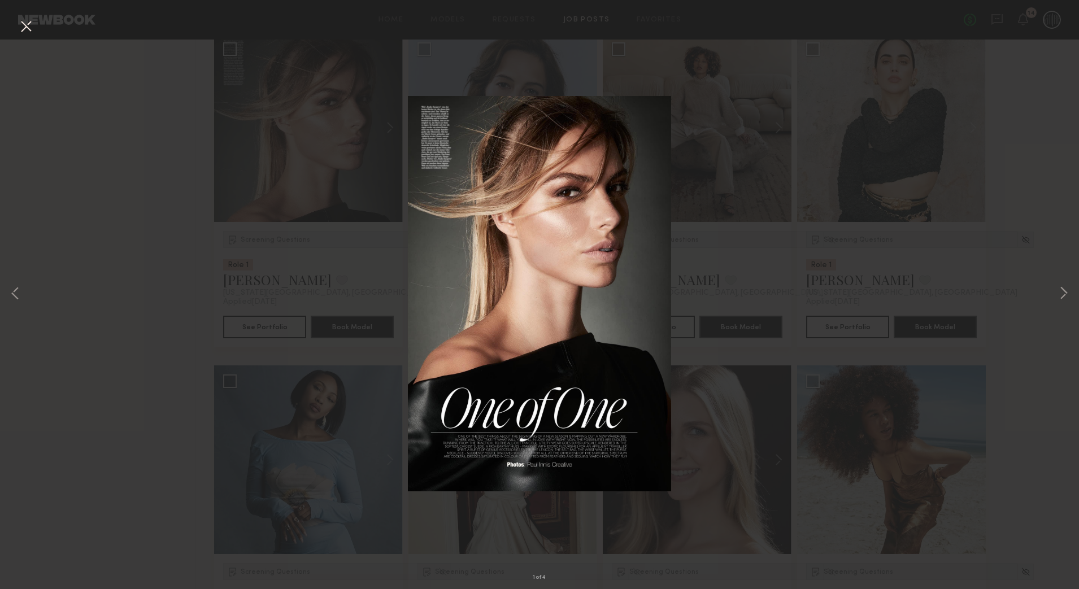
click at [602, 111] on img at bounding box center [540, 293] width 264 height 395
click at [227, 284] on div "1 of 4" at bounding box center [539, 294] width 1079 height 589
drag, startPoint x: 376, startPoint y: 276, endPoint x: 438, endPoint y: 196, distance: 101.5
click at [376, 276] on div "1 of 4" at bounding box center [539, 294] width 1079 height 589
click at [25, 28] on button at bounding box center [26, 27] width 18 height 20
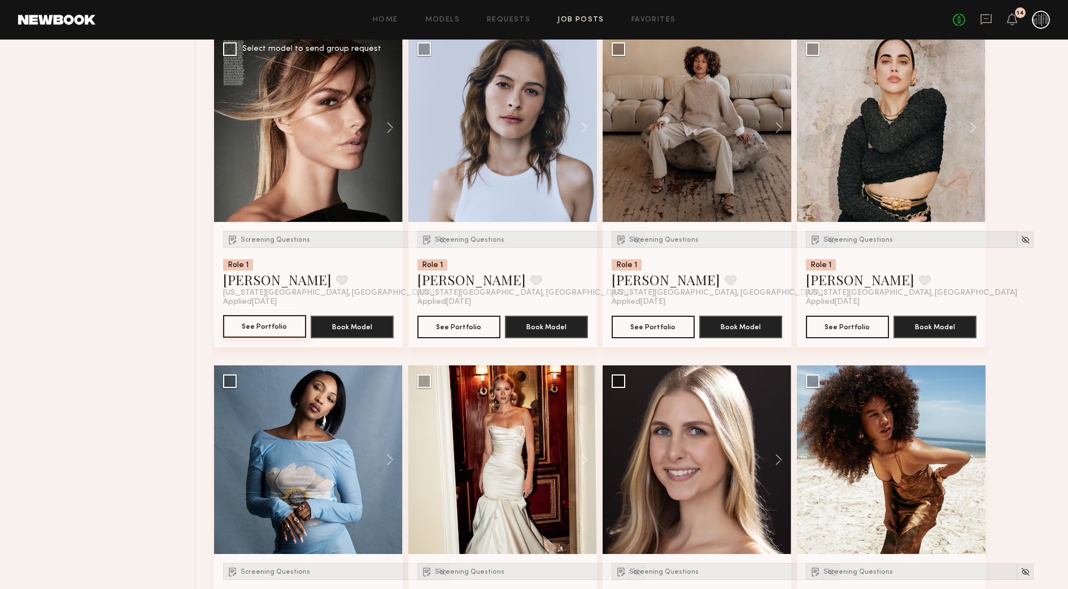
click at [286, 324] on button "See Portfolio" at bounding box center [264, 326] width 83 height 23
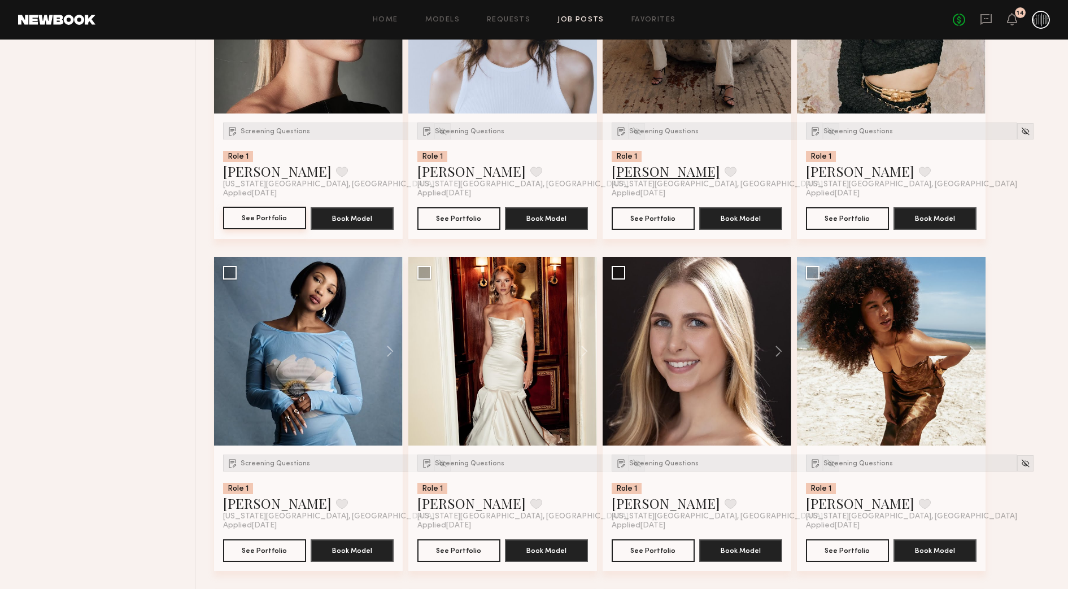
scroll to position [2612, 0]
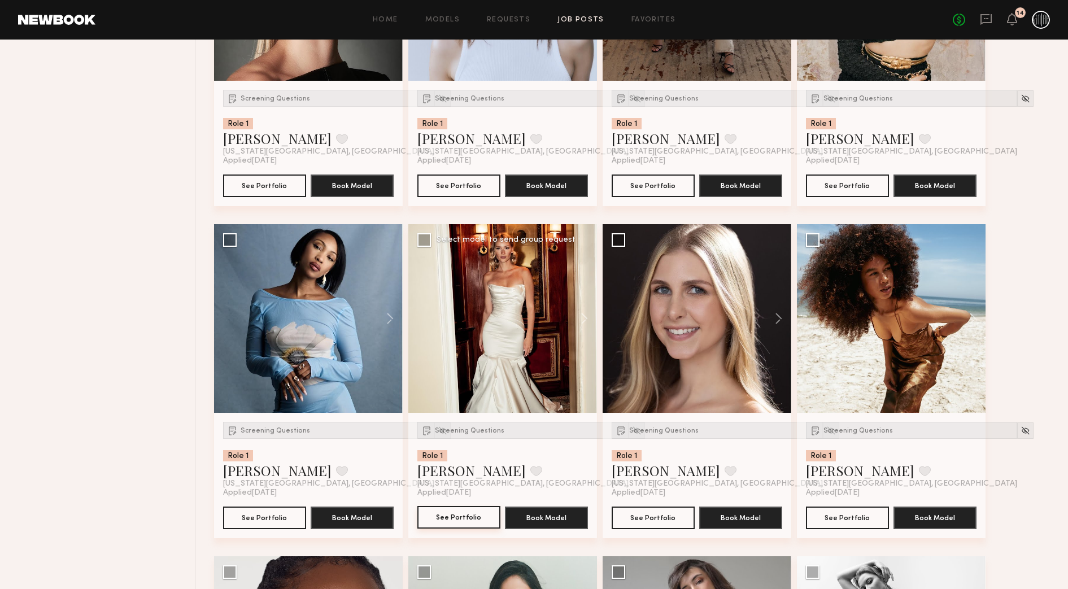
click at [481, 518] on button "See Portfolio" at bounding box center [458, 517] width 83 height 23
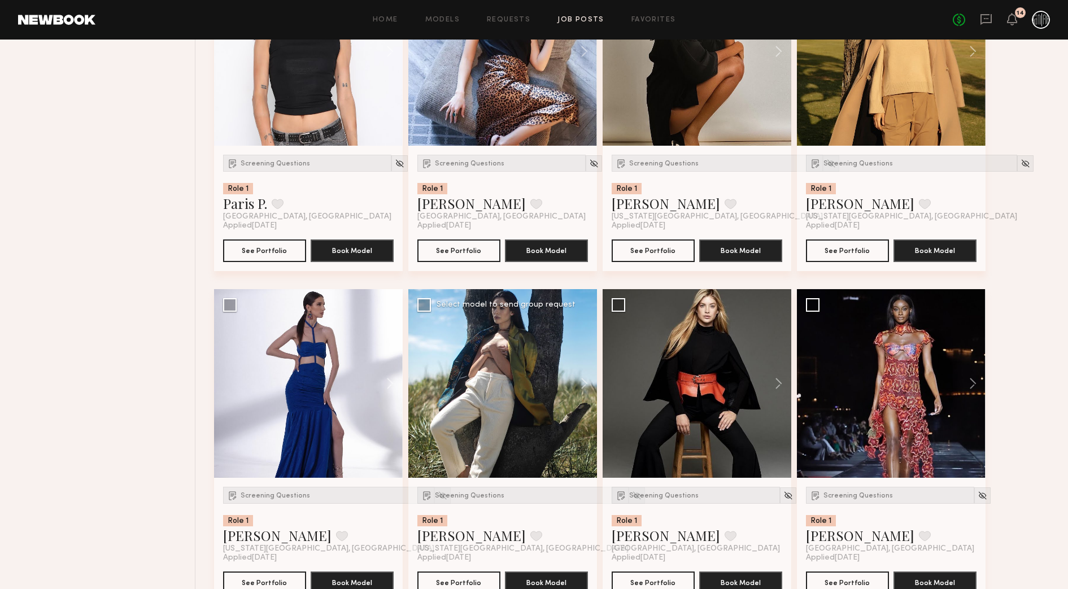
scroll to position [1553, 0]
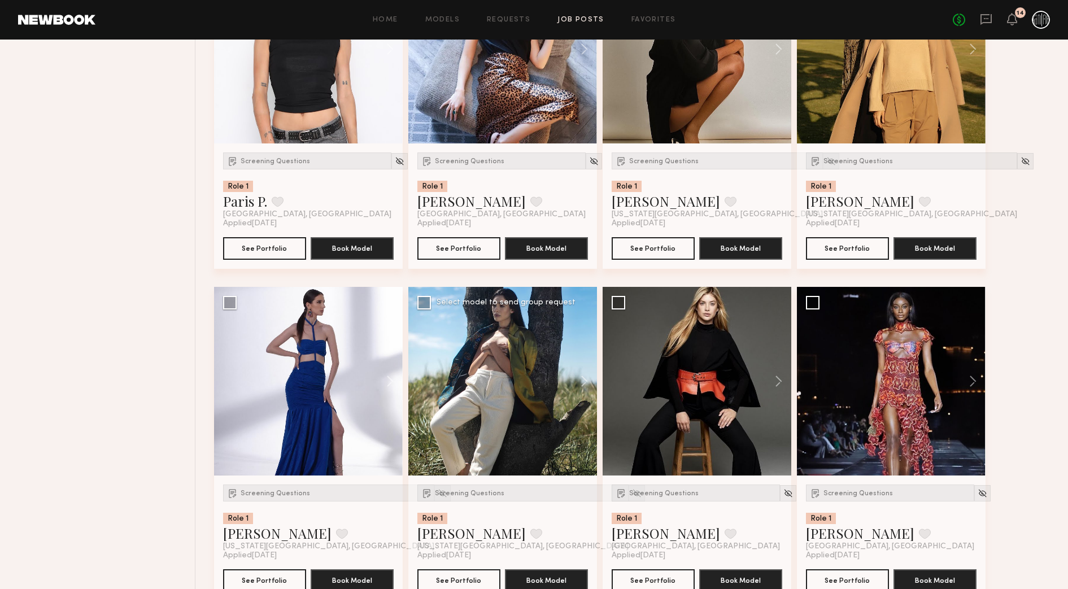
click at [558, 408] on div at bounding box center [502, 381] width 189 height 189
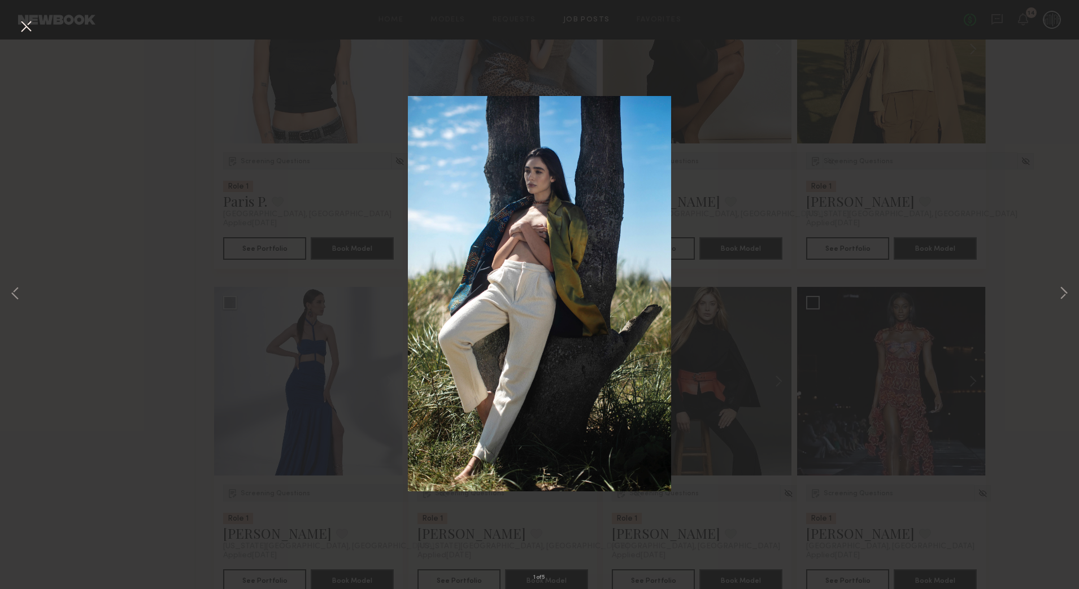
click at [712, 337] on div "1 of 5" at bounding box center [539, 294] width 1079 height 589
click at [23, 32] on button at bounding box center [26, 27] width 18 height 20
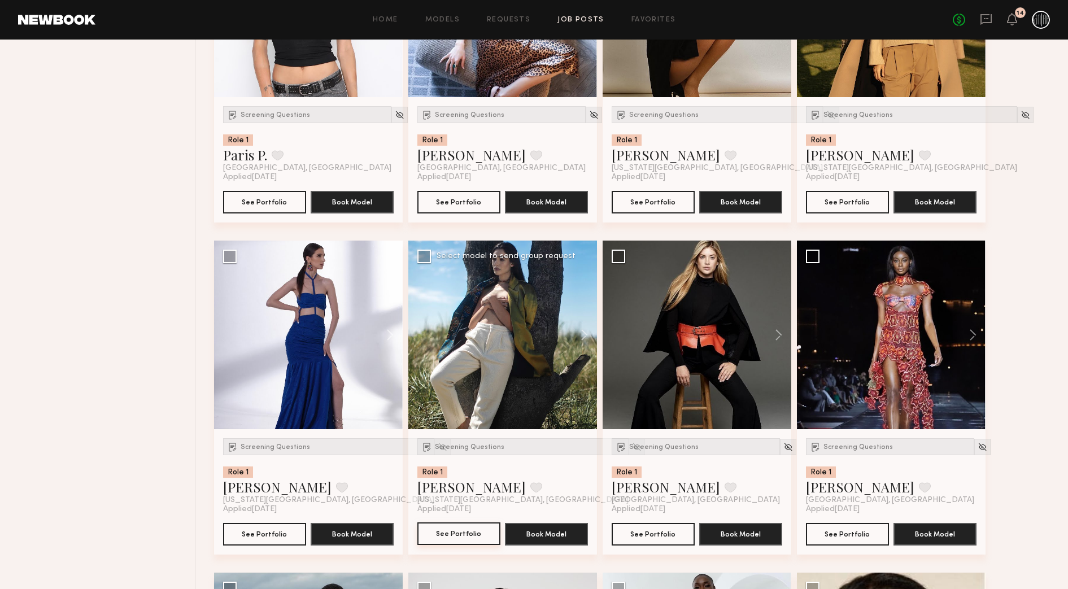
scroll to position [1624, 0]
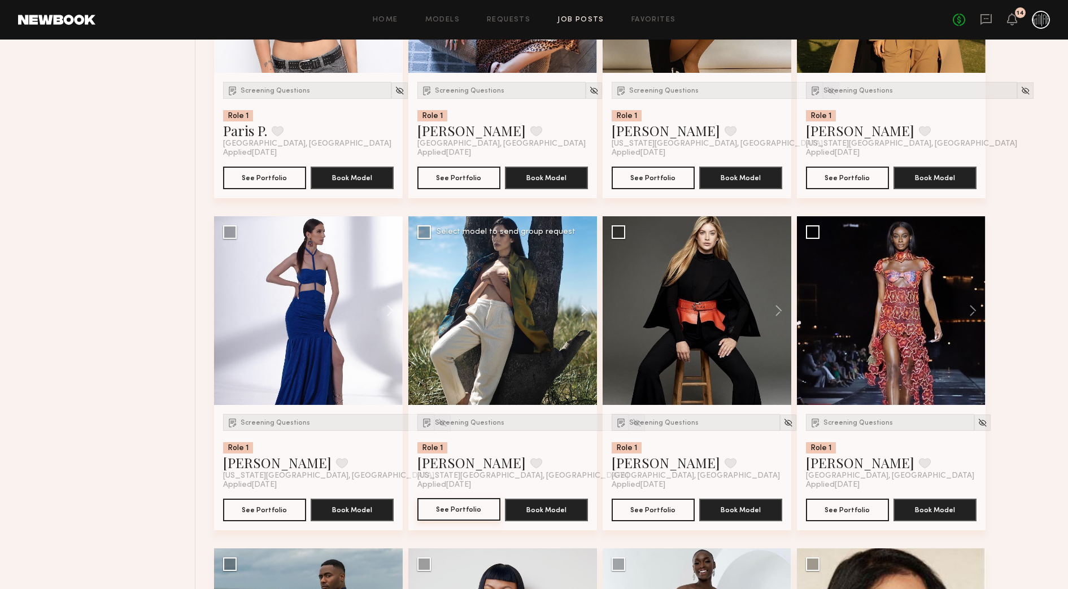
click at [461, 504] on button "See Portfolio" at bounding box center [458, 509] width 83 height 23
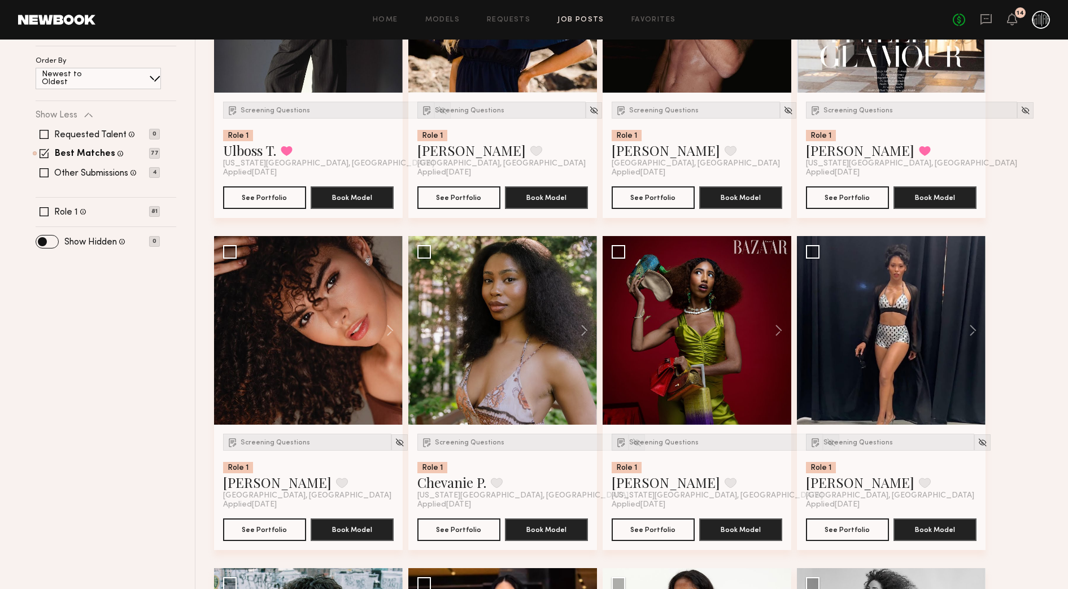
scroll to position [494, 0]
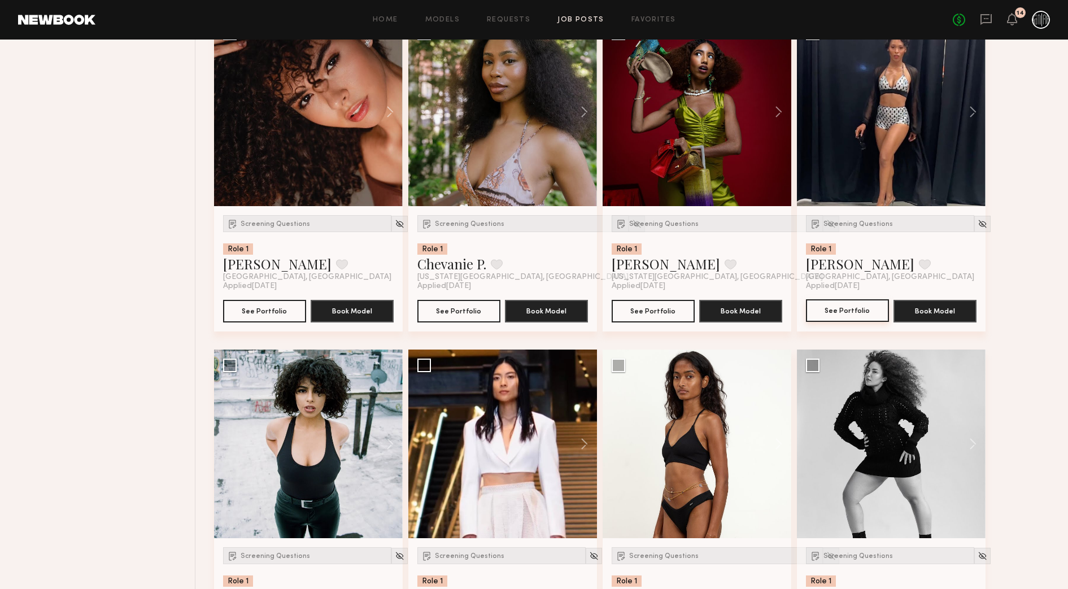
click at [866, 307] on button "See Portfolio" at bounding box center [847, 310] width 83 height 23
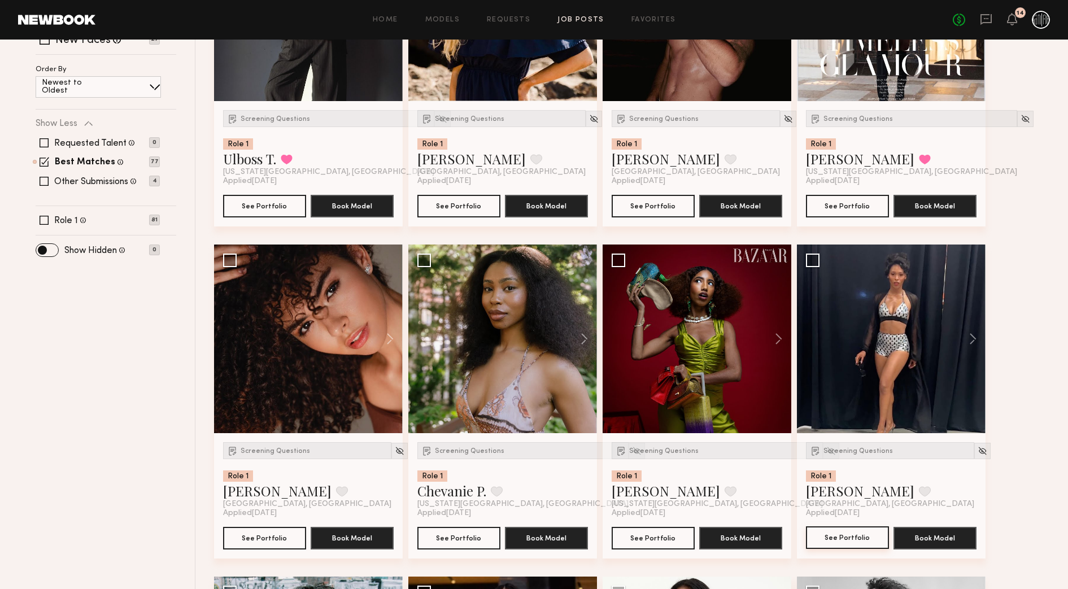
scroll to position [353, 0]
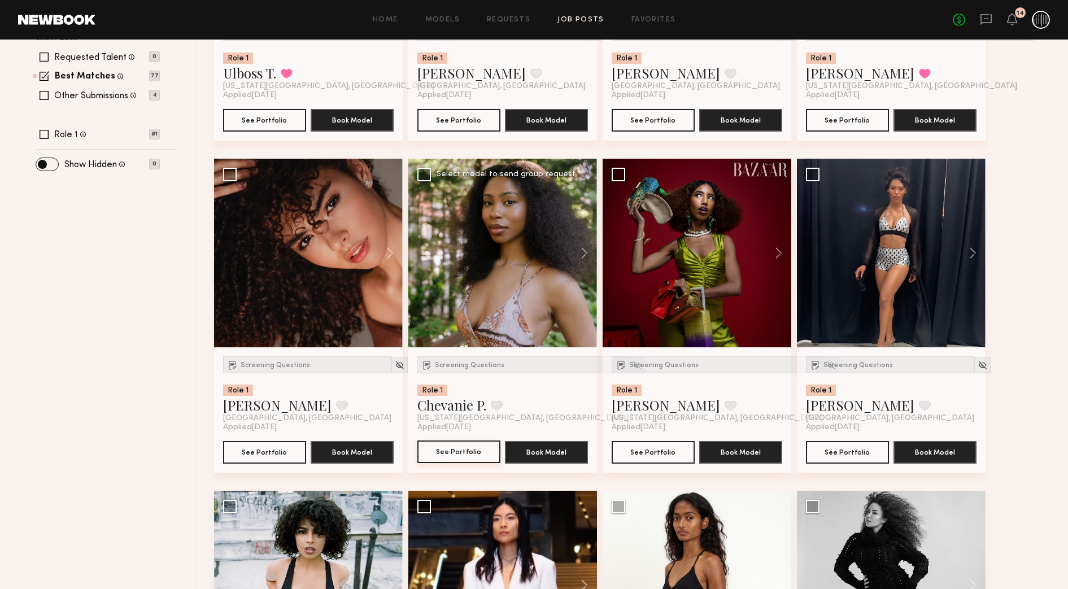
click at [459, 450] on button "See Portfolio" at bounding box center [458, 452] width 83 height 23
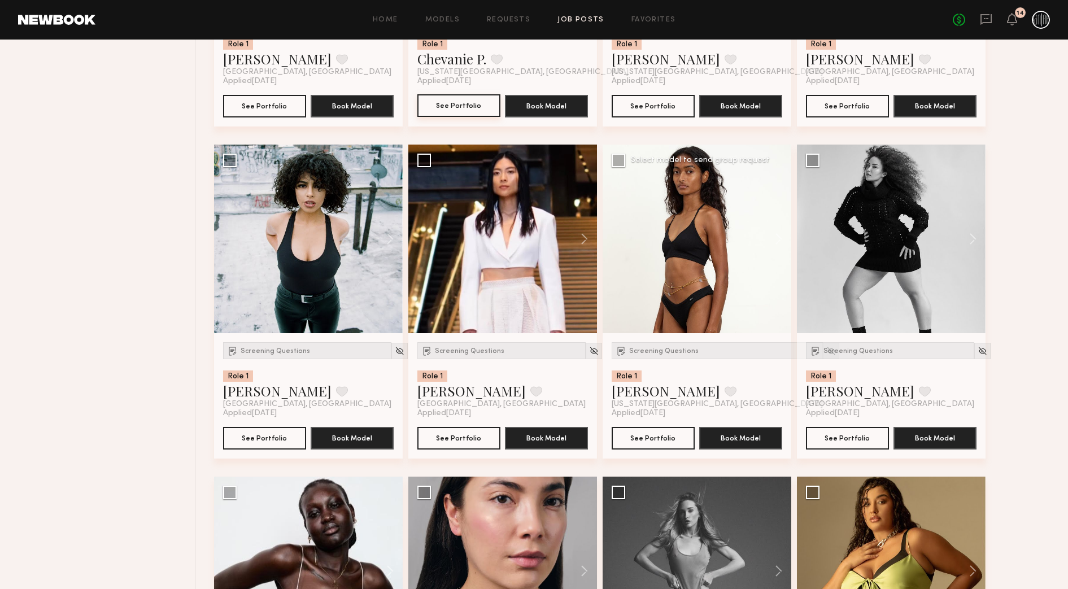
scroll to position [706, 0]
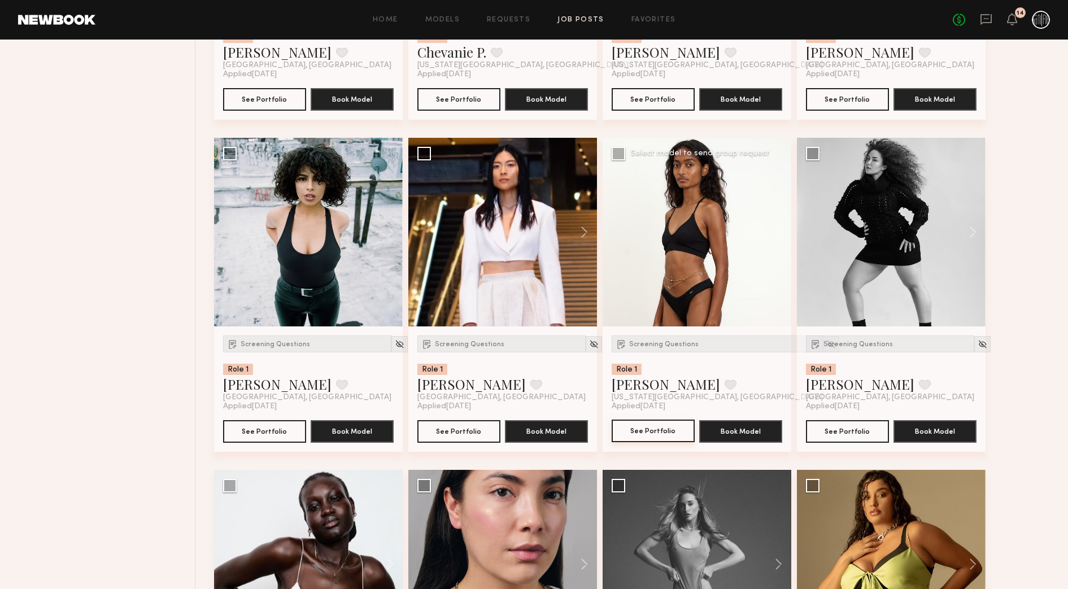
click at [670, 429] on button "See Portfolio" at bounding box center [653, 431] width 83 height 23
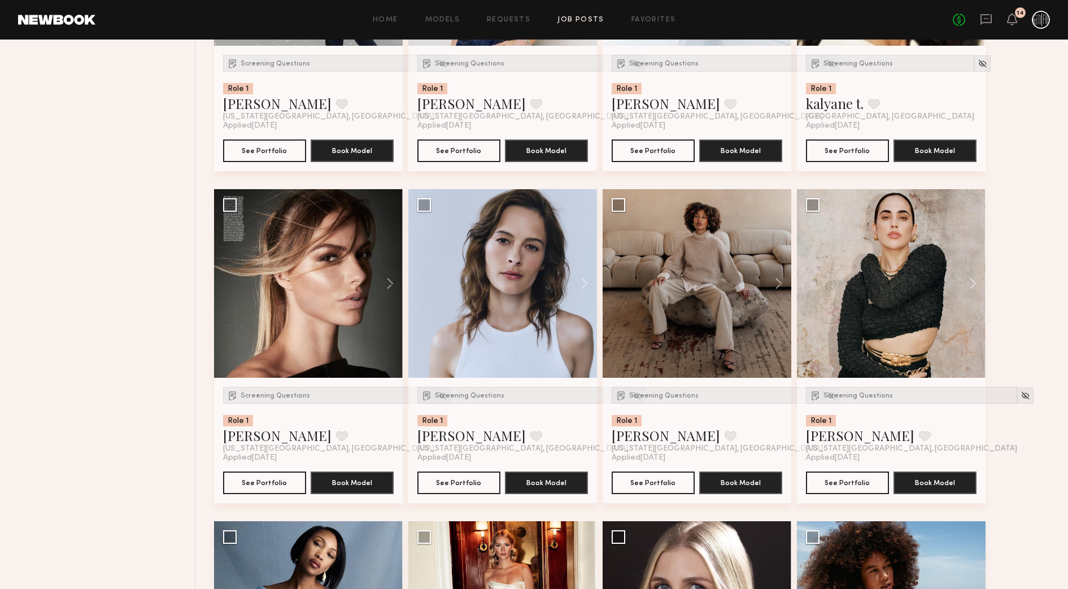
scroll to position [2330, 0]
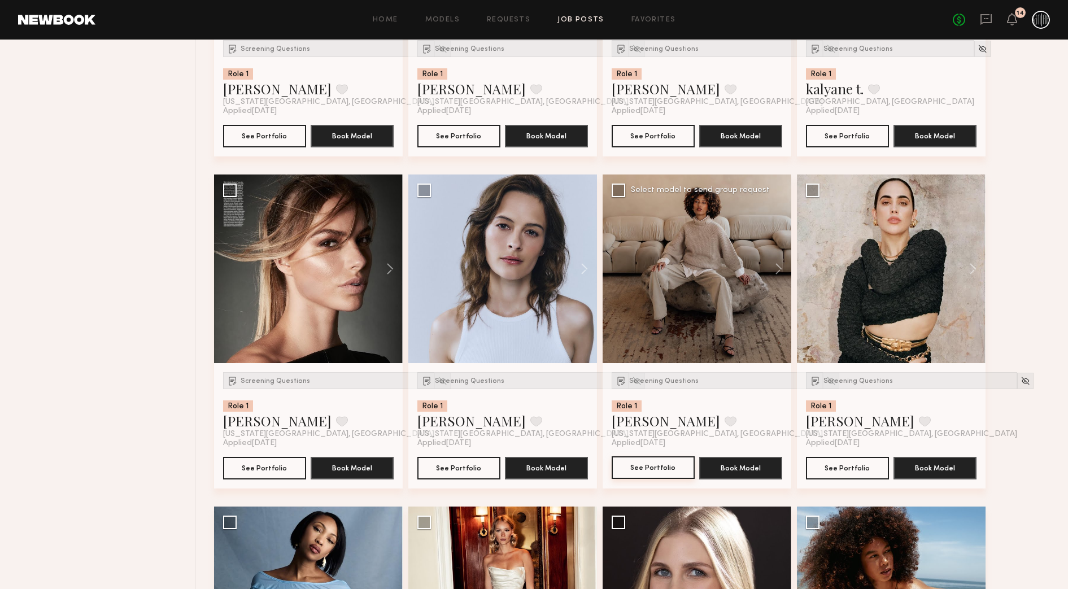
click at [661, 467] on button "See Portfolio" at bounding box center [653, 467] width 83 height 23
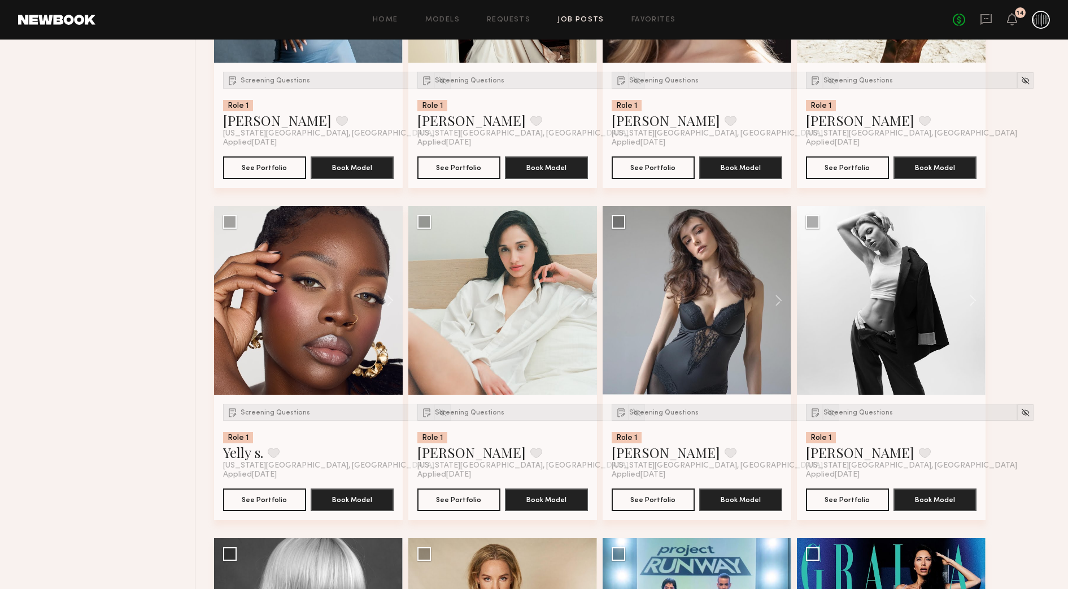
scroll to position [2966, 0]
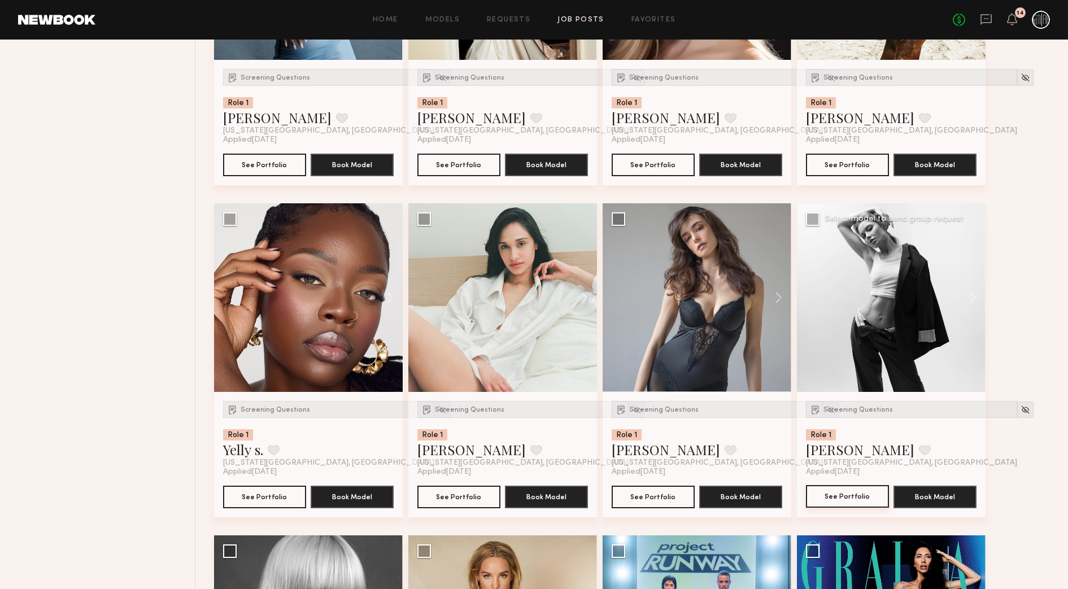
click at [844, 508] on link "See Portfolio" at bounding box center [847, 497] width 83 height 23
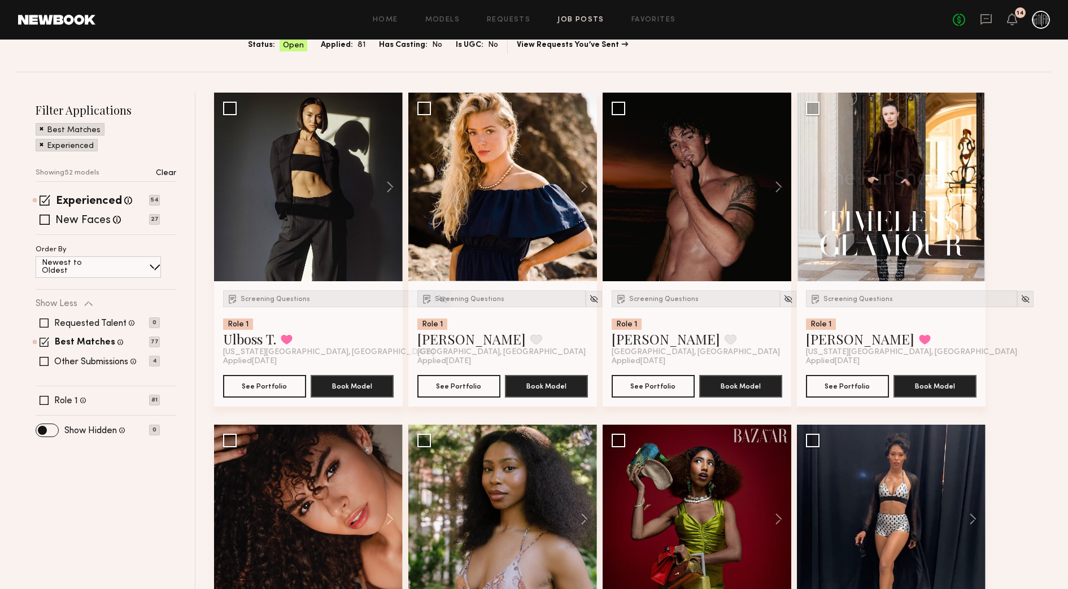
scroll to position [0, 0]
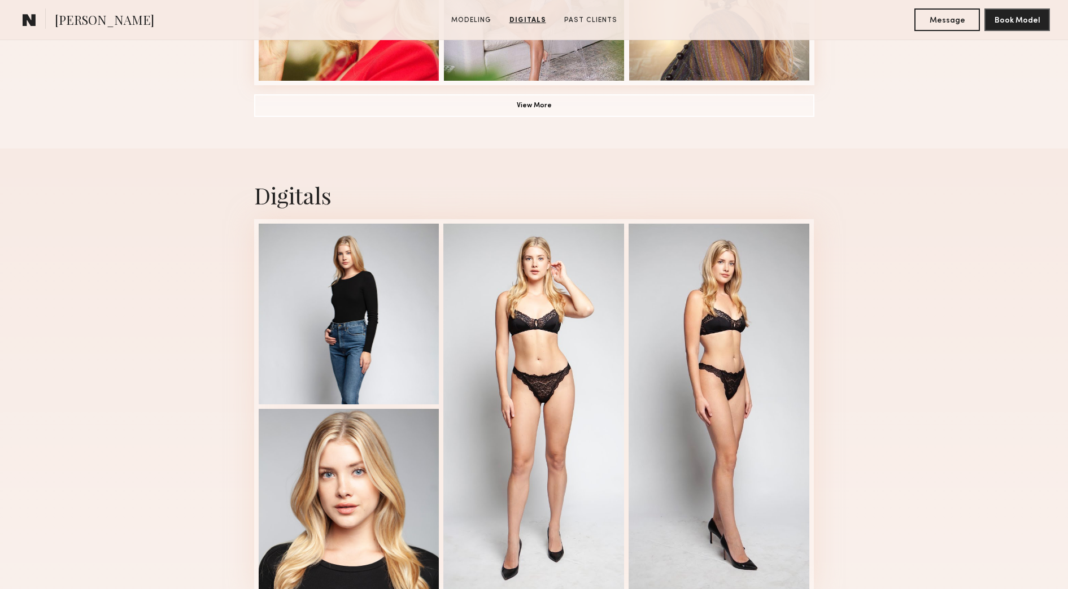
scroll to position [989, 0]
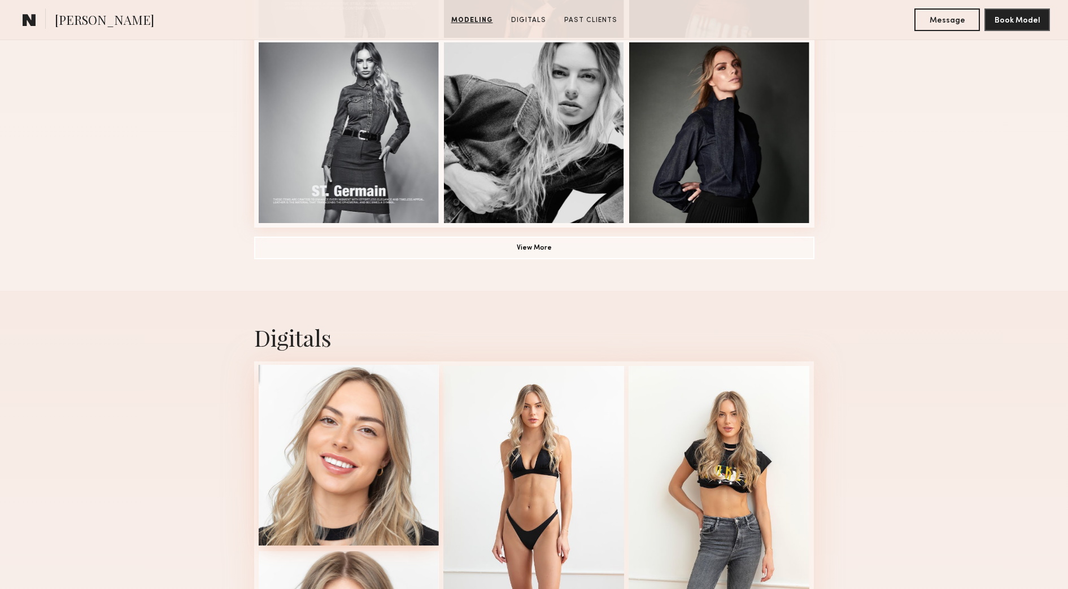
scroll to position [1130, 0]
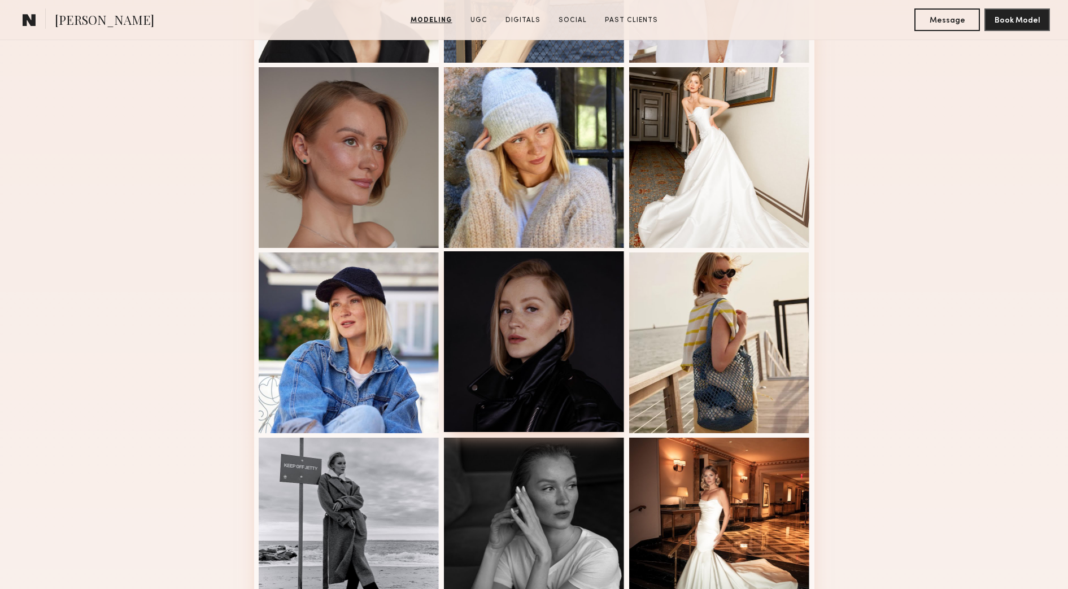
scroll to position [651, 0]
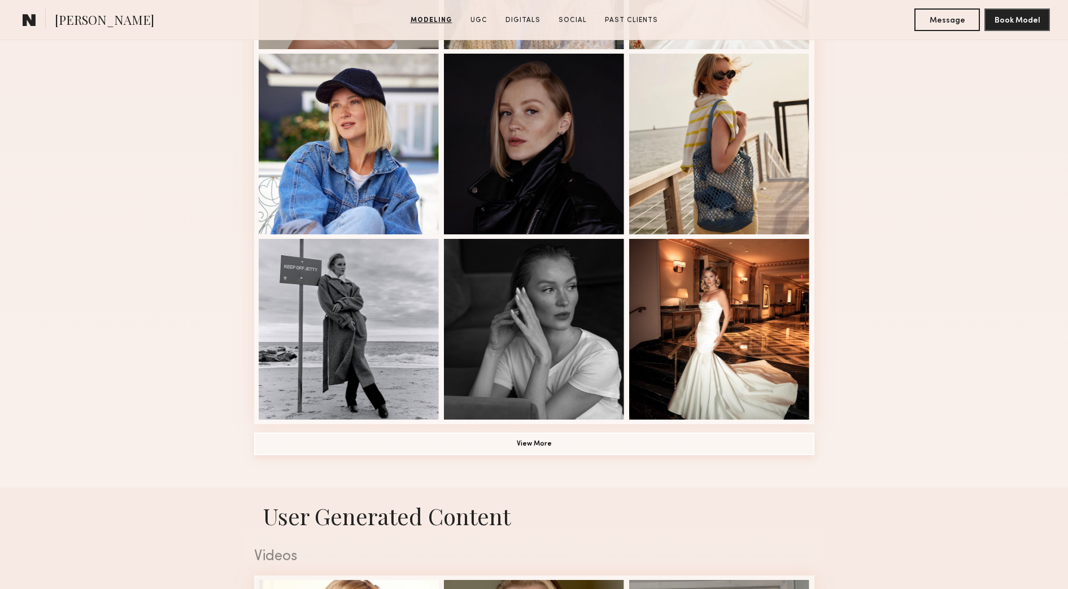
click at [555, 447] on button "View More" at bounding box center [534, 444] width 560 height 23
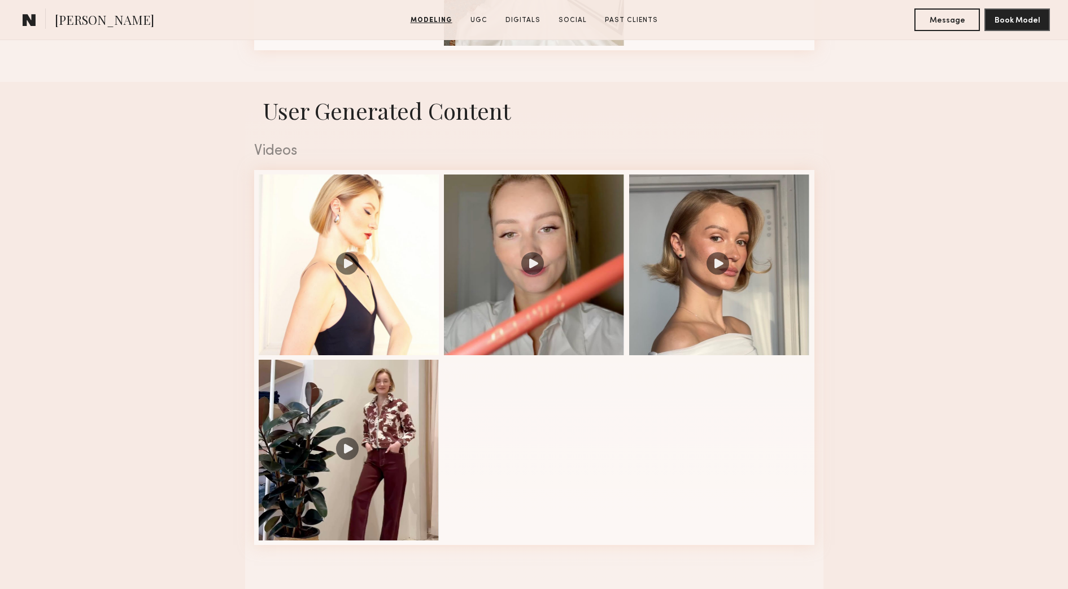
scroll to position [1780, 0]
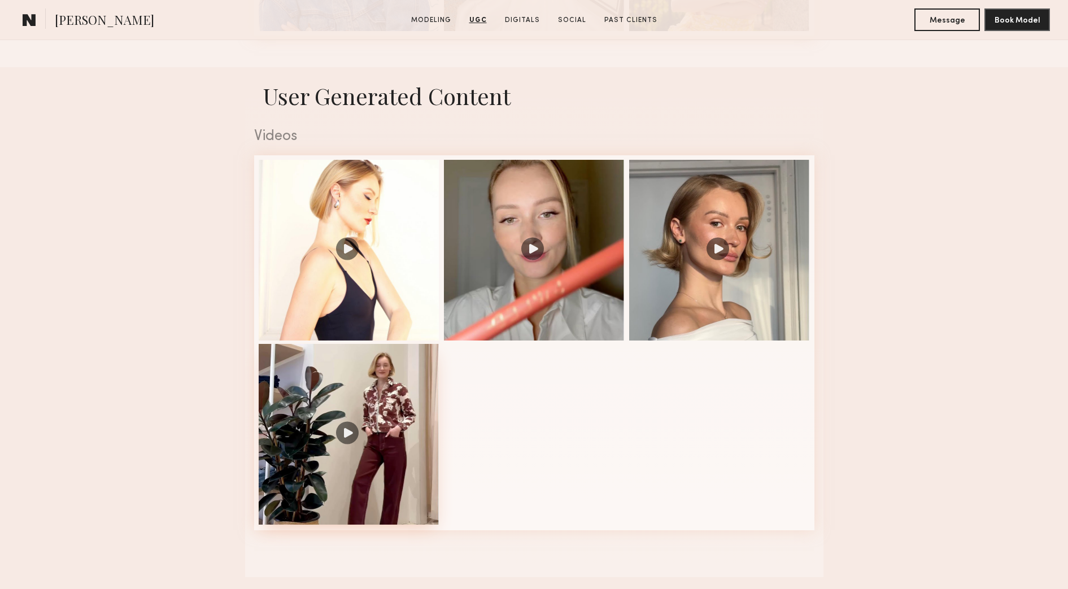
click at [351, 448] on div at bounding box center [349, 434] width 181 height 181
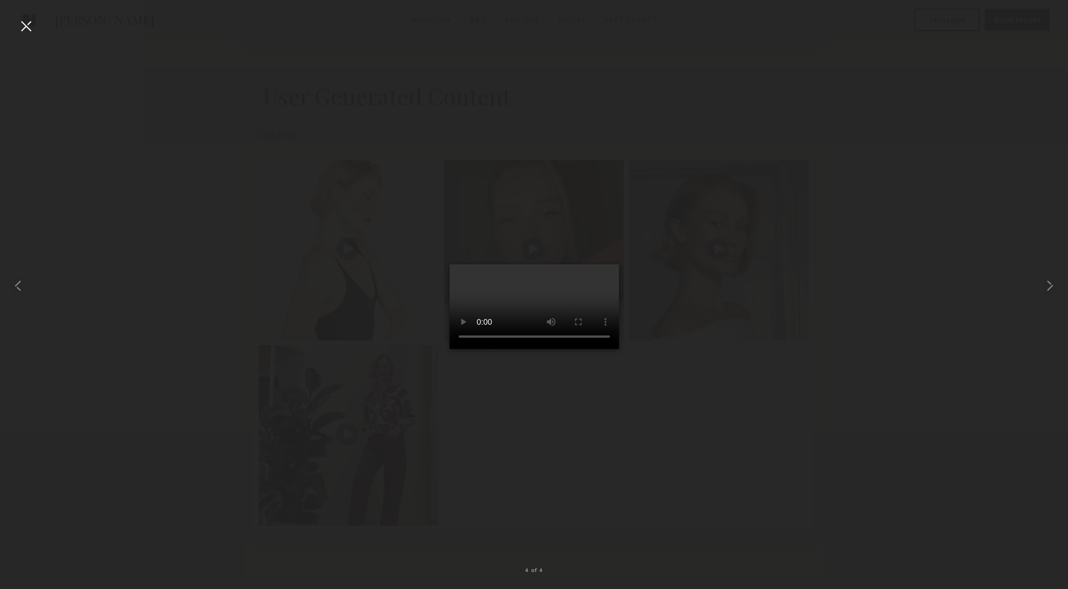
click at [26, 29] on div at bounding box center [26, 26] width 18 height 18
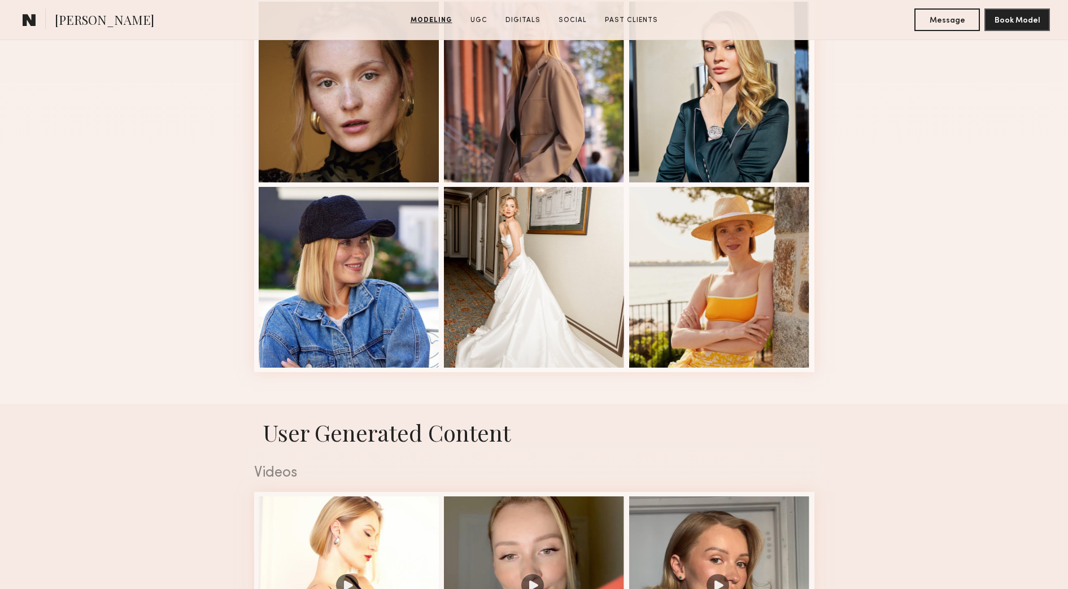
scroll to position [1286, 0]
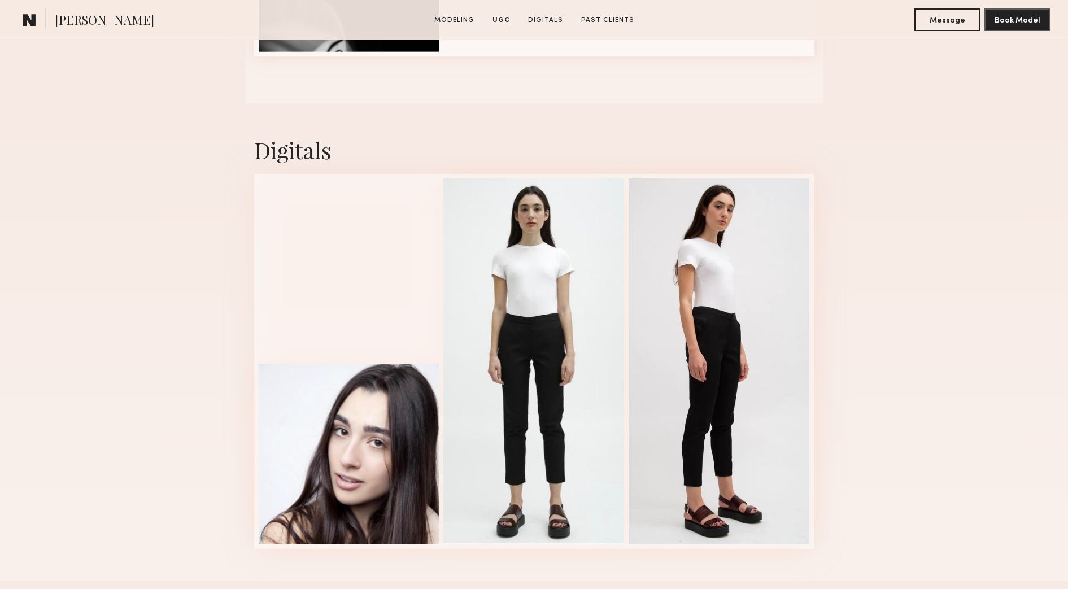
scroll to position [1483, 0]
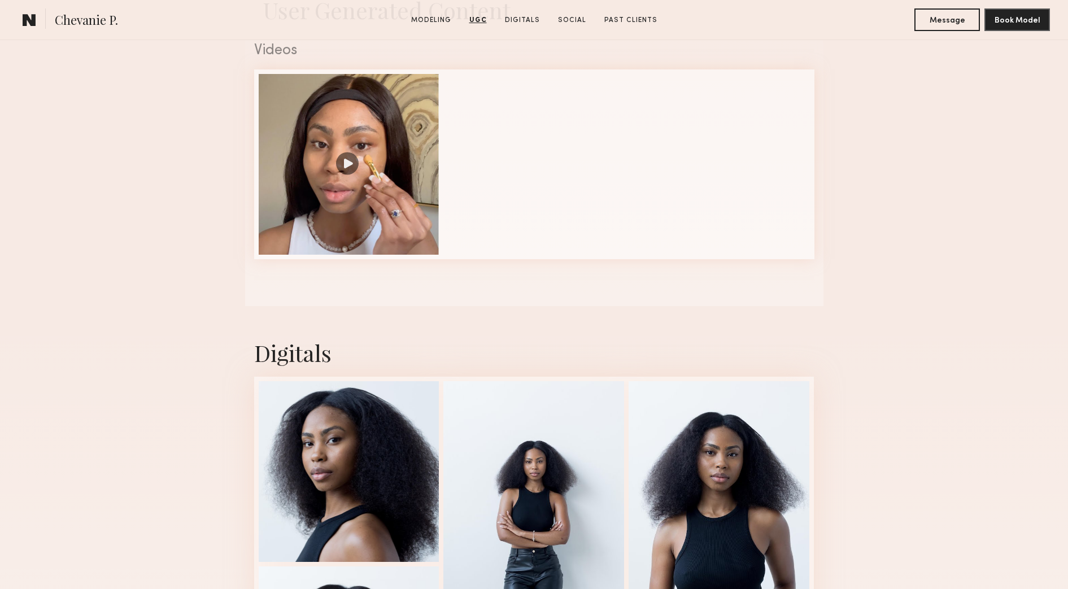
scroll to position [1342, 0]
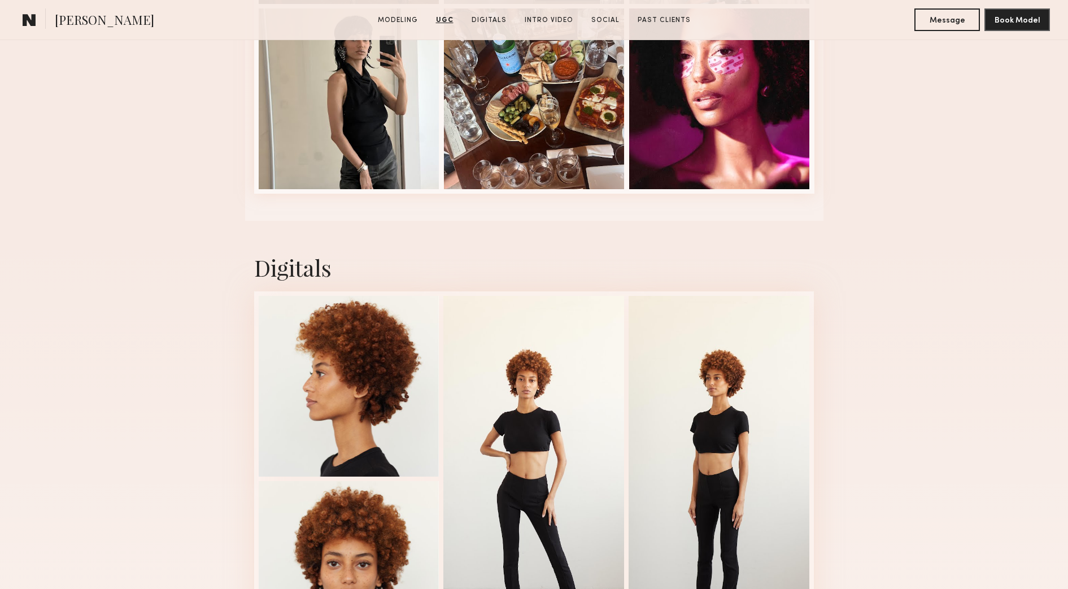
scroll to position [2330, 0]
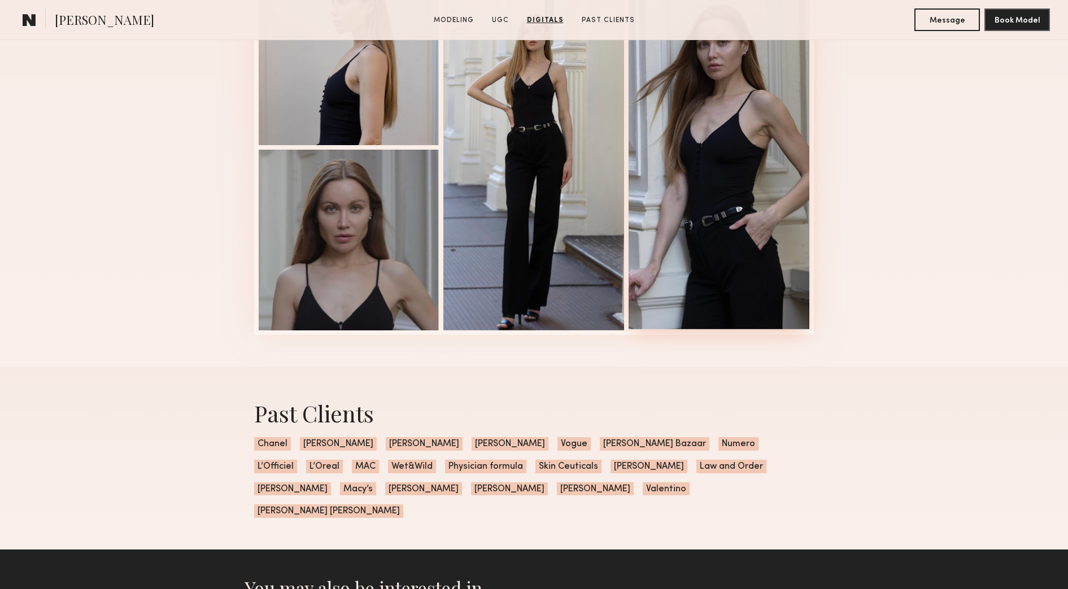
scroll to position [2542, 0]
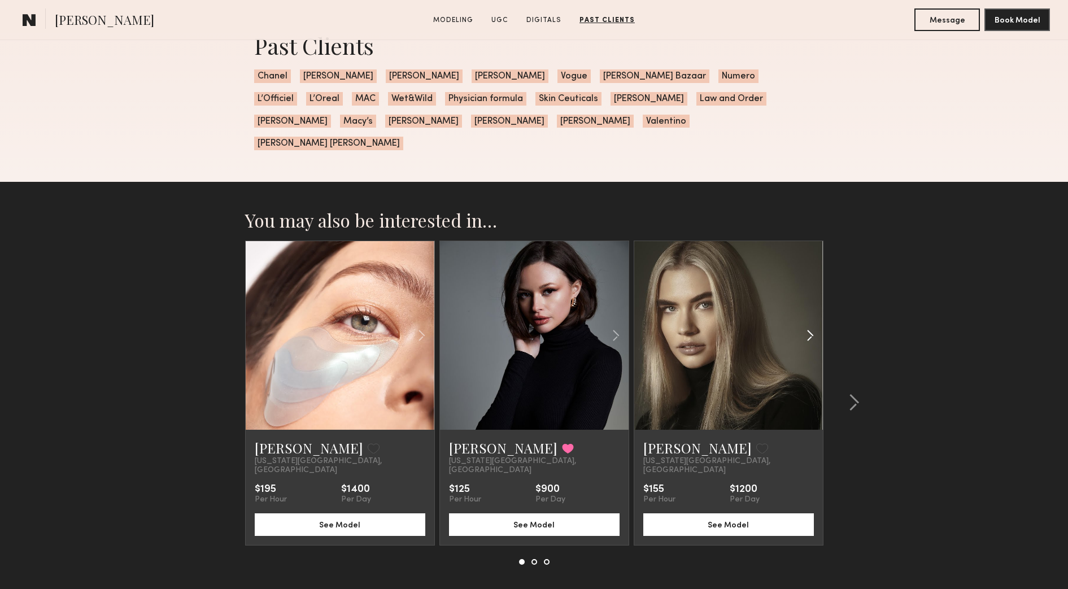
click at [813, 329] on common-icon at bounding box center [810, 335] width 16 height 21
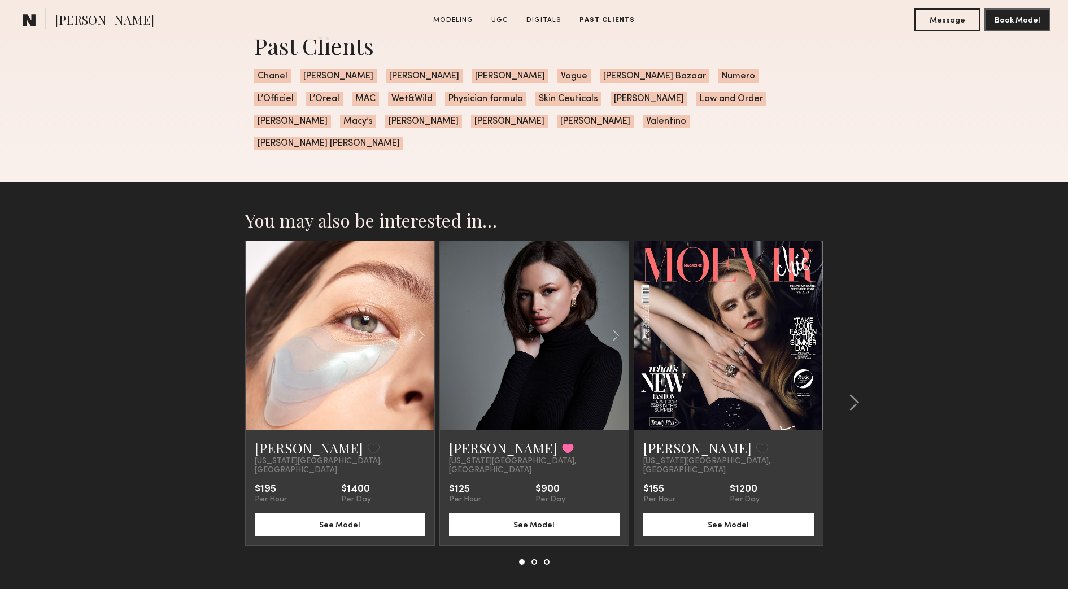
click at [813, 329] on common-icon at bounding box center [810, 335] width 16 height 21
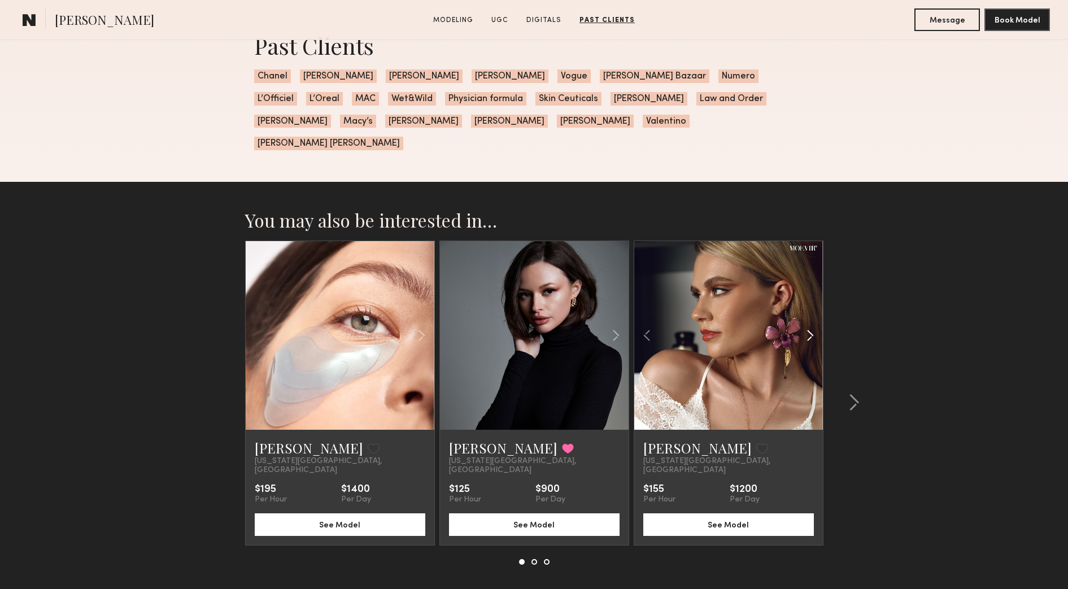
click at [813, 329] on common-icon at bounding box center [810, 335] width 16 height 21
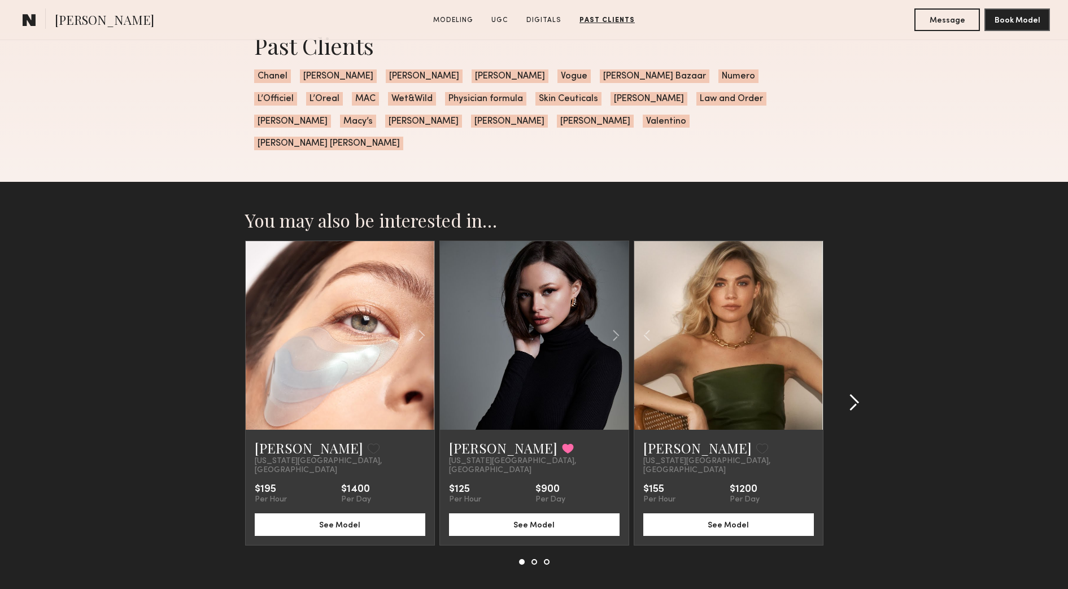
click at [852, 394] on common-icon at bounding box center [853, 403] width 11 height 18
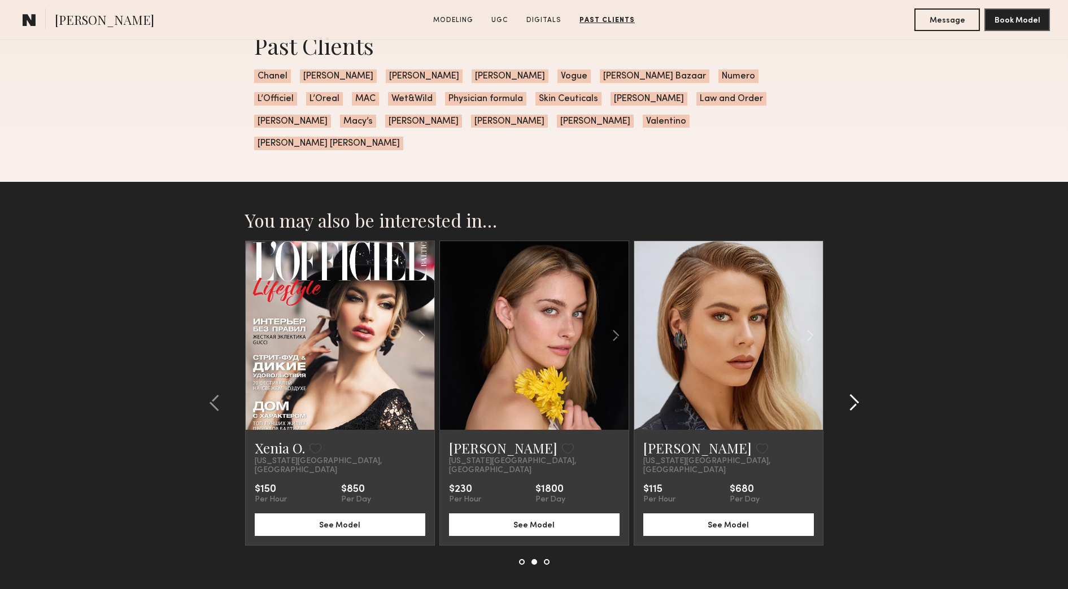
click at [852, 394] on common-icon at bounding box center [853, 403] width 11 height 18
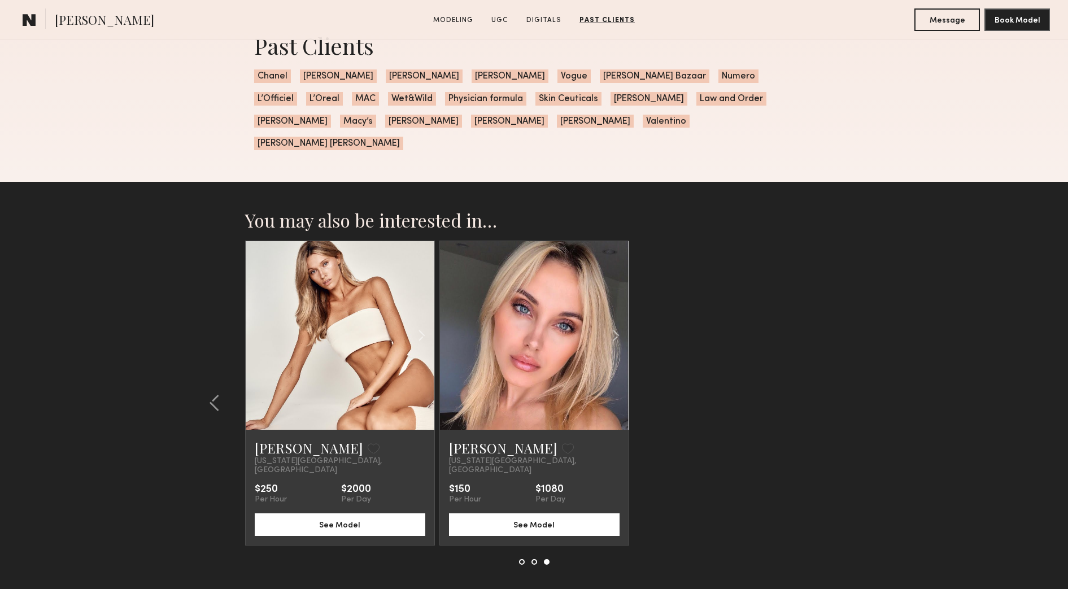
click at [852, 379] on section "You may also be interested in… [PERSON_NAME] Favorite [US_STATE][GEOGRAPHIC_DAT…" at bounding box center [534, 415] width 1068 height 466
